Goal: Entertainment & Leisure: Consume media (video, audio)

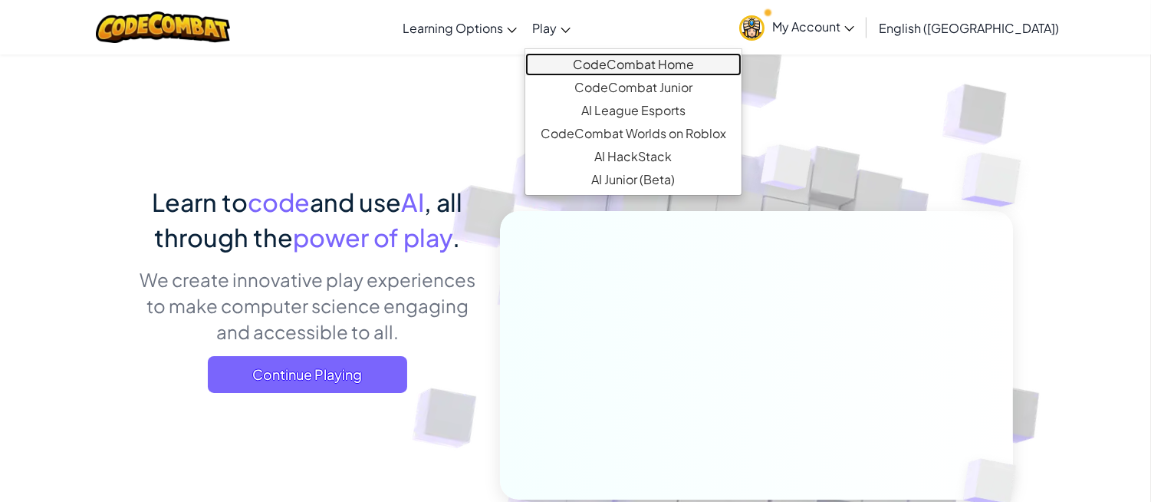
click at [629, 69] on link "CodeCombat Home" at bounding box center [633, 64] width 216 height 23
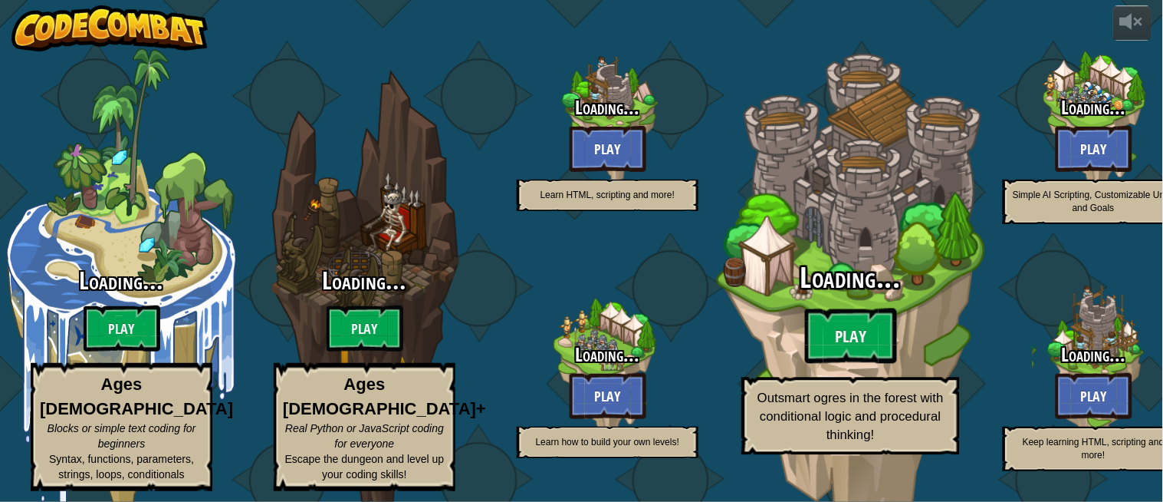
select select "en-GB"
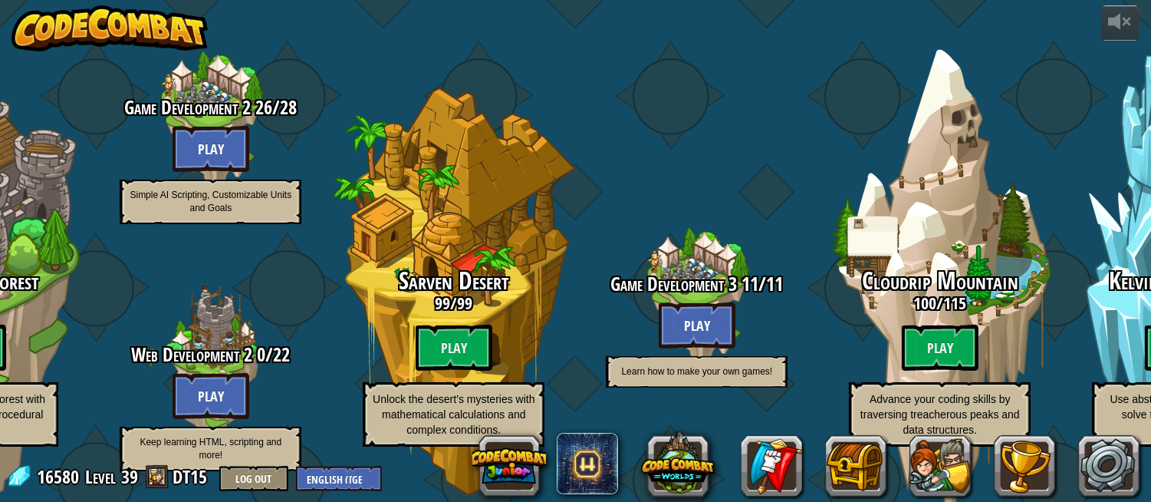
click at [744, 54] on div "Game Development 3 11 / 11 Play Learn how to make your own games!" at bounding box center [696, 243] width 243 height 486
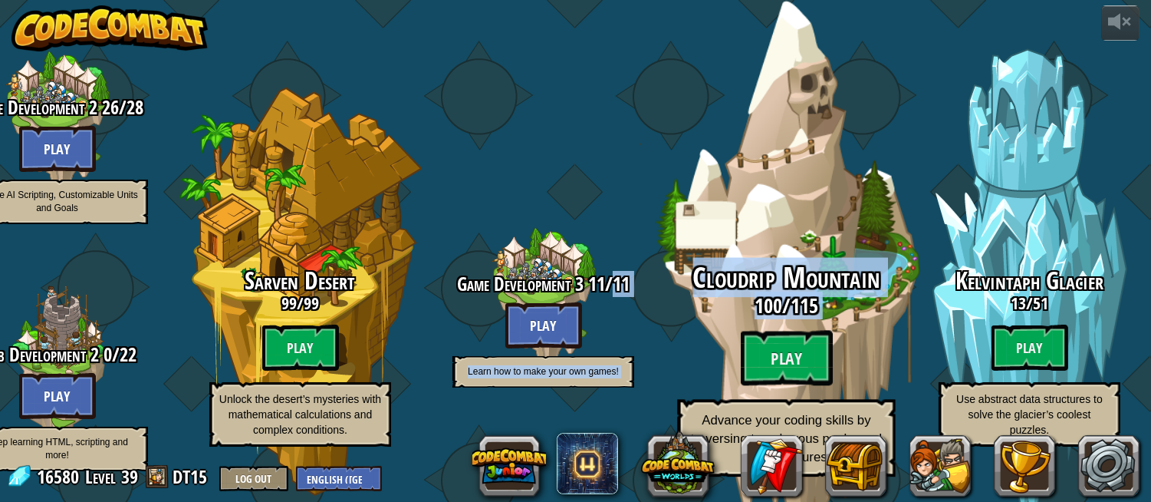
drag, startPoint x: 623, startPoint y: 265, endPoint x: 856, endPoint y: 342, distance: 245.7
click at [856, 342] on div "CodeCombat Junior 132 / 300 Play Ages 5-8 Blocks or simple text coding for begi…" at bounding box center [57, 251] width 2188 height 502
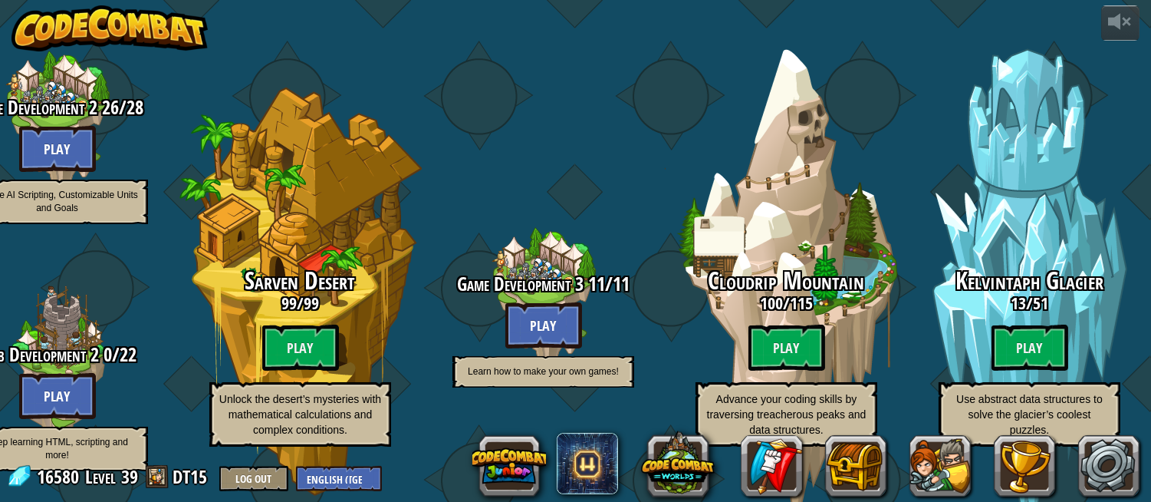
click at [647, 80] on div "Game Development 3 11 / 11 Play Learn how to make your own games!" at bounding box center [543, 243] width 243 height 486
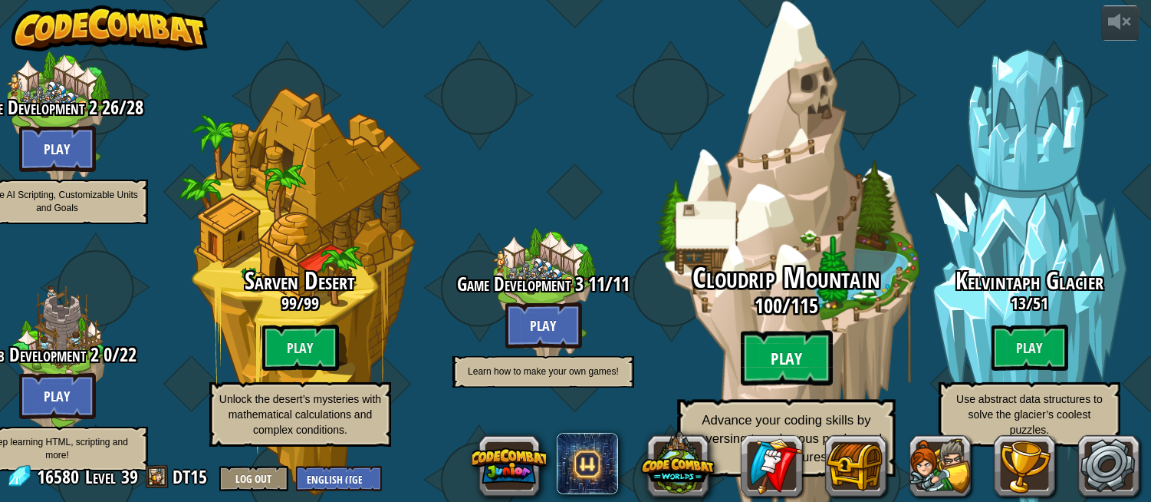
click at [786, 331] on btn "Play" at bounding box center [787, 358] width 92 height 55
select select "en-GB"
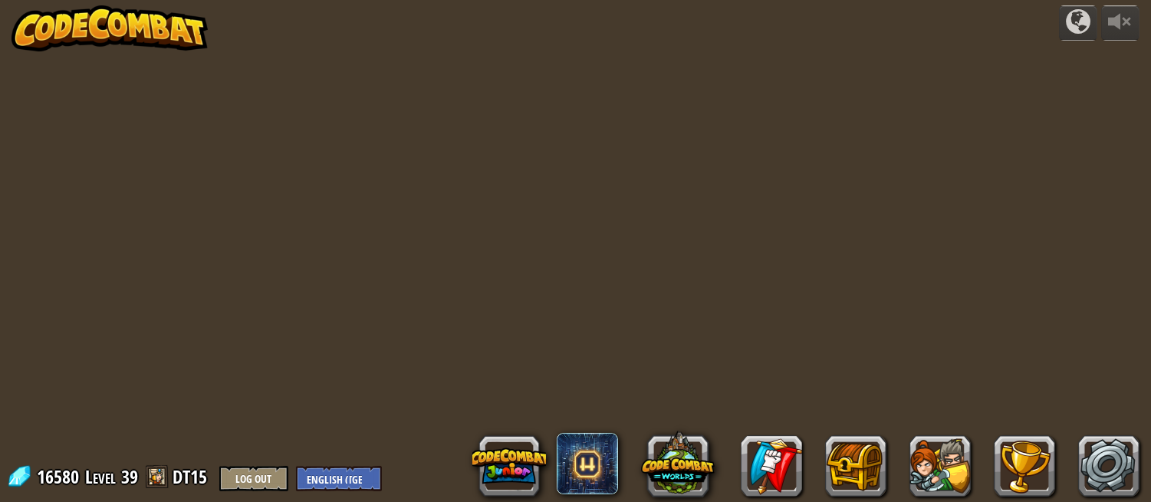
select select "en-GB"
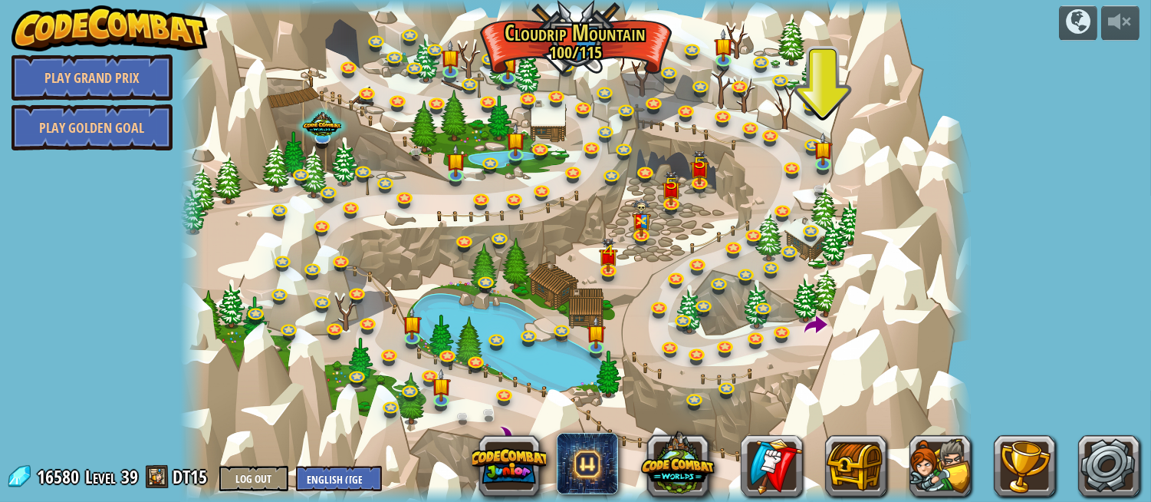
scroll to position [1, 0]
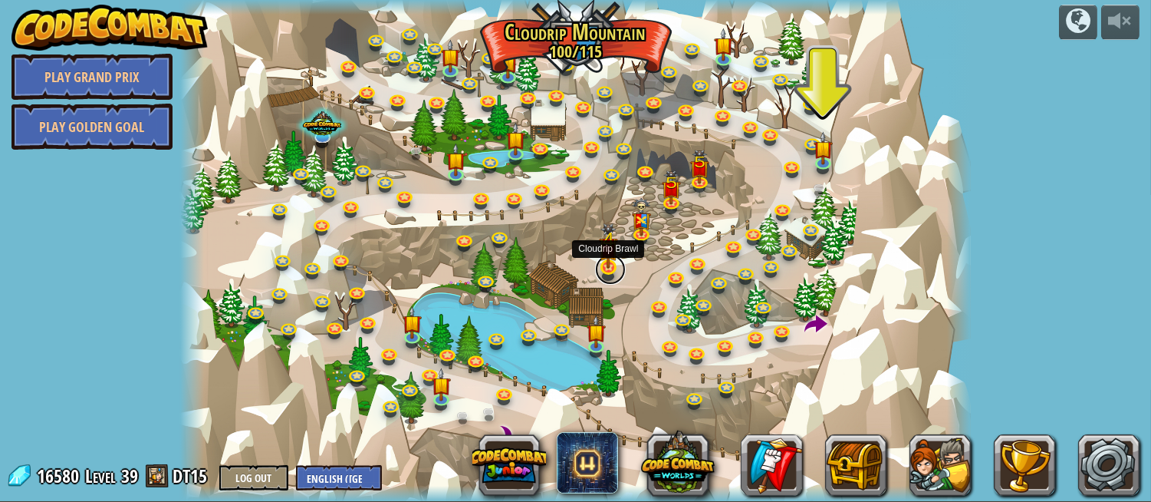
click at [617, 271] on link at bounding box center [610, 269] width 31 height 31
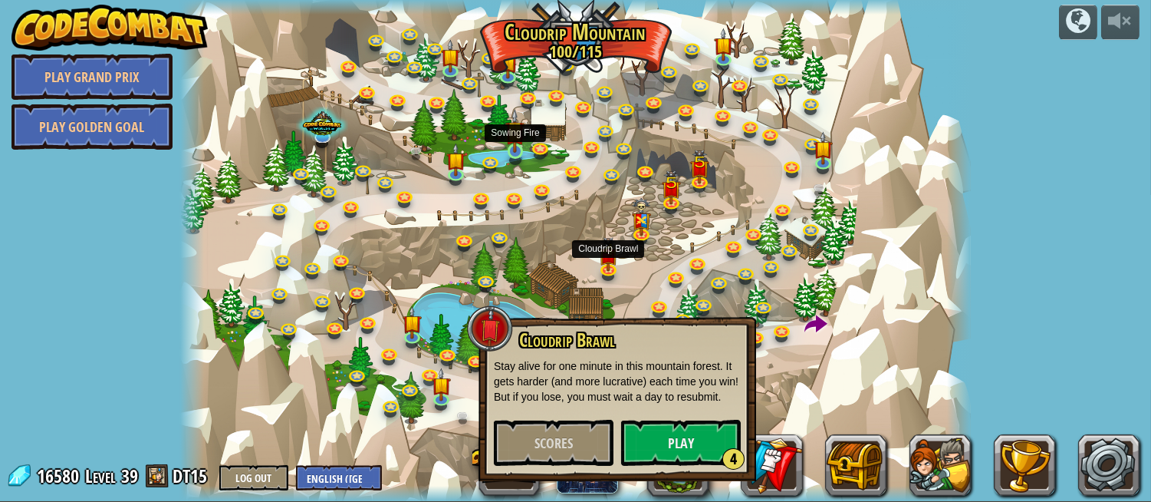
click at [518, 148] on img at bounding box center [514, 131] width 19 height 44
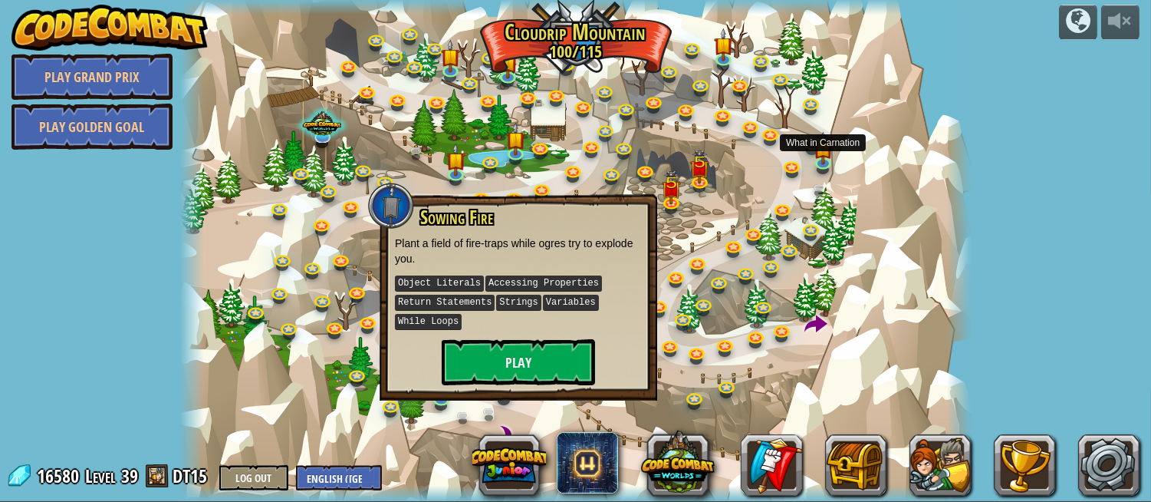
click at [841, 147] on div at bounding box center [575, 250] width 791 height 502
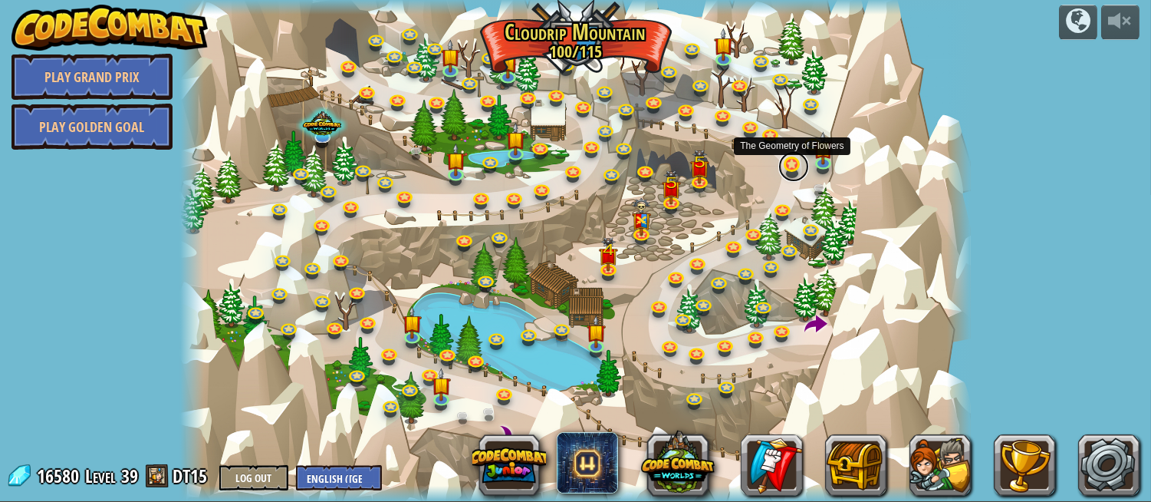
click at [806, 162] on link at bounding box center [793, 166] width 31 height 31
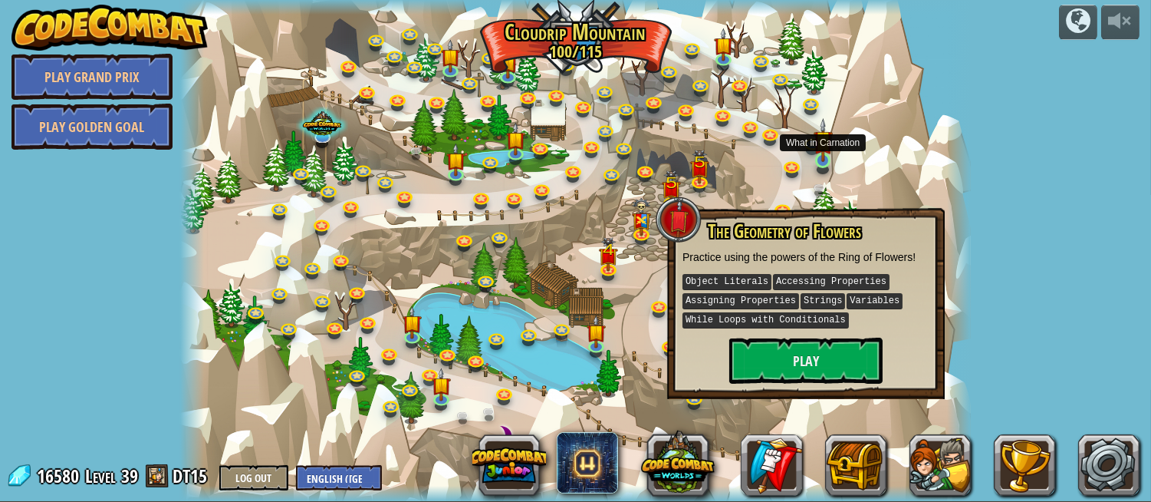
click at [830, 153] on img at bounding box center [823, 140] width 19 height 44
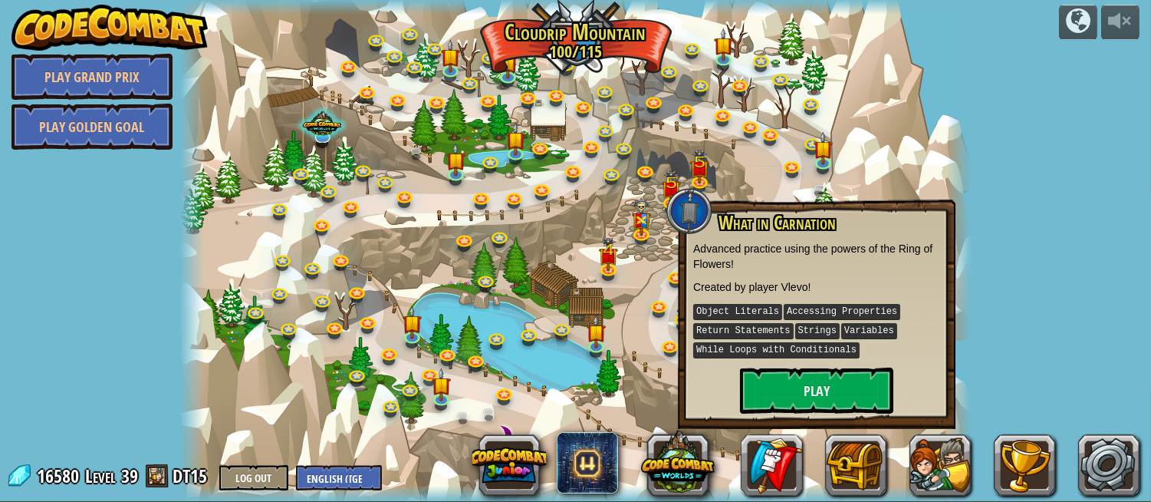
click at [883, 142] on div at bounding box center [575, 250] width 791 height 502
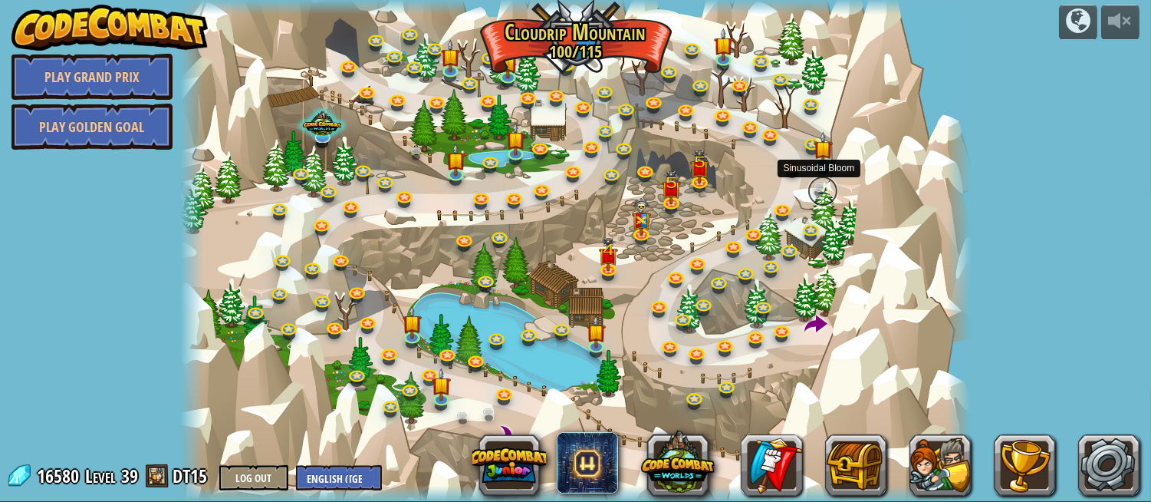
click at [824, 186] on link at bounding box center [823, 191] width 31 height 31
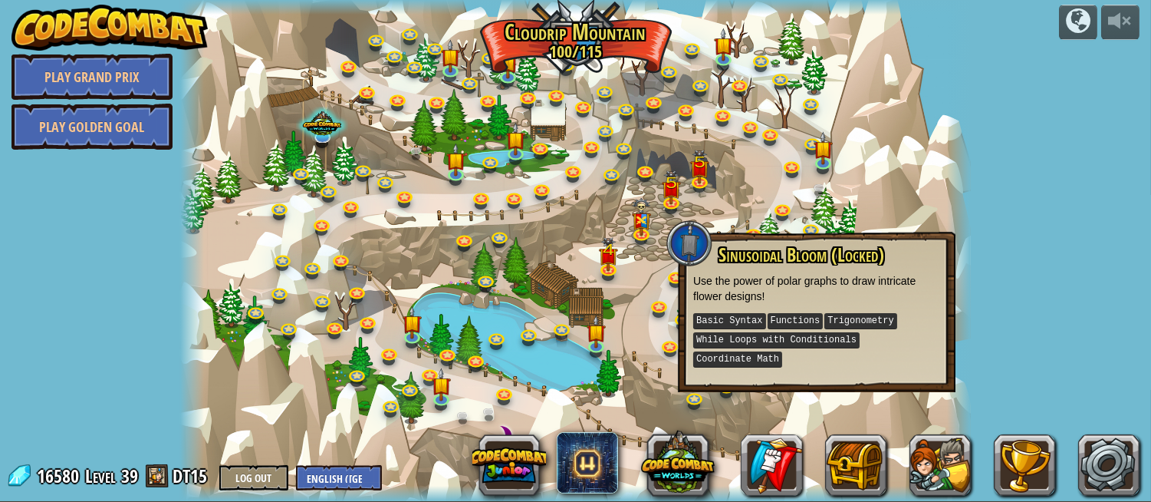
click at [844, 186] on div at bounding box center [575, 250] width 791 height 502
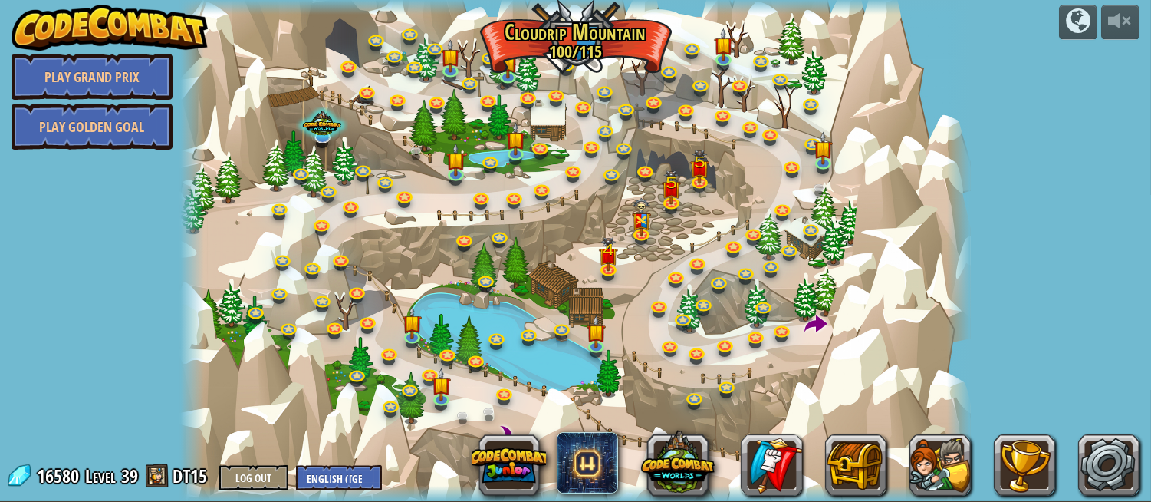
click at [456, 371] on div at bounding box center [575, 250] width 791 height 502
click at [441, 393] on img at bounding box center [441, 376] width 19 height 44
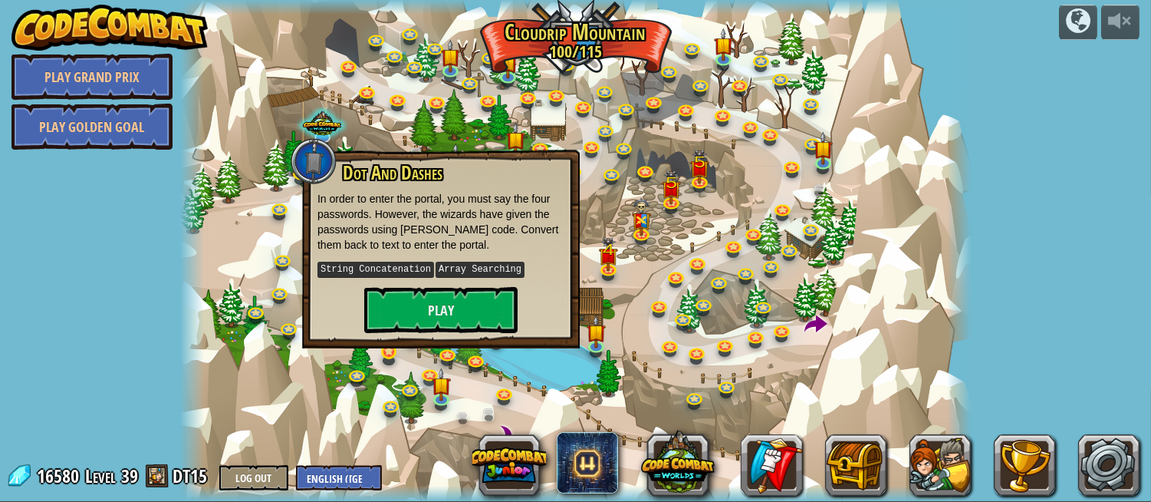
drag, startPoint x: 393, startPoint y: 366, endPoint x: 397, endPoint y: 359, distance: 8.3
click at [394, 364] on div "Medic School Gathering of mushrooms can be dangerous. Especially with acolyte a…" at bounding box center [575, 250] width 791 height 502
click at [400, 378] on div at bounding box center [575, 250] width 791 height 502
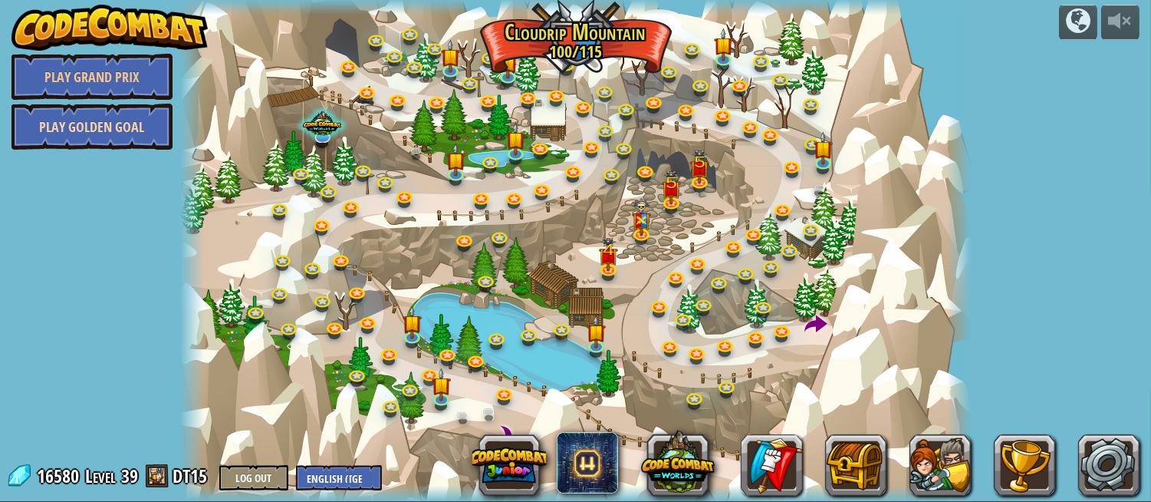
click at [133, 115] on link "Play Golden Goal" at bounding box center [92, 127] width 161 height 46
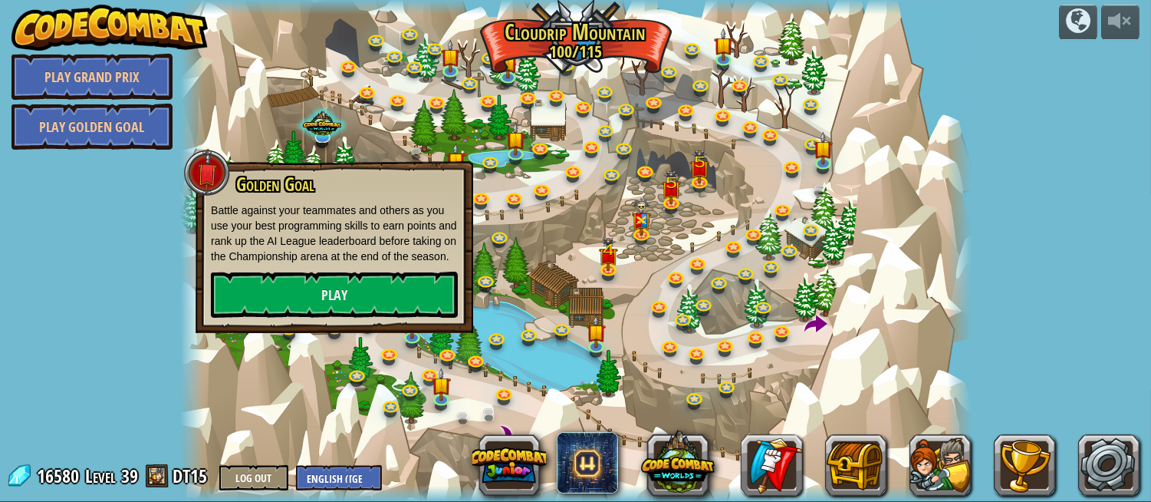
click at [149, 26] on img at bounding box center [110, 28] width 196 height 46
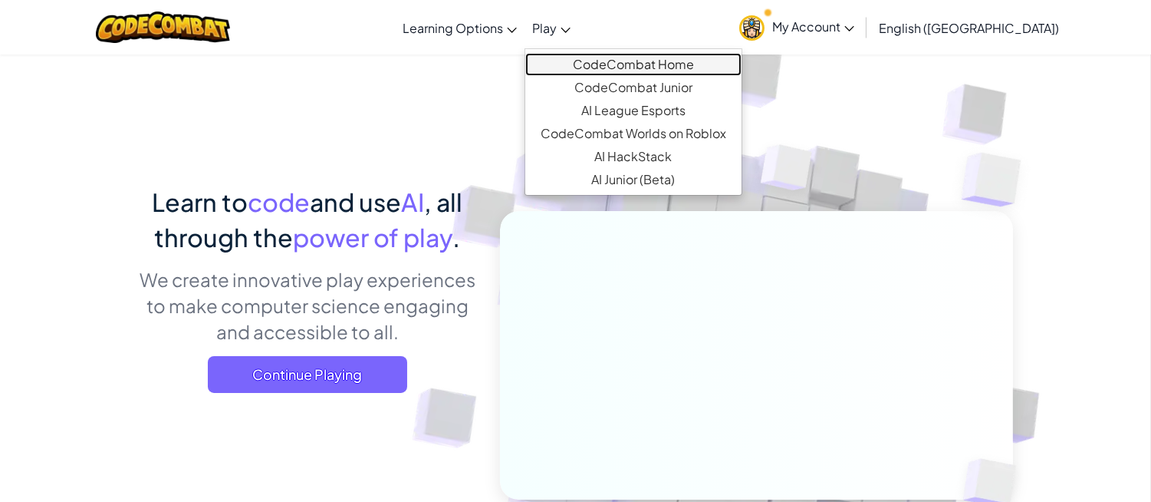
click at [614, 57] on link "CodeCombat Home" at bounding box center [633, 64] width 216 height 23
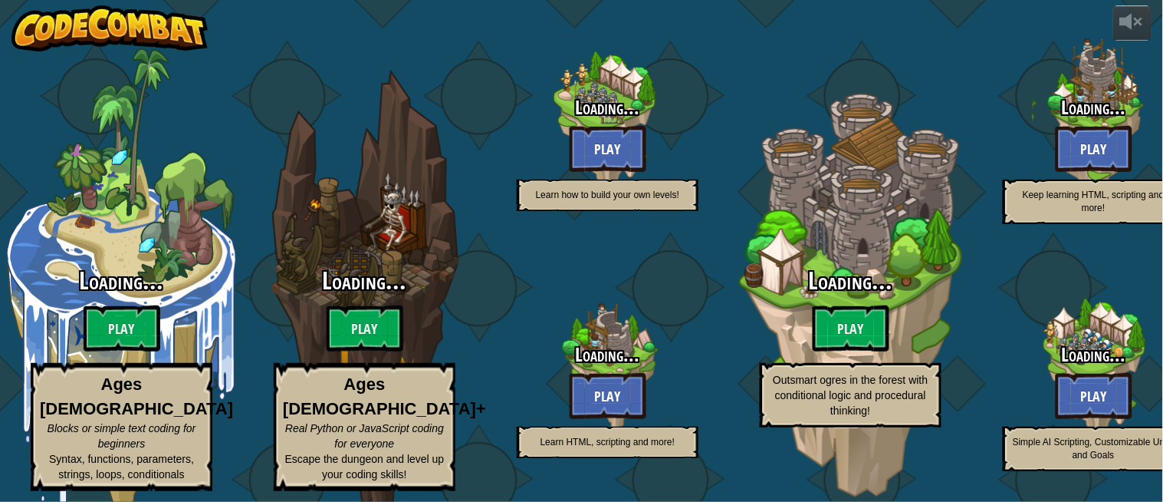
select select "en-GB"
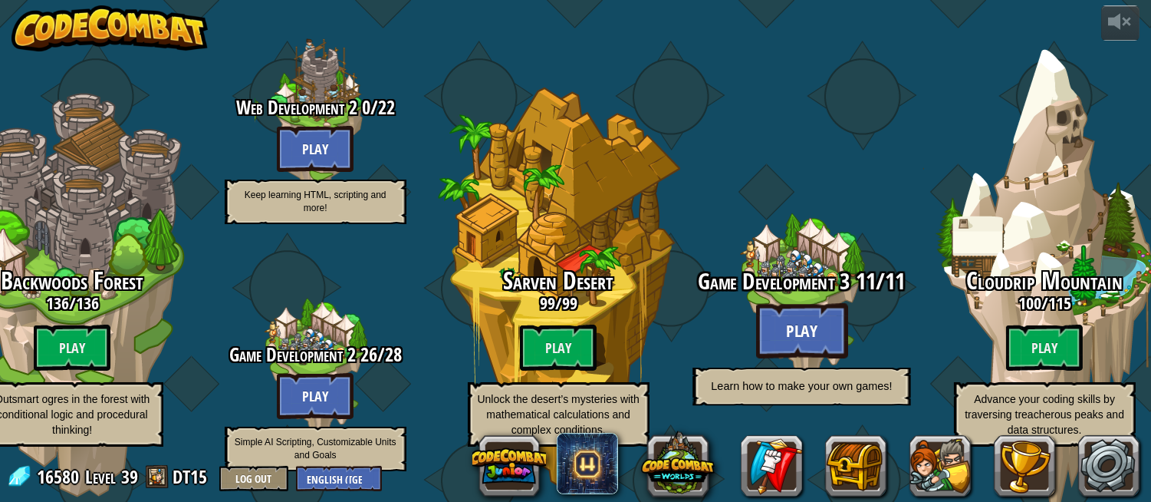
click at [833, 303] on btn "Play" at bounding box center [801, 330] width 92 height 55
select select "en-GB"
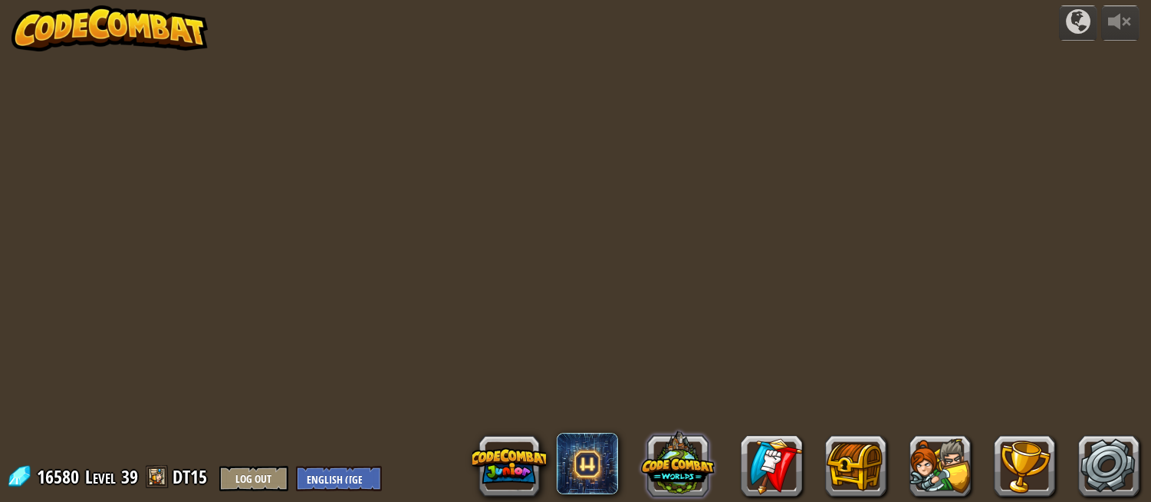
select select "en-GB"
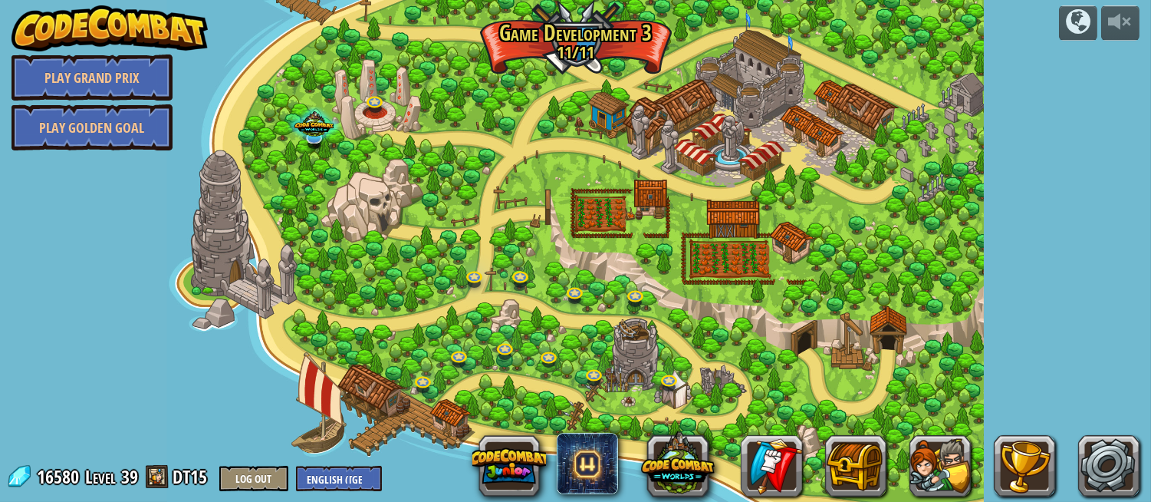
click at [1002, 154] on div "powered by Play Grand Prix Play Golden Goal Game Dev 3 Final Project Create you…" at bounding box center [575, 251] width 1151 height 502
click at [373, 117] on div at bounding box center [575, 251] width 816 height 502
click at [372, 104] on link at bounding box center [376, 101] width 31 height 31
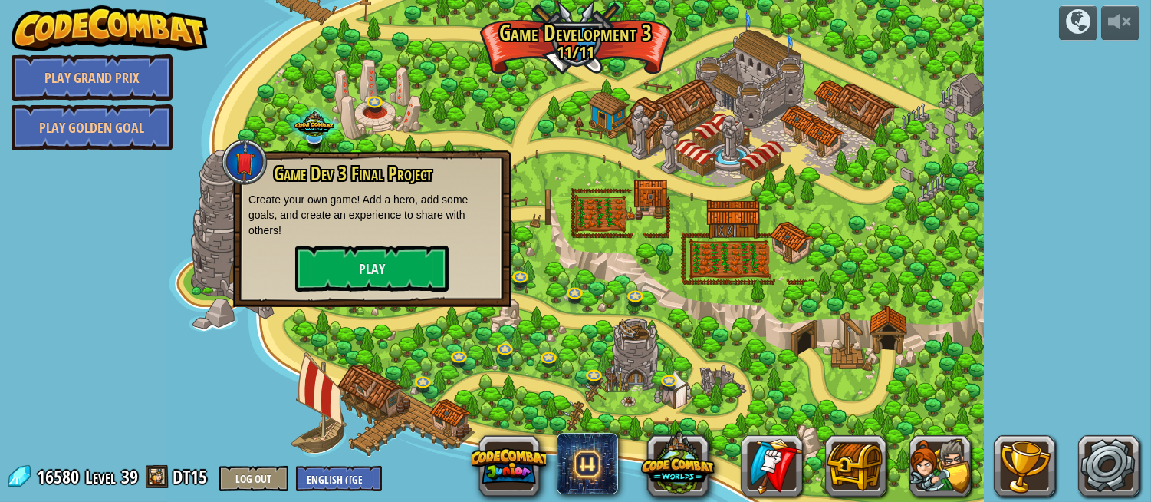
drag, startPoint x: 729, startPoint y: 374, endPoint x: 727, endPoint y: 387, distance: 12.4
click at [729, 377] on div at bounding box center [575, 251] width 816 height 502
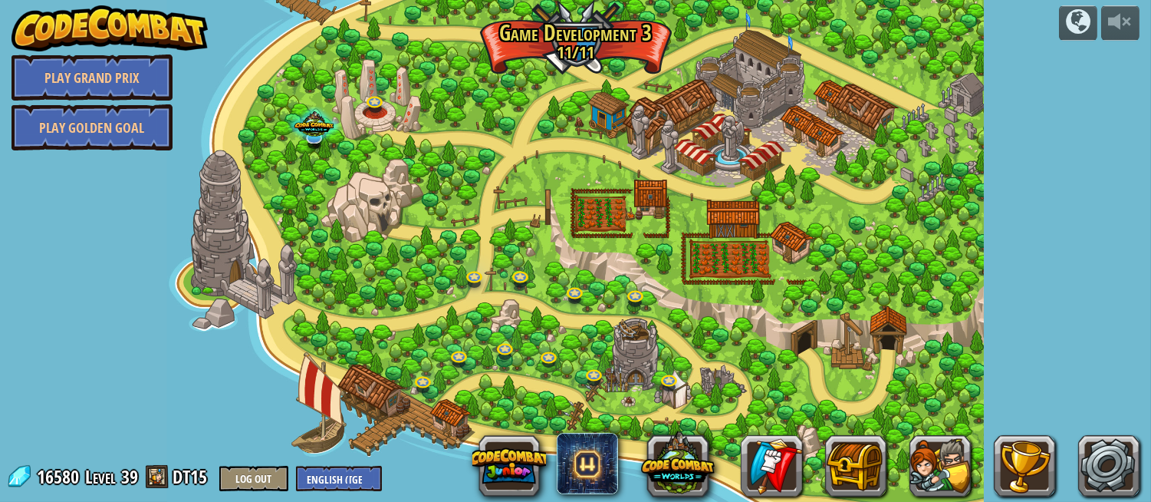
click at [704, 205] on div at bounding box center [575, 251] width 816 height 502
drag, startPoint x: 393, startPoint y: 110, endPoint x: 350, endPoint y: 102, distance: 43.6
click at [393, 109] on div at bounding box center [575, 251] width 816 height 502
drag, startPoint x: 349, startPoint y: 100, endPoint x: 359, endPoint y: 101, distance: 10.0
click at [350, 102] on div at bounding box center [575, 251] width 816 height 502
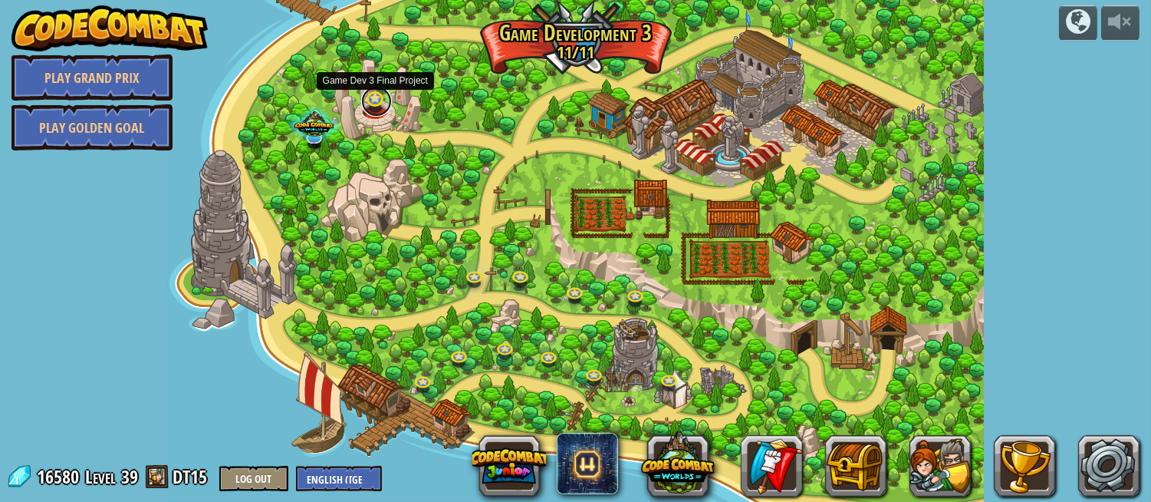
click at [381, 106] on link at bounding box center [376, 101] width 31 height 31
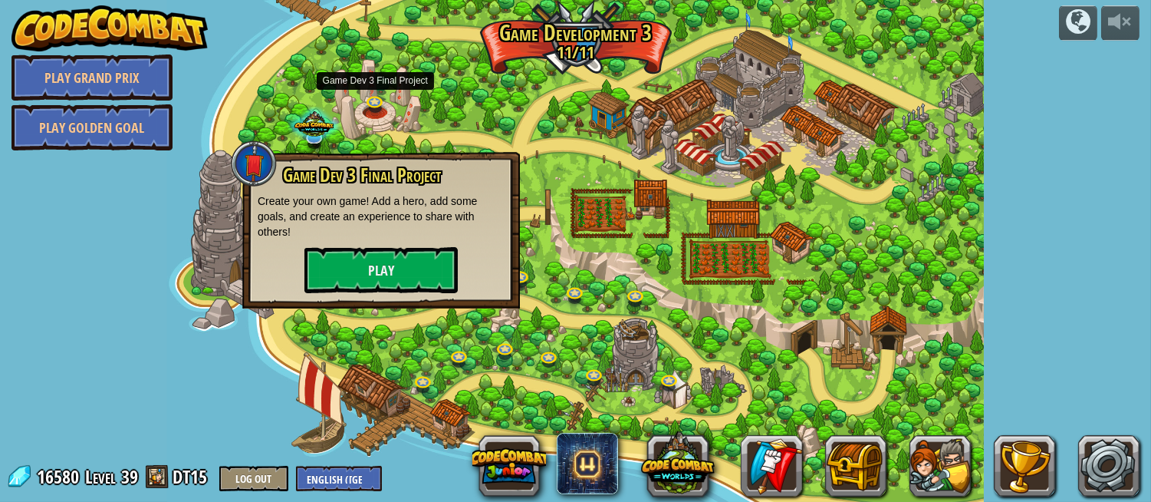
click at [354, 242] on div "Game Dev 3 Final Project Create your own game! Add a hero, add some goals, and …" at bounding box center [381, 229] width 247 height 128
click at [372, 265] on button "Play" at bounding box center [380, 270] width 153 height 46
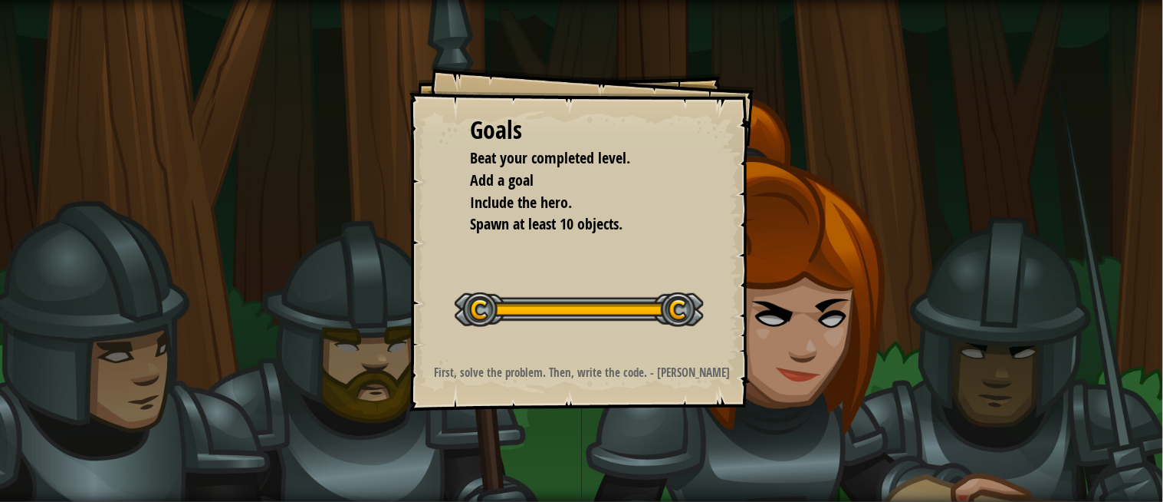
click at [592, 285] on div "Start Level" at bounding box center [579, 307] width 249 height 61
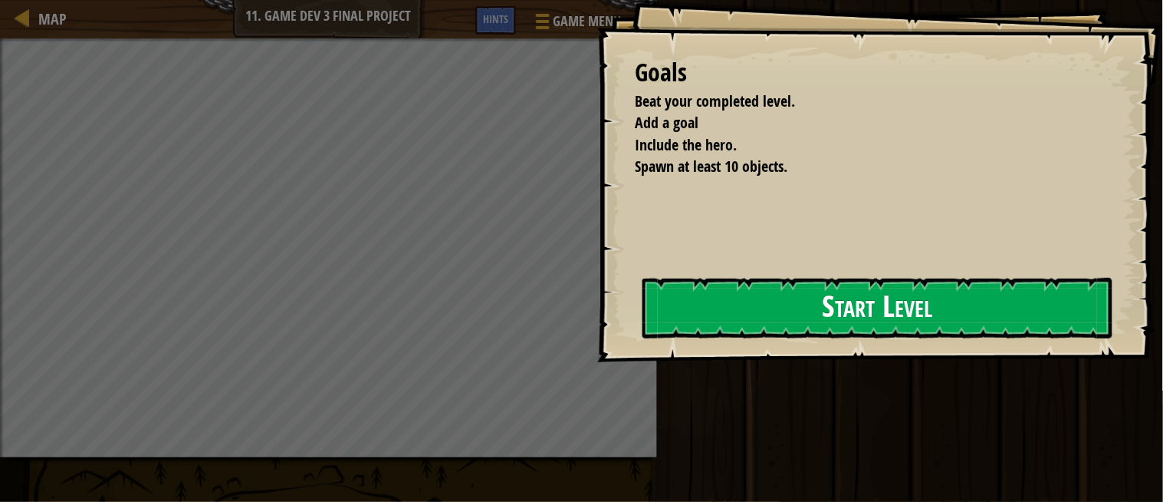
click at [597, 301] on div "Goals Beat your completed level. Add a goal Include the hero. Spawn at least 10…" at bounding box center [880, 181] width 567 height 362
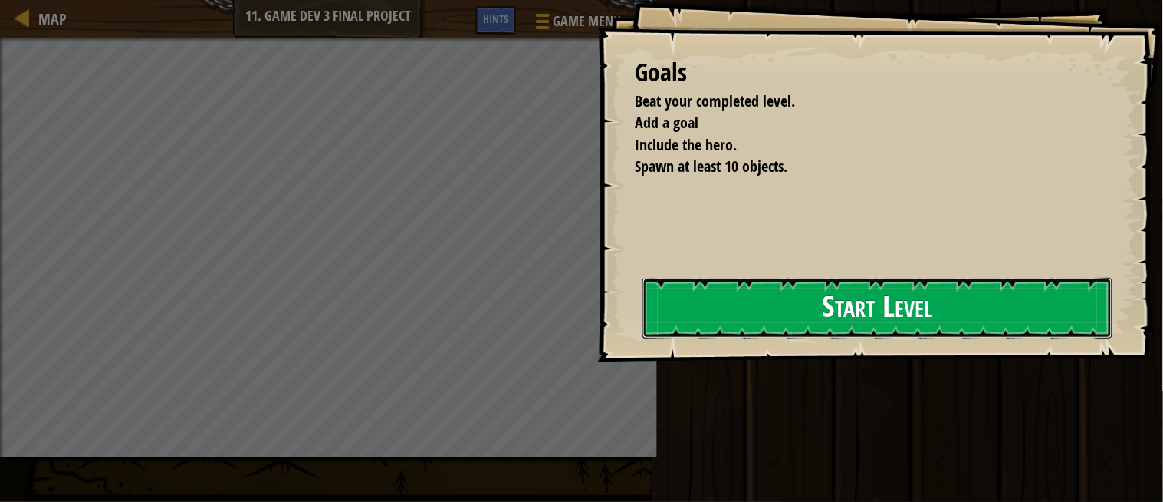
click at [694, 305] on button "Start Level" at bounding box center [878, 308] width 471 height 61
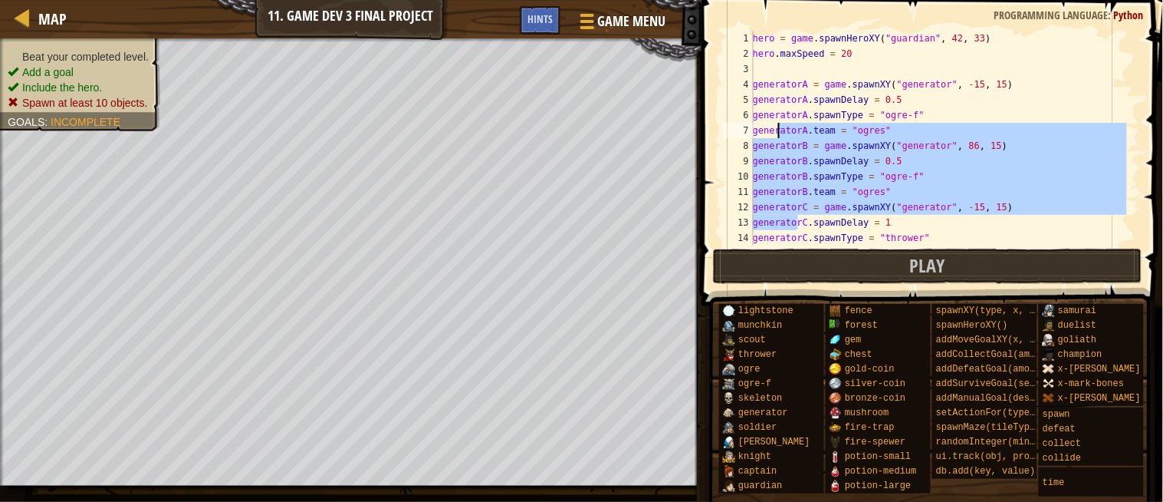
drag, startPoint x: 755, startPoint y: 225, endPoint x: 780, endPoint y: 130, distance: 98.2
click at [780, 130] on div "hero = game . spawnHeroXY ( "guardian" , 42 , 33 ) hero . maxSpeed = 20 generat…" at bounding box center [961, 153] width 422 height 245
click at [778, 158] on div "hero = game . spawnHeroXY ( "guardian" , 42 , 33 ) hero . maxSpeed = 20 generat…" at bounding box center [939, 138] width 377 height 215
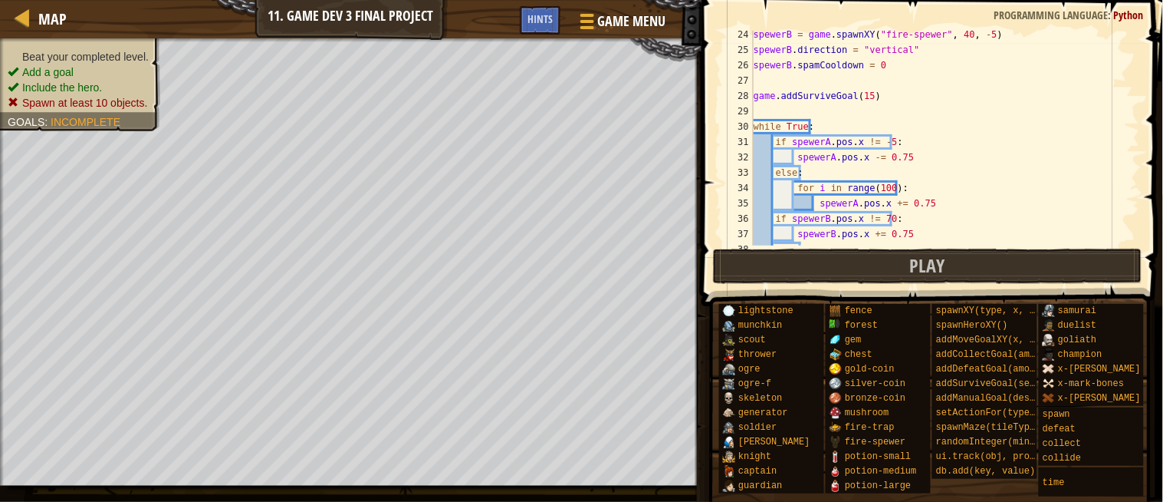
scroll to position [408, 0]
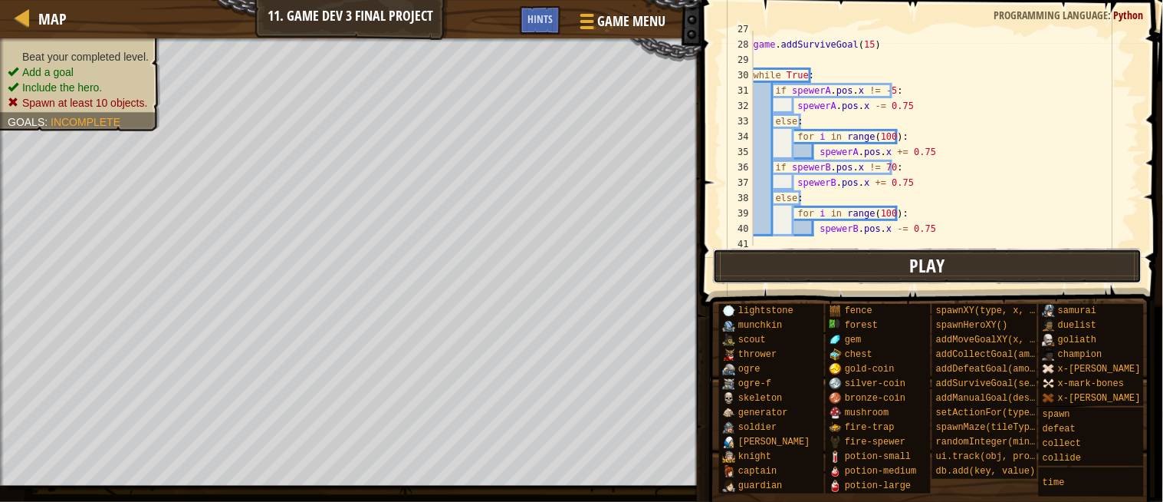
click at [775, 269] on button "Play" at bounding box center [928, 265] width 430 height 35
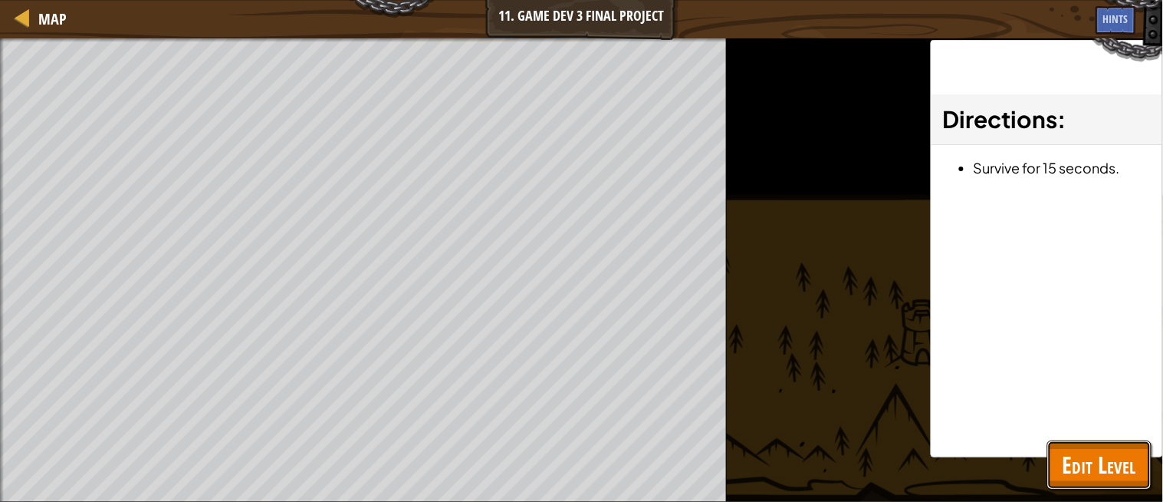
click at [1091, 464] on span "Edit Level" at bounding box center [1100, 464] width 74 height 31
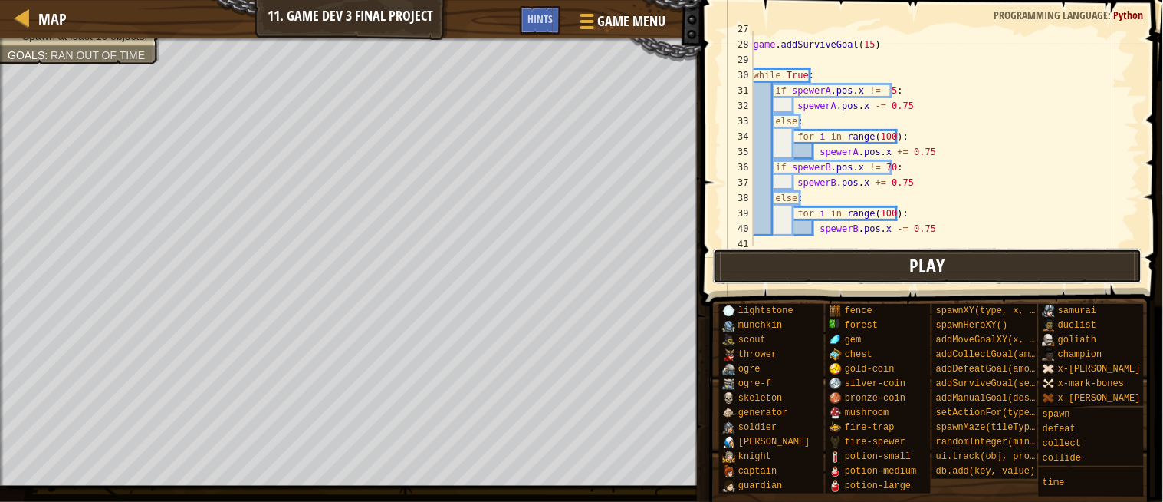
click at [811, 268] on button "Play" at bounding box center [928, 265] width 430 height 35
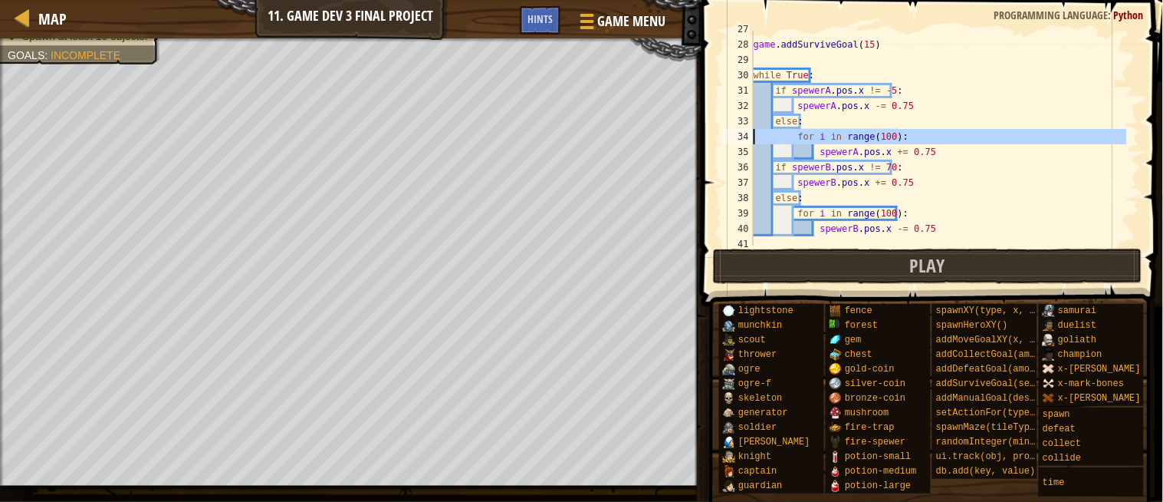
drag, startPoint x: 731, startPoint y: 136, endPoint x: 801, endPoint y: 143, distance: 70.9
click at [732, 137] on div "34" at bounding box center [738, 136] width 31 height 15
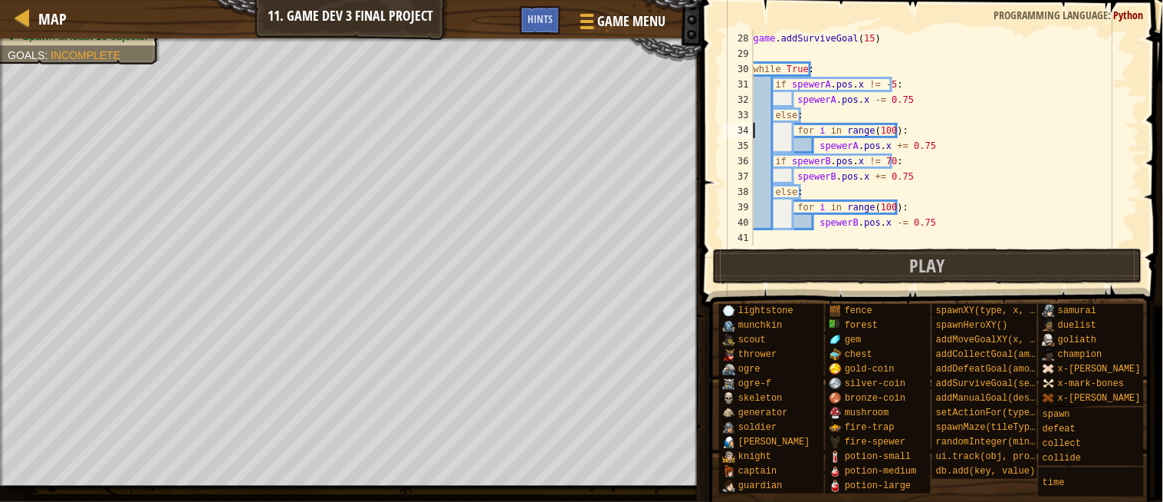
scroll to position [159, 0]
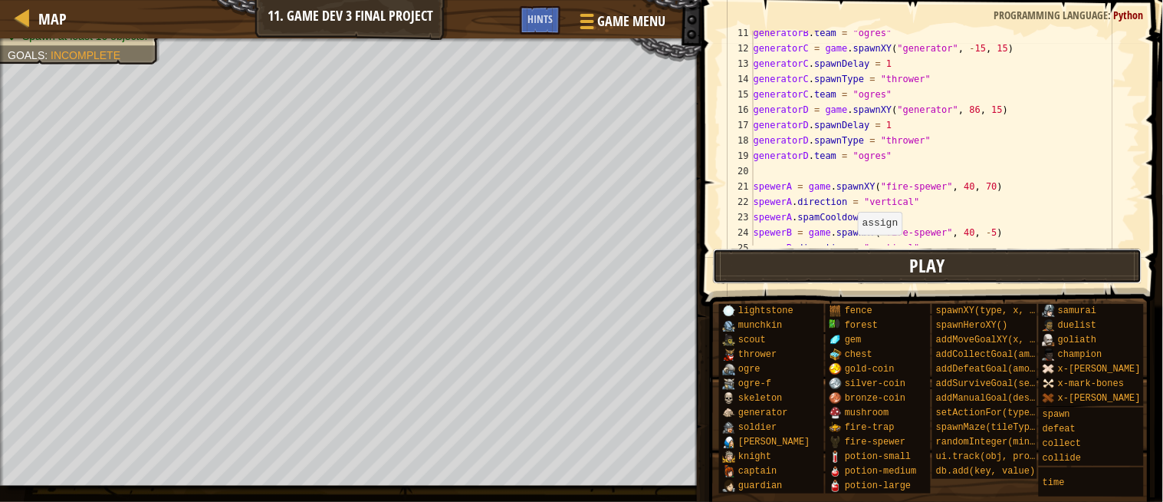
click at [854, 265] on button "Play" at bounding box center [928, 265] width 430 height 35
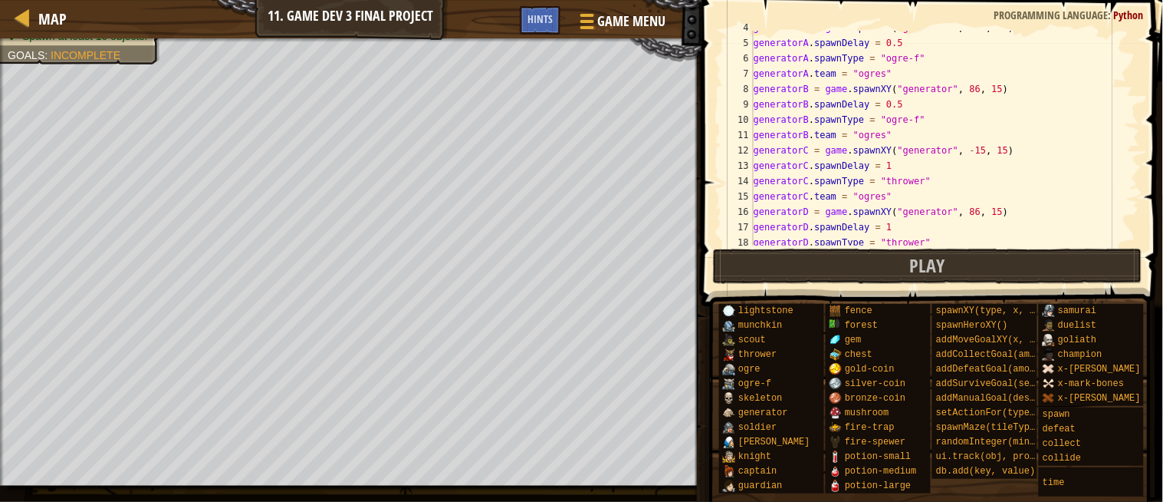
scroll to position [108, 0]
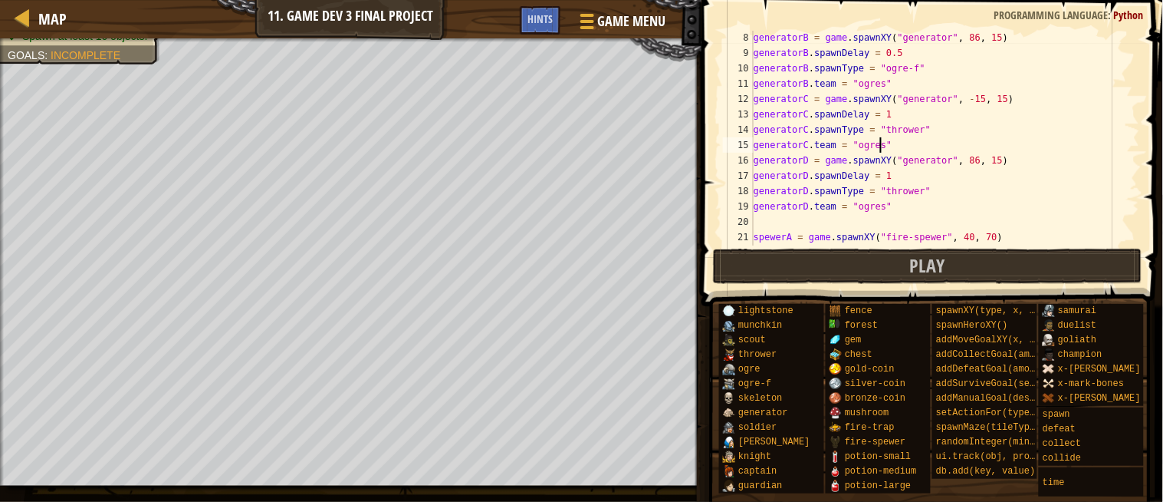
click at [907, 146] on div "generatorB = game . spawnXY ( "generator" , 86 , 15 ) generatorB . spawnDelay =…" at bounding box center [939, 152] width 377 height 245
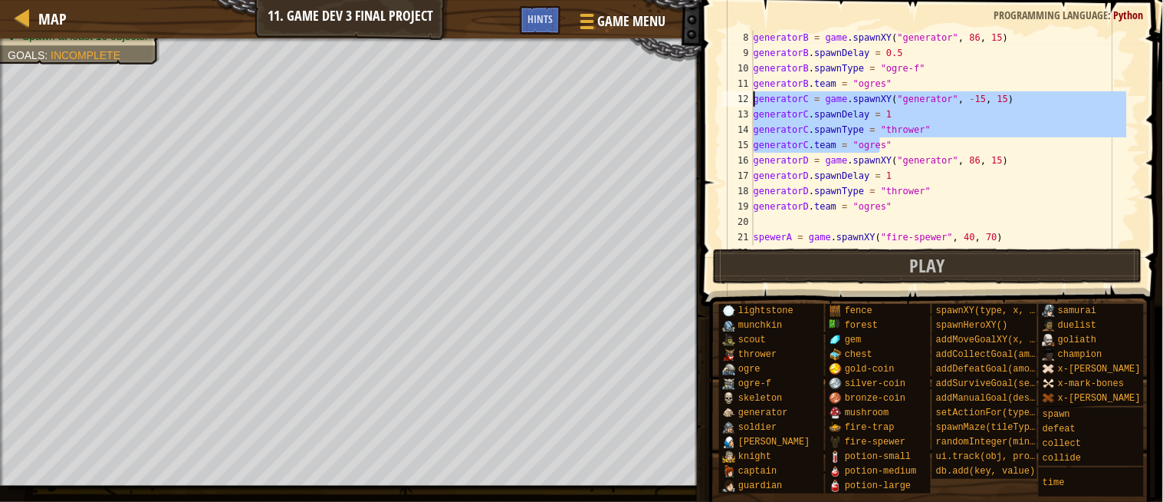
drag, startPoint x: 883, startPoint y: 147, endPoint x: 748, endPoint y: 107, distance: 140.7
click at [748, 107] on div "generatorC.team = "ogres" 8 9 10 11 12 13 14 15 16 17 18 19 20 21 22 23 generat…" at bounding box center [930, 138] width 420 height 215
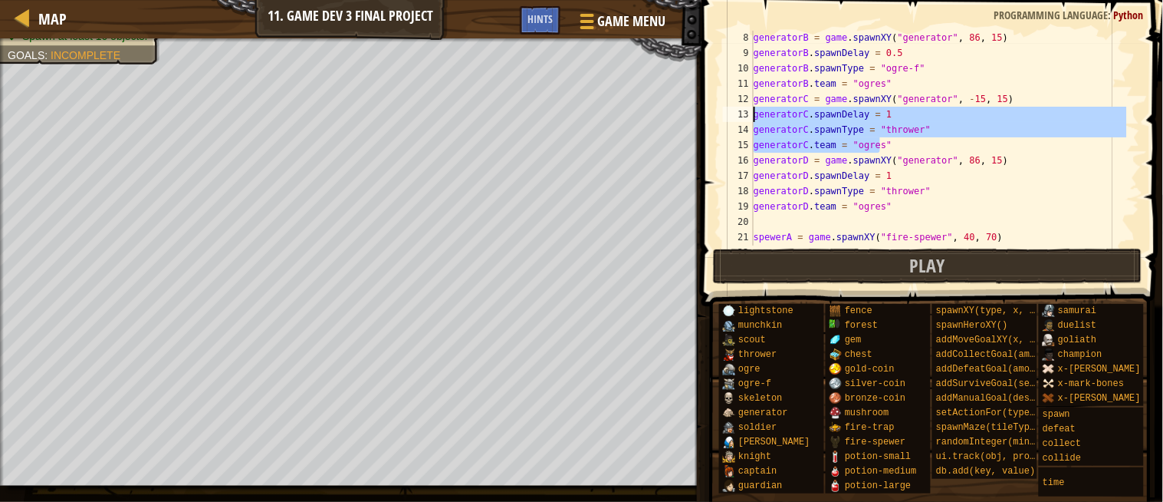
click at [821, 127] on div "generatorB = game . spawnXY ( "generator" , 86 , 15 ) generatorB . spawnDelay =…" at bounding box center [939, 138] width 377 height 215
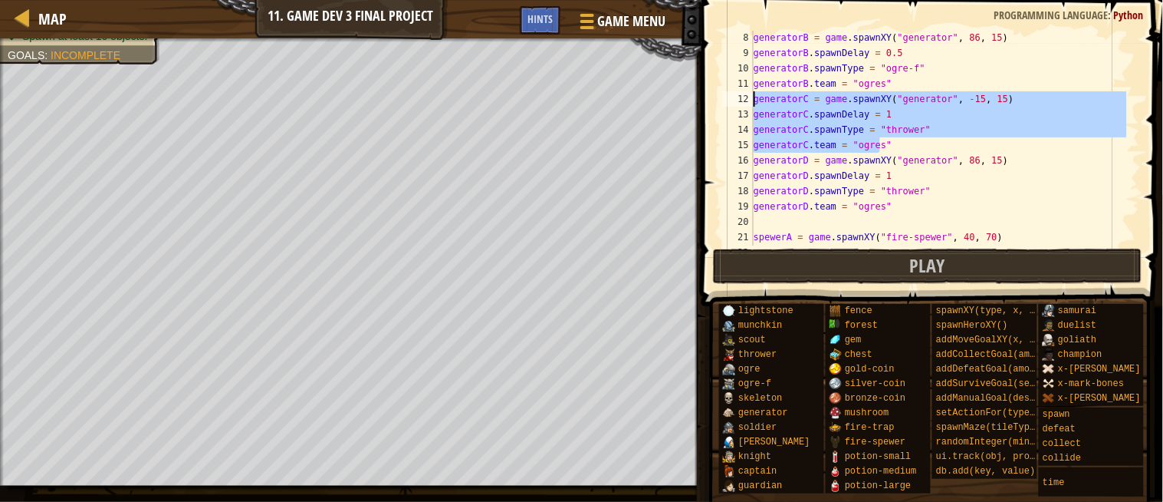
drag, startPoint x: 900, startPoint y: 146, endPoint x: 748, endPoint y: 92, distance: 161.3
click at [748, 92] on div "generatorC.spawnType = "thrower" 8 9 10 11 12 13 14 15 16 17 18 19 20 21 22 23 …" at bounding box center [930, 138] width 420 height 215
type textarea "generatorC = game.spawnXY("generator", -15, 15) generatorC.spawnDelay = 1"
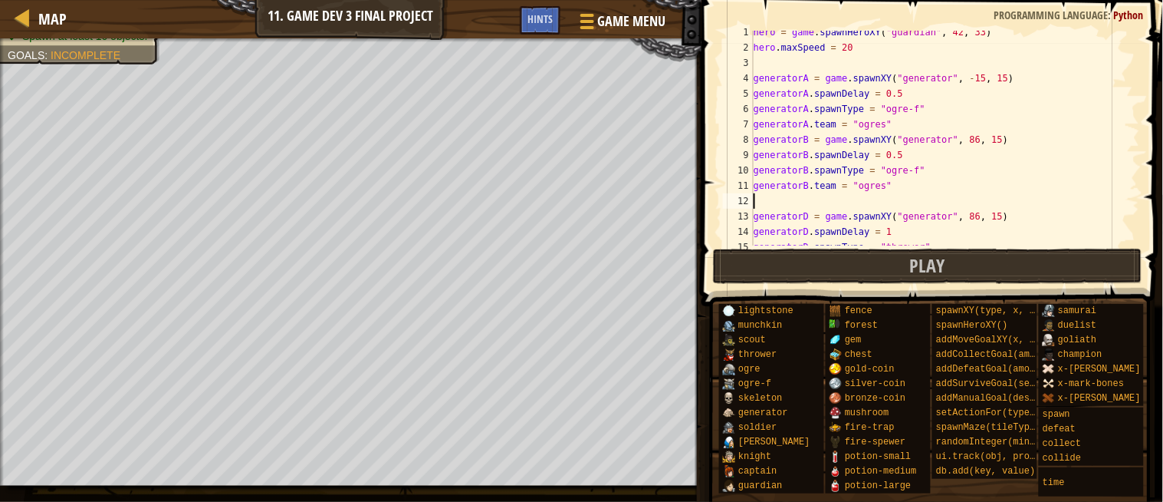
scroll to position [5, 0]
click at [883, 127] on div "hero = game . spawnHeroXY ( "guardian" , 42 , 33 ) hero . maxSpeed = 20 generat…" at bounding box center [939, 147] width 377 height 245
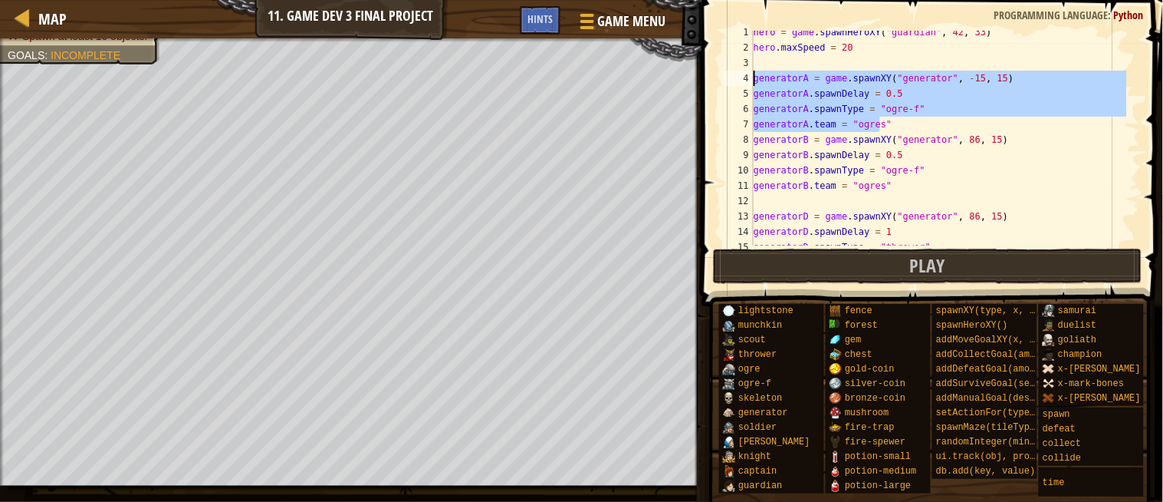
drag, startPoint x: 884, startPoint y: 129, endPoint x: 729, endPoint y: 74, distance: 164.9
click at [729, 74] on div "generatorA.team = "ogres" 1 2 3 4 5 6 7 8 9 10 11 12 13 14 15 16 hero = game . …" at bounding box center [930, 138] width 420 height 215
type textarea "generatorA = game.spawnXY("generator", -15, 15) generatorA.spawnDelay = 0.5"
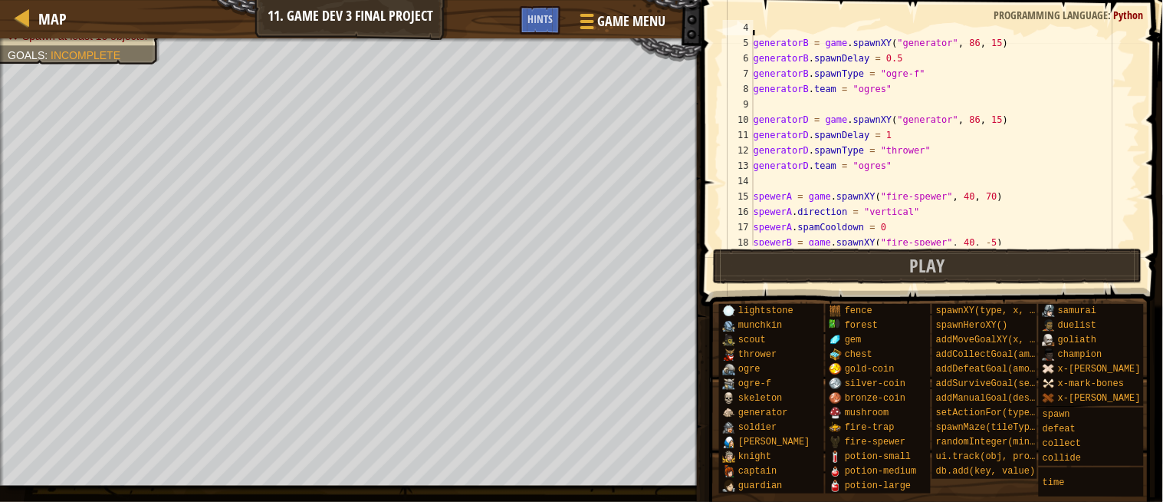
click at [837, 181] on div "generatorB = game . spawnXY ( "generator" , 86 , 15 ) generatorB . spawnDelay =…" at bounding box center [939, 142] width 377 height 245
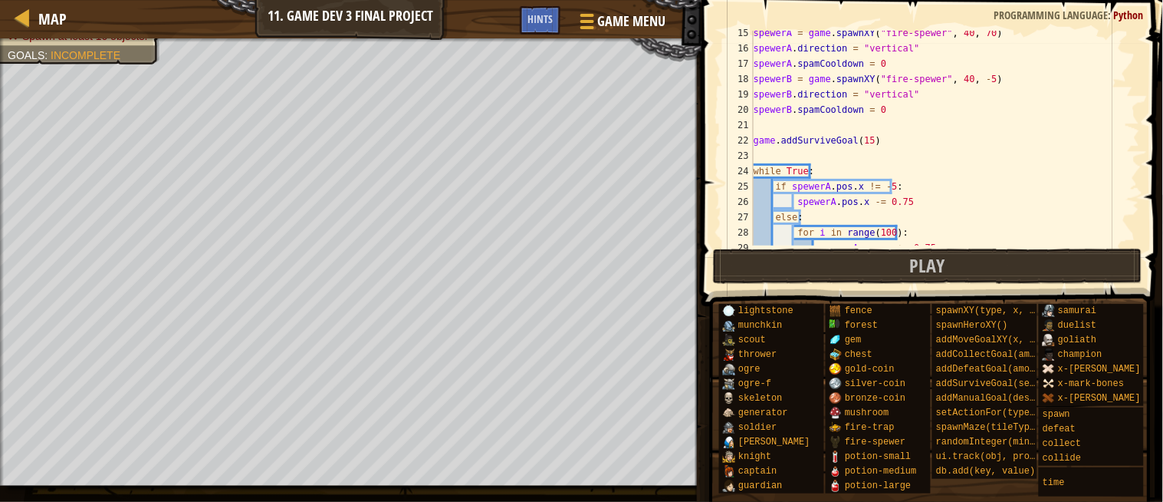
scroll to position [219, 0]
click at [837, 120] on div "spewerA = game . spawnXY ( "fire-spewer" , 40 , 70 ) spewerA . direction = "ver…" at bounding box center [939, 147] width 377 height 245
click at [784, 150] on div "spewerA = game . spawnXY ( "fire-spewer" , 40 , 70 ) spewerA . direction = "ver…" at bounding box center [939, 147] width 377 height 245
click at [775, 123] on div "spewerA = game . spawnXY ( "fire-spewer" , 40 , 70 ) spewerA . direction = "ver…" at bounding box center [939, 147] width 377 height 245
click at [788, 143] on div "spewerA = game . spawnXY ( "fire-spewer" , 40 , 70 ) spewerA . direction = "ver…" at bounding box center [939, 147] width 377 height 245
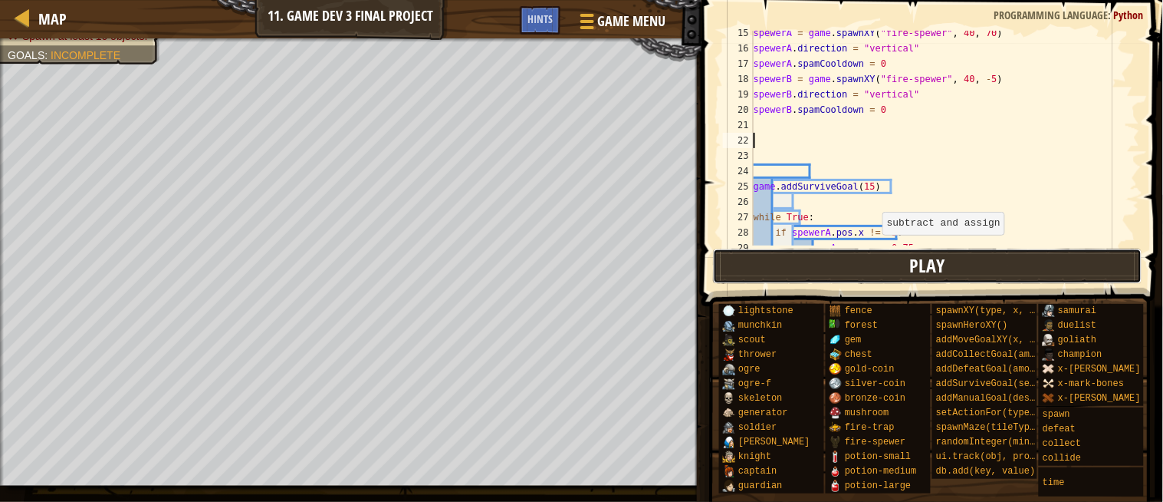
click at [873, 281] on button "Play" at bounding box center [928, 265] width 430 height 35
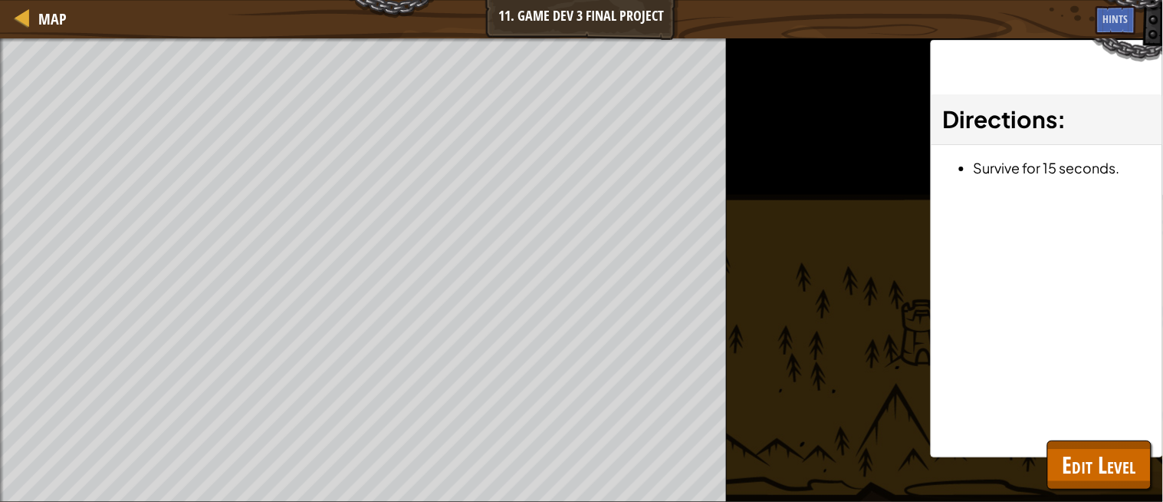
click at [324, 35] on div "Map 11. Game Dev 3 Final Project Game Menu Done Hints" at bounding box center [581, 19] width 1163 height 38
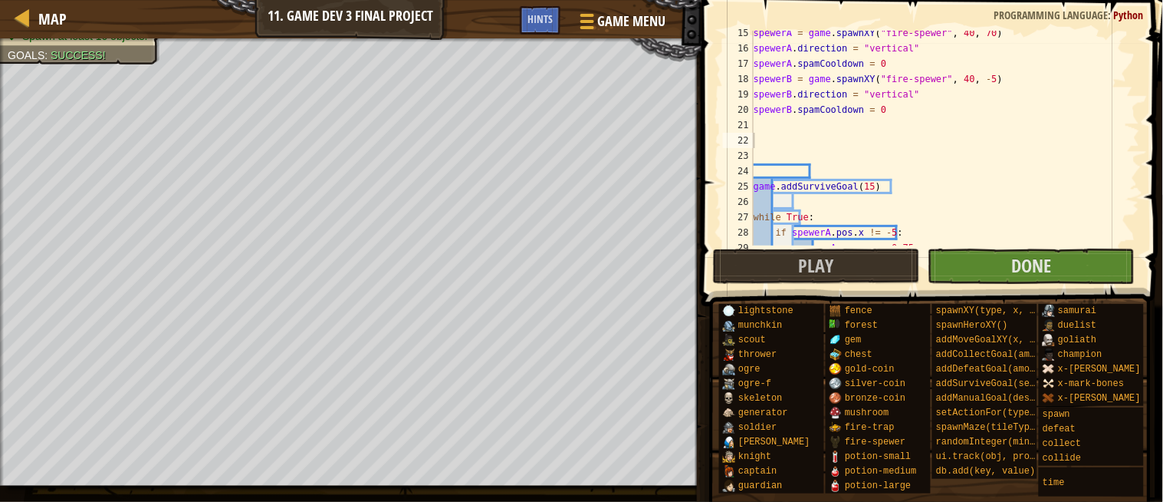
scroll to position [368, 0]
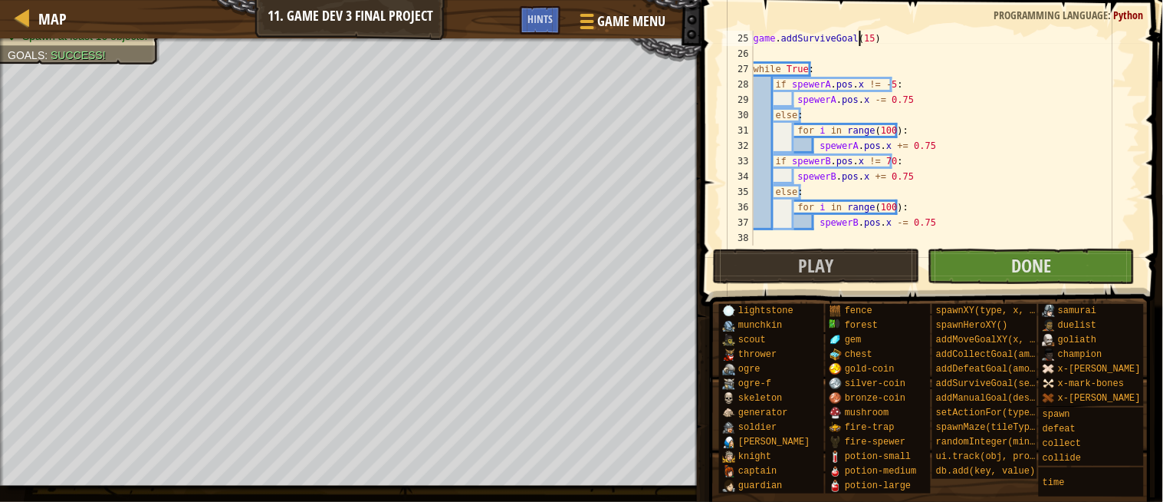
click at [863, 37] on div "game . addSurviveGoal ( 15 ) while True : if spewerA . pos . x != - 5 : spewerA…" at bounding box center [939, 153] width 377 height 245
click at [867, 38] on div "game . addSurviveGoal ( 15 ) while True : if spewerA . pos . x != - 5 : spewerA…" at bounding box center [939, 153] width 377 height 245
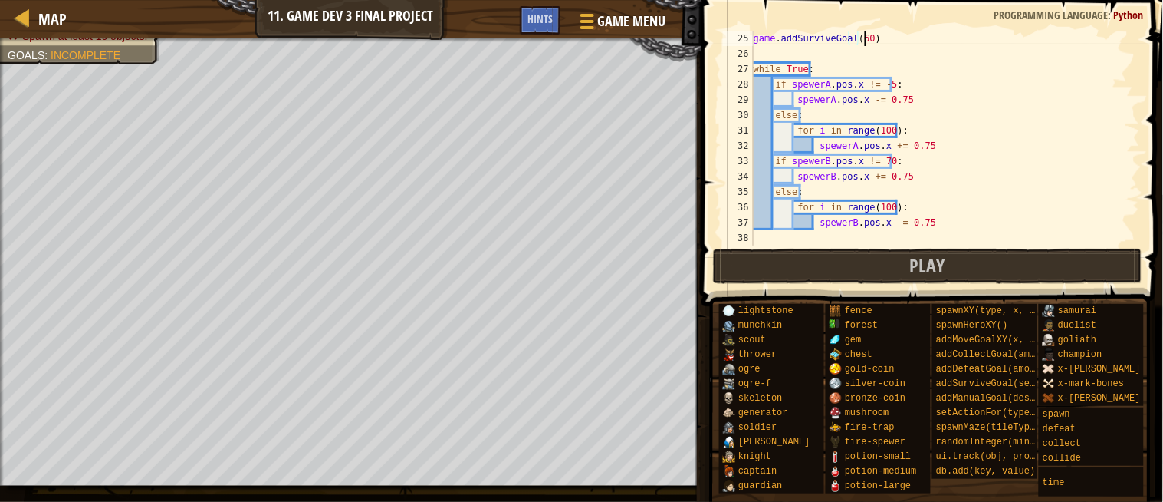
scroll to position [6, 8]
click at [945, 264] on span "Play" at bounding box center [927, 265] width 35 height 25
click at [756, 277] on button "Play" at bounding box center [928, 265] width 430 height 35
type textarea "for i in range(100):"
click at [893, 133] on div "game . addSurviveGoal ( 60 ) while True : if spewerA . pos . x != - 5 : spewerA…" at bounding box center [939, 153] width 377 height 245
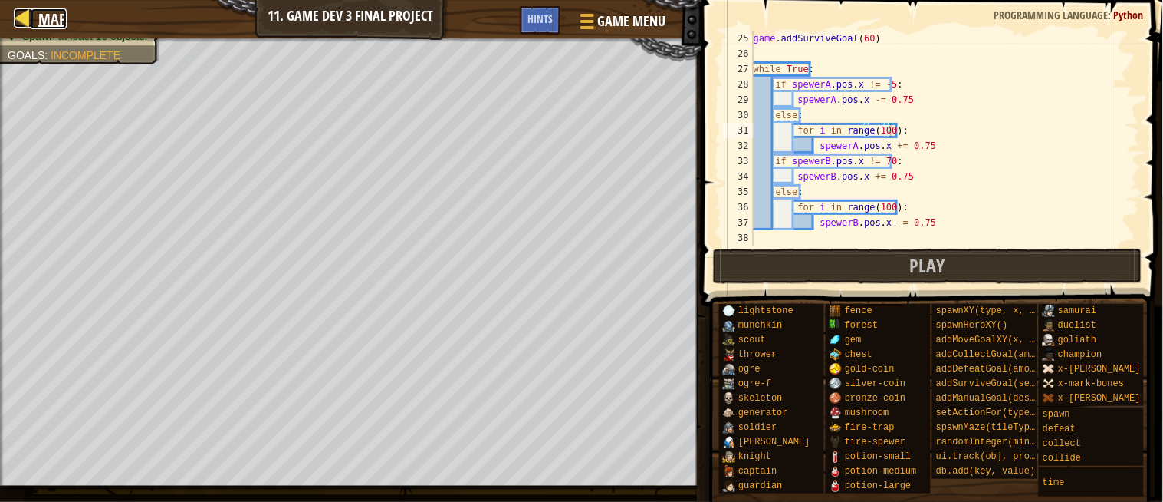
click at [31, 12] on div at bounding box center [23, 17] width 19 height 19
select select "en-GB"
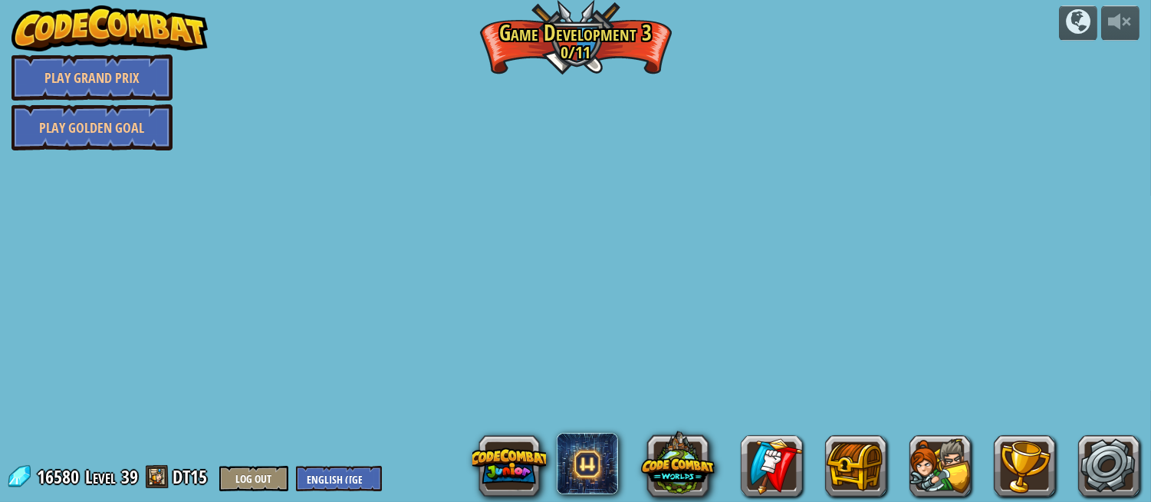
select select "en-GB"
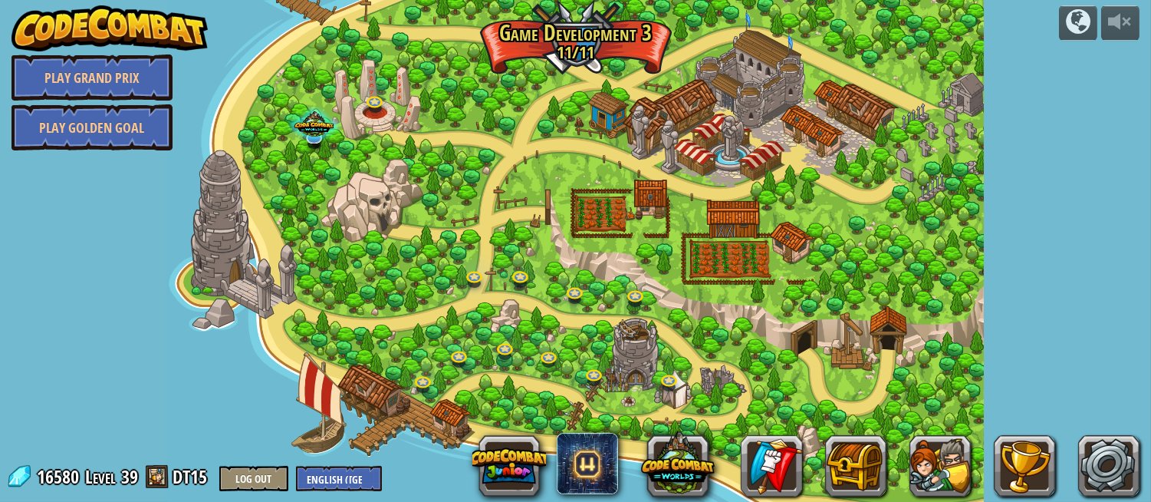
click at [146, 26] on img at bounding box center [110, 28] width 196 height 46
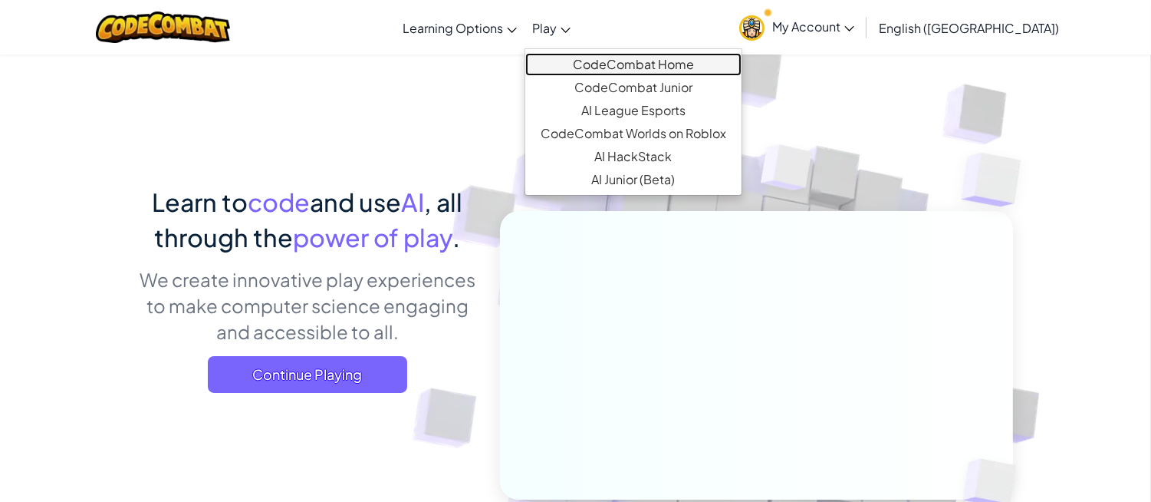
click at [630, 57] on link "CodeCombat Home" at bounding box center [633, 64] width 216 height 23
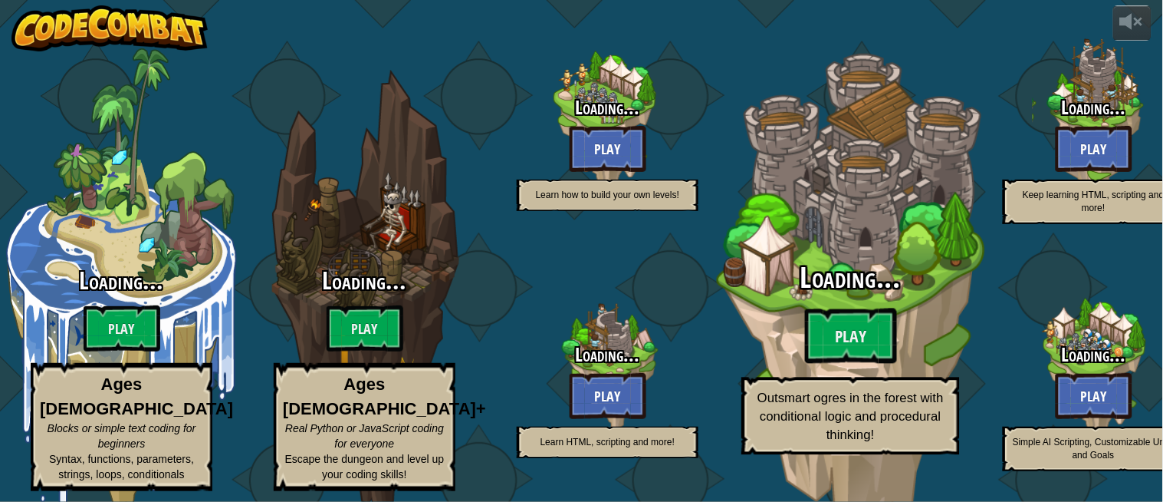
select select "en-GB"
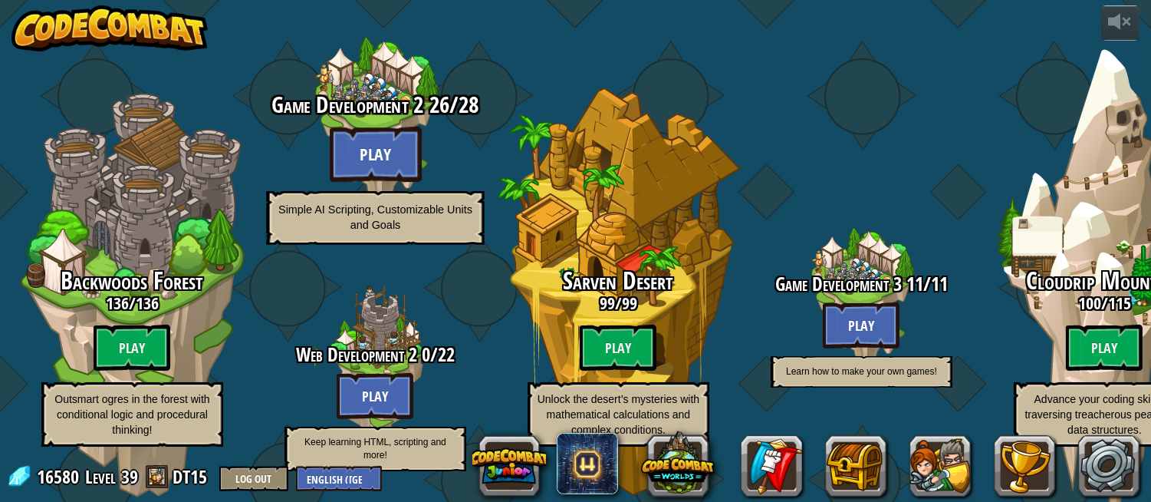
drag, startPoint x: 414, startPoint y: 371, endPoint x: 396, endPoint y: 129, distance: 243.0
click at [401, 142] on div "Game Development 2 26 / 28 Play Simple AI Scripting, Customizable Units and Goa…" at bounding box center [375, 243] width 243 height 486
click at [393, 127] on btn "Play" at bounding box center [375, 154] width 92 height 55
select select "en-GB"
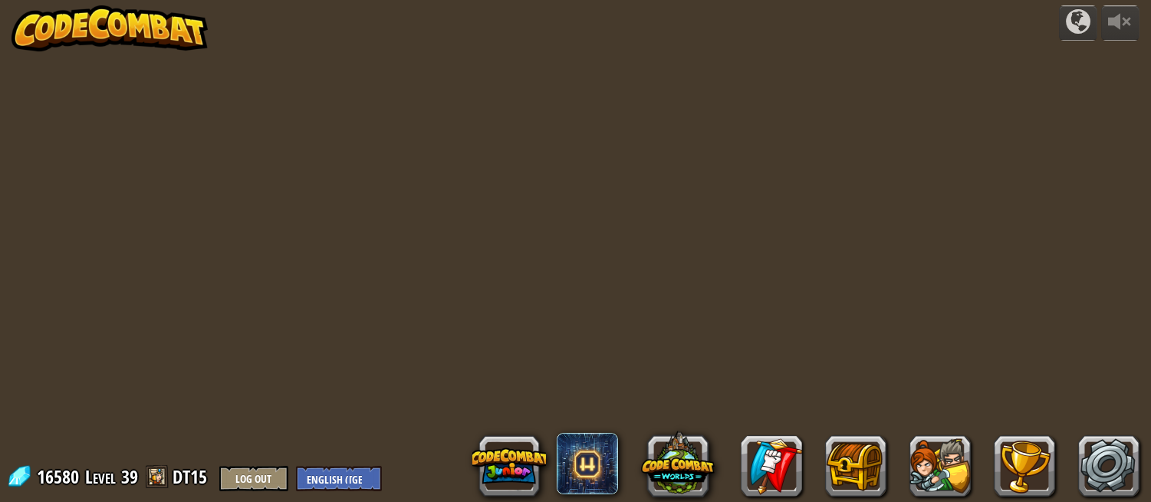
select select "en-GB"
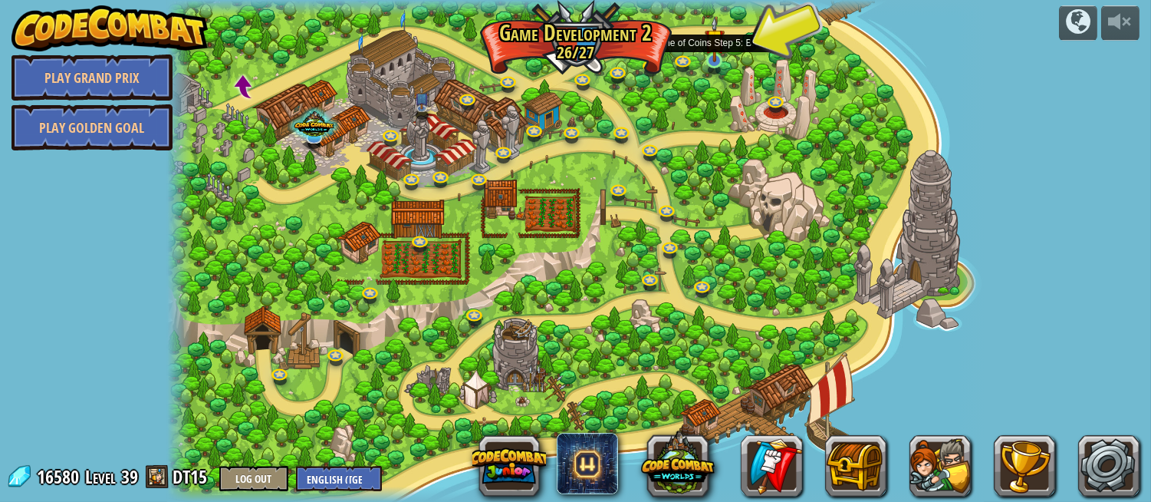
click at [724, 54] on img at bounding box center [715, 39] width 20 height 46
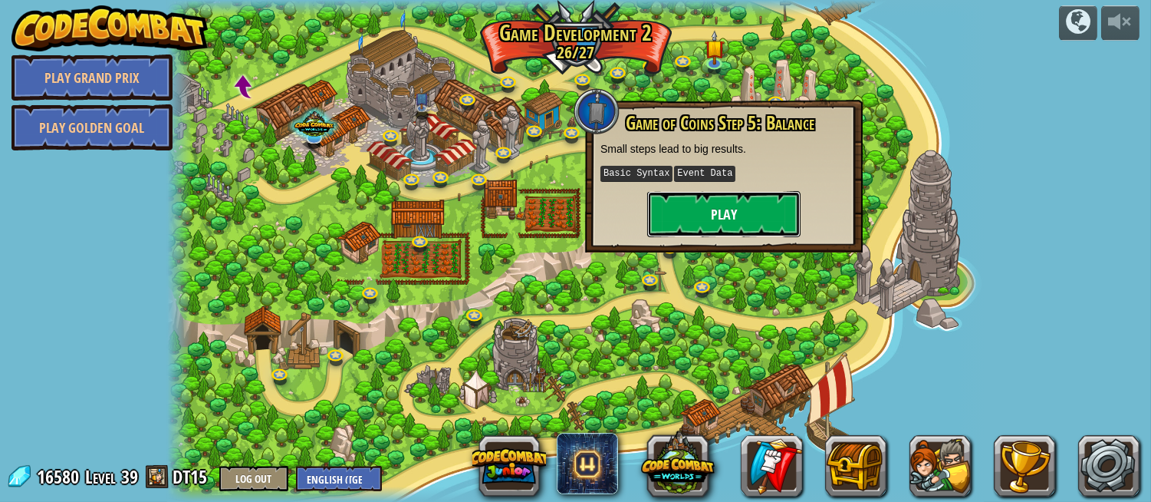
click at [722, 196] on button "Play" at bounding box center [723, 214] width 153 height 46
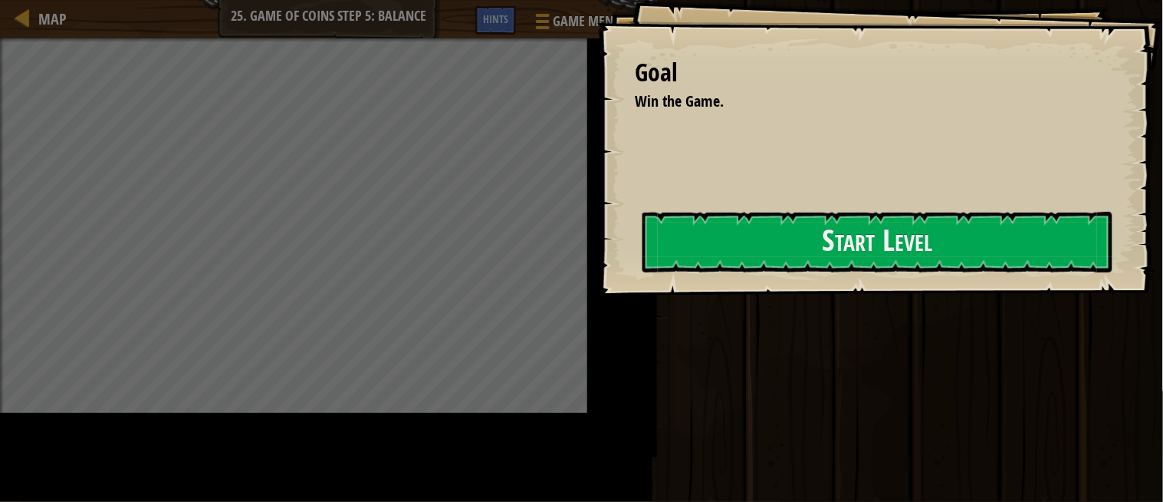
click at [643, 273] on div "Start Level" at bounding box center [878, 242] width 471 height 61
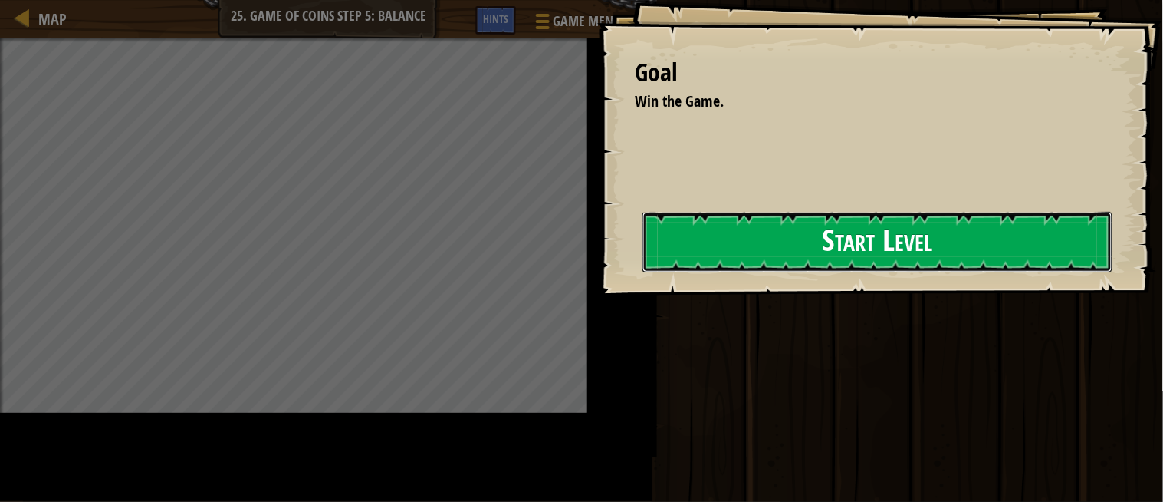
click at [643, 272] on button "Start Level" at bounding box center [878, 242] width 471 height 61
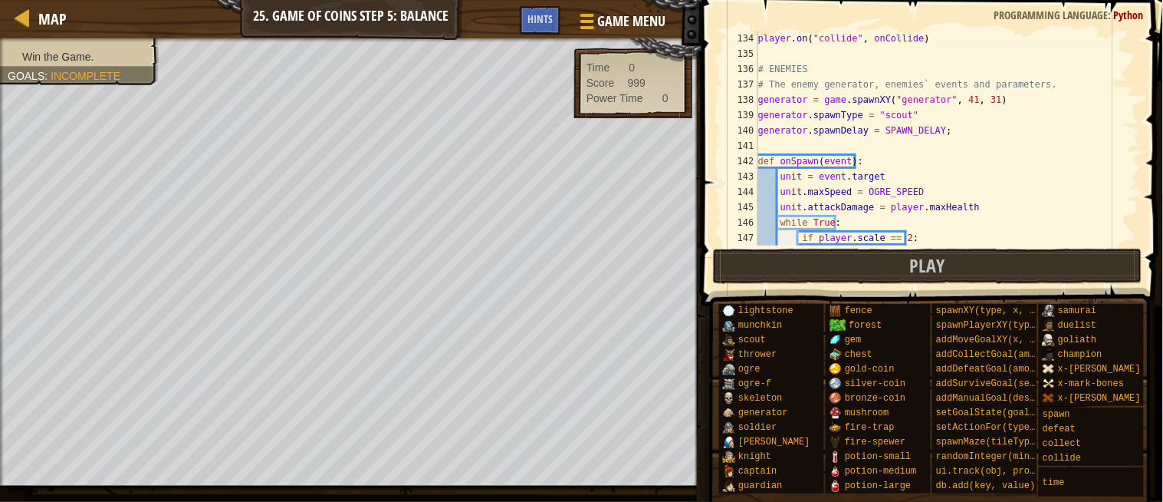
scroll to position [2243, 0]
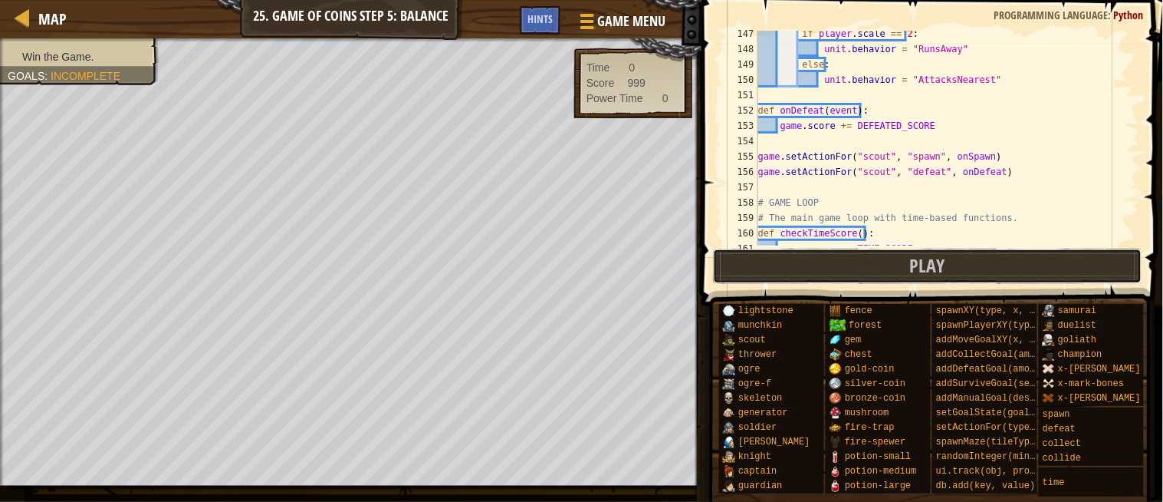
click at [841, 255] on button "Play" at bounding box center [928, 265] width 430 height 35
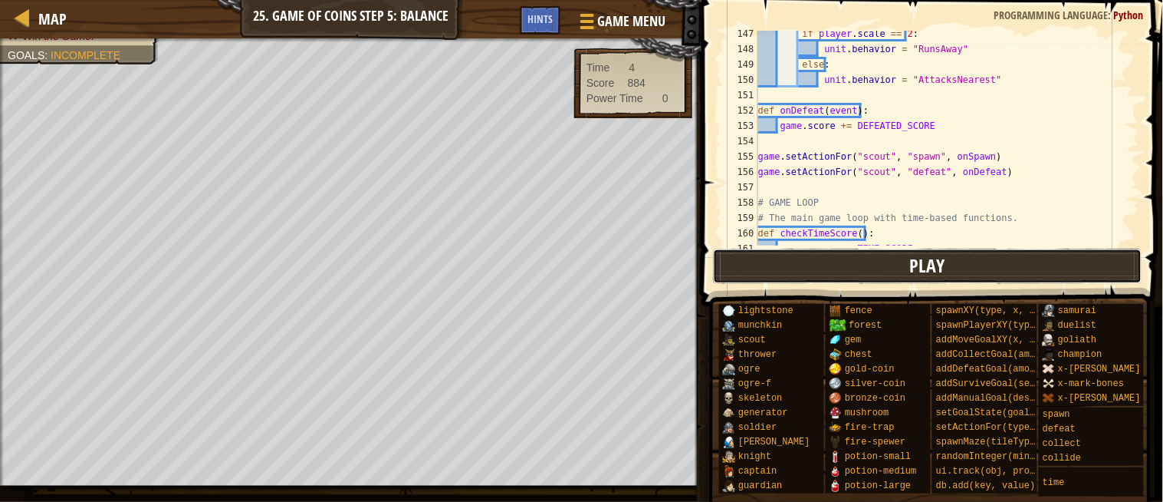
click at [865, 255] on button "Play" at bounding box center [928, 265] width 430 height 35
click at [822, 266] on button "Play" at bounding box center [928, 265] width 430 height 35
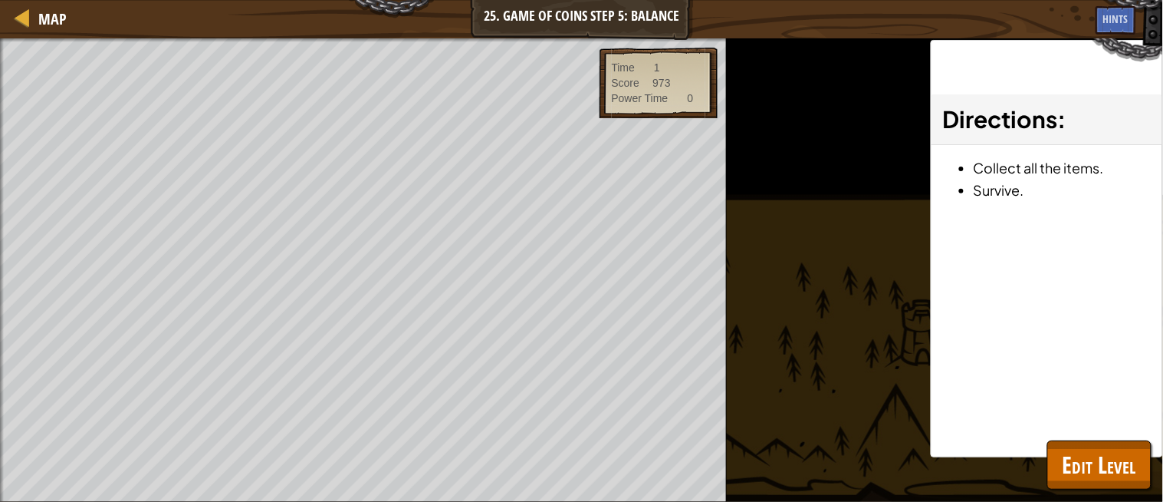
click at [0, 456] on div "Win the Game. Goals : Ran out of time" at bounding box center [363, 269] width 727 height 463
click at [10, 419] on div "Win the Game. Goals : Ran out of time" at bounding box center [363, 269] width 727 height 463
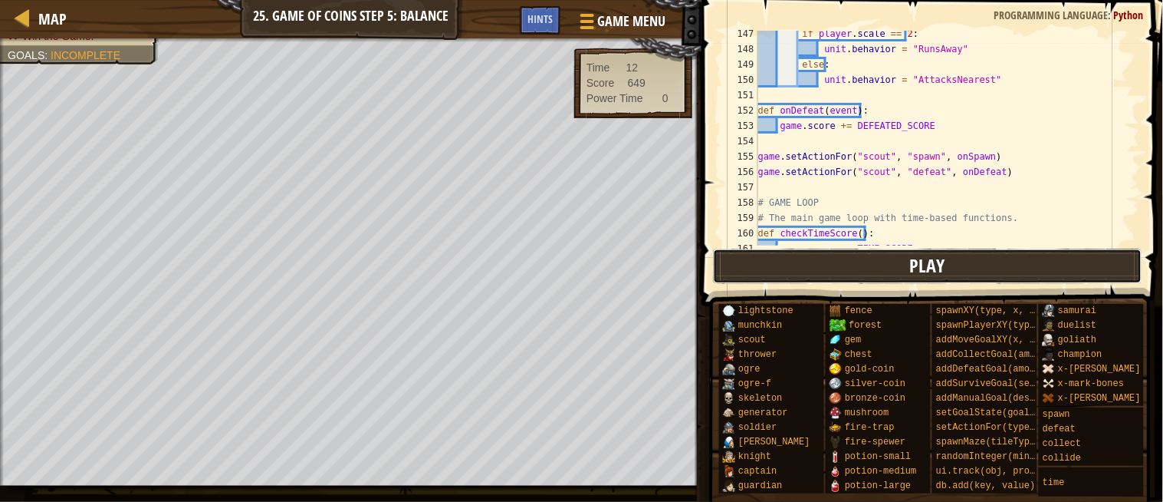
click at [868, 280] on button "Play" at bounding box center [928, 265] width 430 height 35
click at [818, 272] on button "Play" at bounding box center [928, 265] width 430 height 35
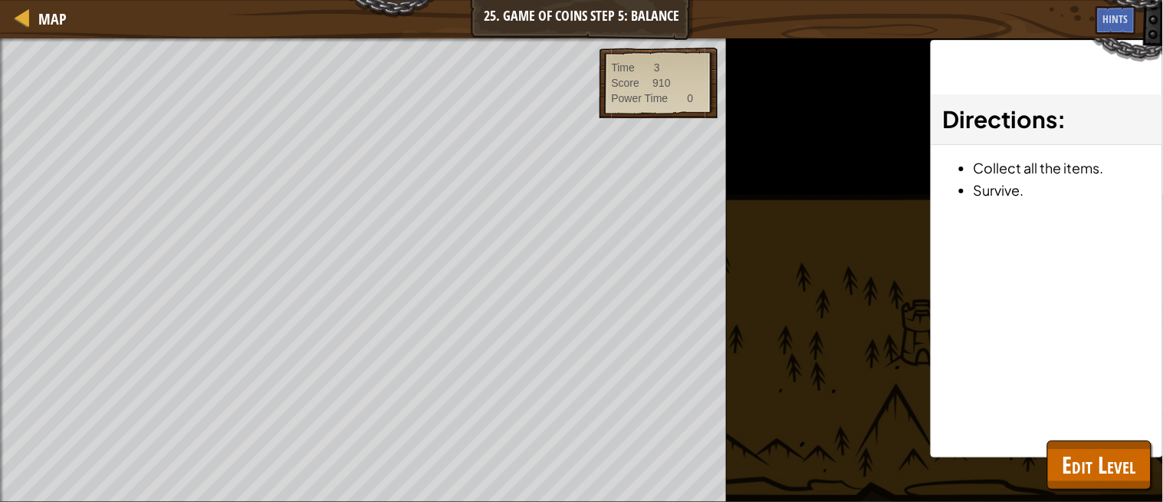
click at [0, 302] on div at bounding box center [2, 281] width 4 height 486
click at [0, 275] on div at bounding box center [2, 281] width 4 height 486
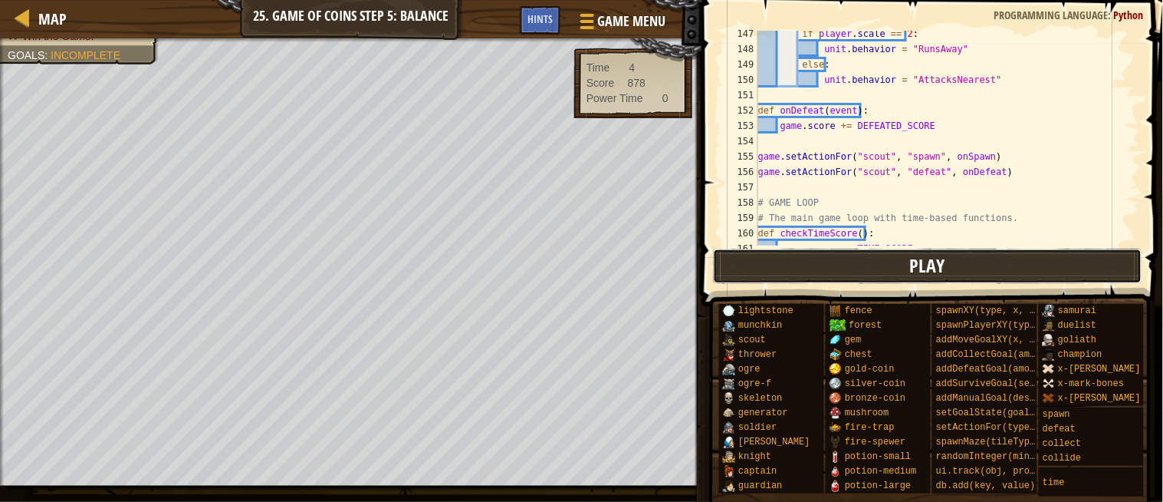
click at [788, 263] on button "Play" at bounding box center [928, 265] width 430 height 35
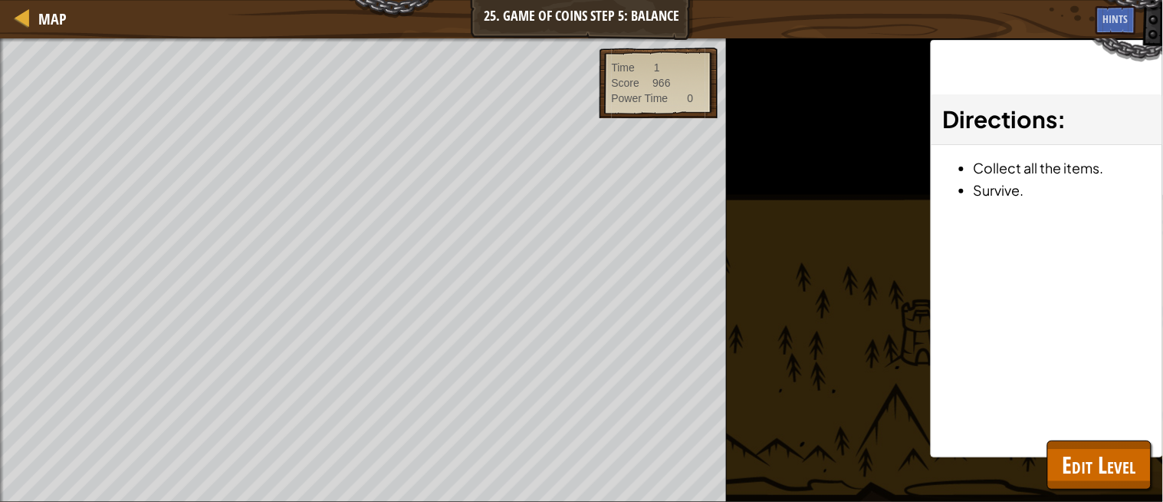
drag, startPoint x: 0, startPoint y: 278, endPoint x: 3, endPoint y: 270, distance: 8.3
click at [3, 270] on div at bounding box center [2, 281] width 4 height 486
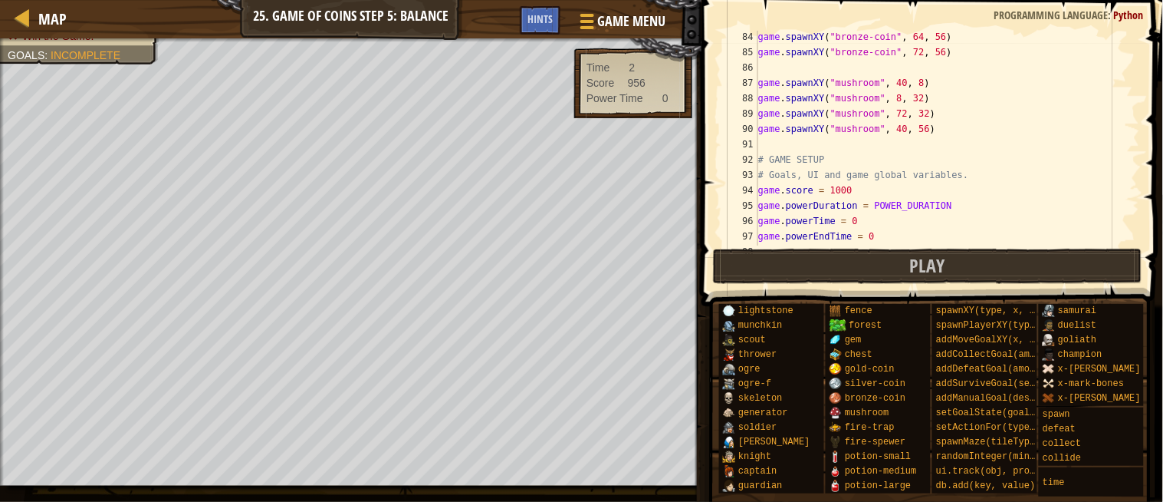
scroll to position [1275, 0]
drag, startPoint x: 951, startPoint y: 278, endPoint x: 819, endPoint y: 241, distance: 136.9
click at [949, 278] on button "Play" at bounding box center [928, 265] width 430 height 35
drag, startPoint x: 902, startPoint y: 287, endPoint x: 716, endPoint y: 288, distance: 186.4
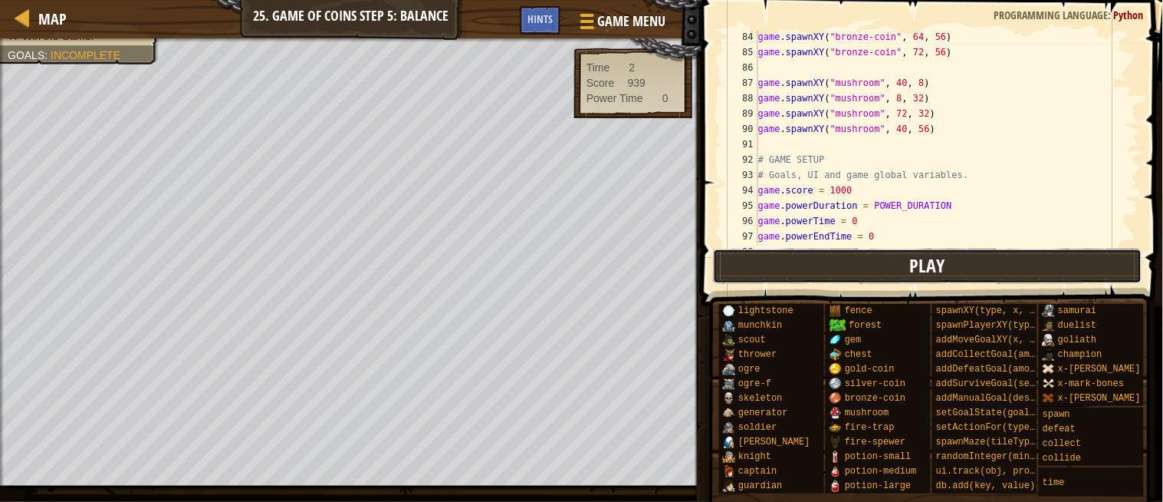
click at [856, 271] on button "Play" at bounding box center [928, 265] width 430 height 35
click at [887, 279] on button "Play" at bounding box center [928, 265] width 430 height 35
drag, startPoint x: 867, startPoint y: 267, endPoint x: 831, endPoint y: 293, distance: 43.9
click at [864, 271] on button "Play" at bounding box center [928, 265] width 430 height 35
click at [765, 262] on button "Play" at bounding box center [928, 265] width 430 height 35
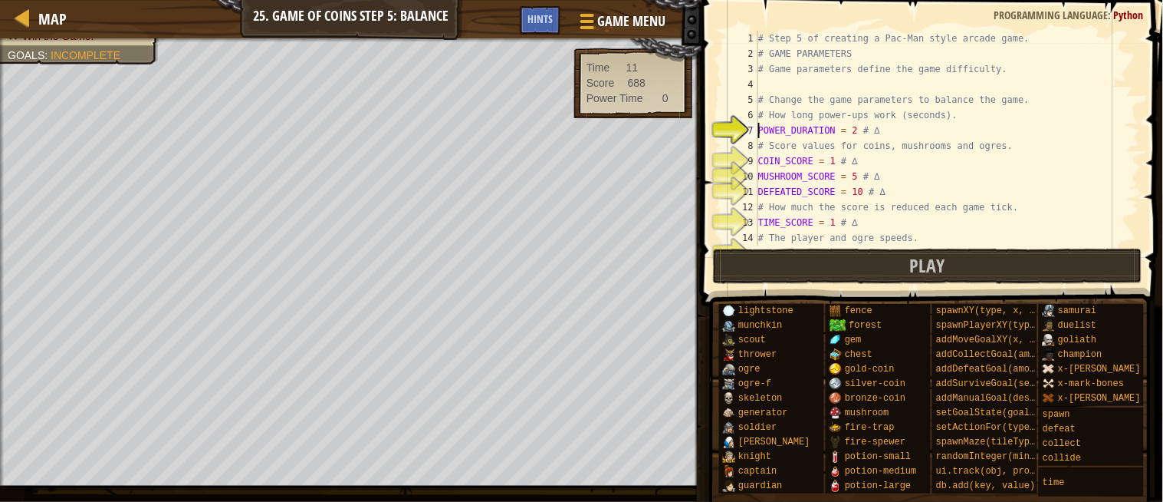
scroll to position [0, 0]
click at [848, 133] on div "# Step 5 of creating a Pac-Man style arcade game. # GAME PARAMETERS # Game para…" at bounding box center [941, 153] width 372 height 245
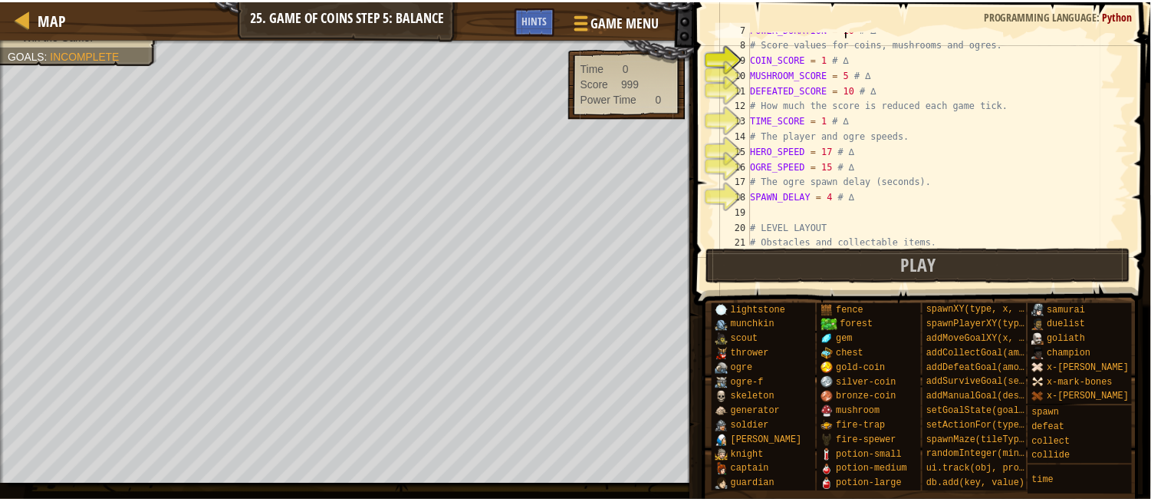
scroll to position [153, 0]
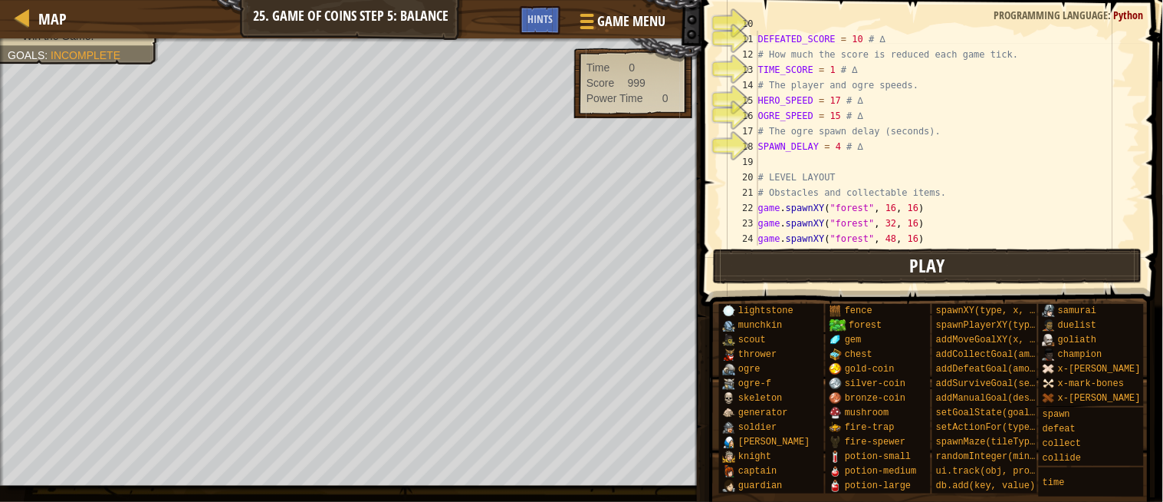
type textarea "POWER_DURATION = 10 # ∆"
click at [871, 251] on button "Play" at bounding box center [928, 265] width 430 height 35
click at [839, 261] on button "Play" at bounding box center [928, 265] width 430 height 35
drag, startPoint x: 923, startPoint y: 259, endPoint x: 847, endPoint y: 266, distance: 76.2
click at [913, 261] on span "Play" at bounding box center [927, 265] width 35 height 25
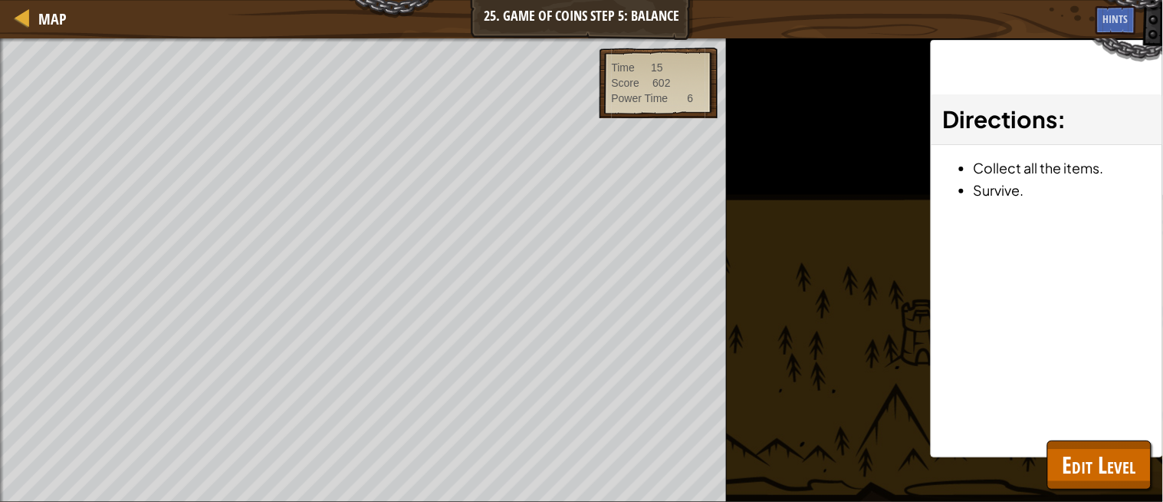
drag, startPoint x: 0, startPoint y: 235, endPoint x: 1, endPoint y: 207, distance: 27.6
click at [0, 226] on div at bounding box center [2, 281] width 4 height 486
click at [686, 124] on div "Win the Game. Goals : Ran out of time Time 18 Score 507 Power Time 3 ♫ Game -25…" at bounding box center [581, 269] width 1163 height 463
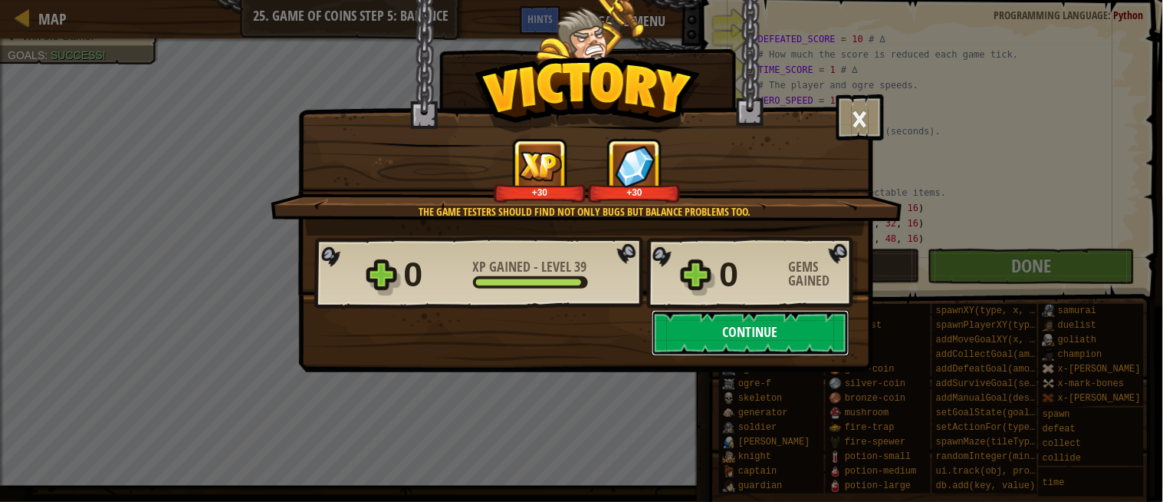
click at [719, 331] on button "Continue" at bounding box center [751, 333] width 198 height 46
select select "en-GB"
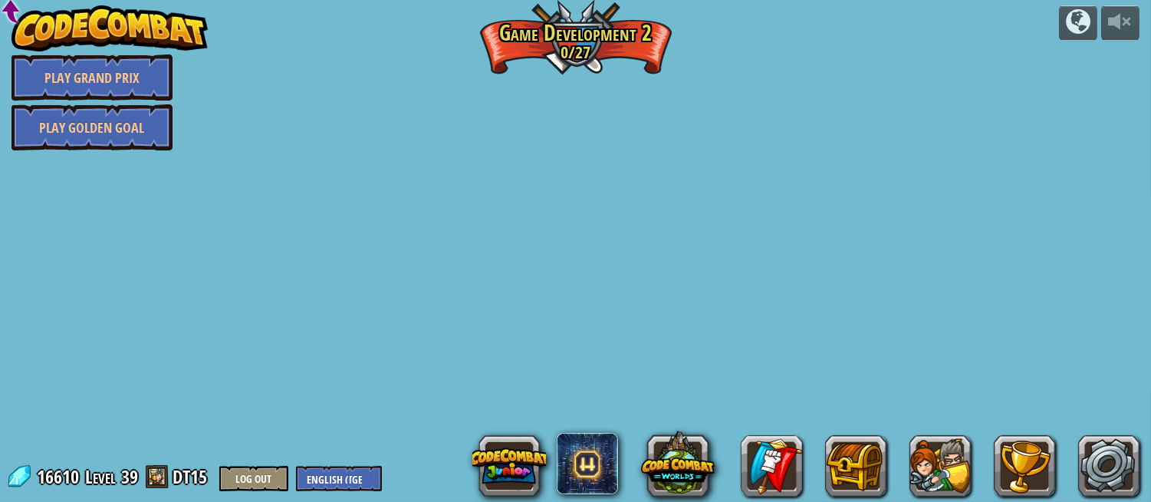
select select "en-GB"
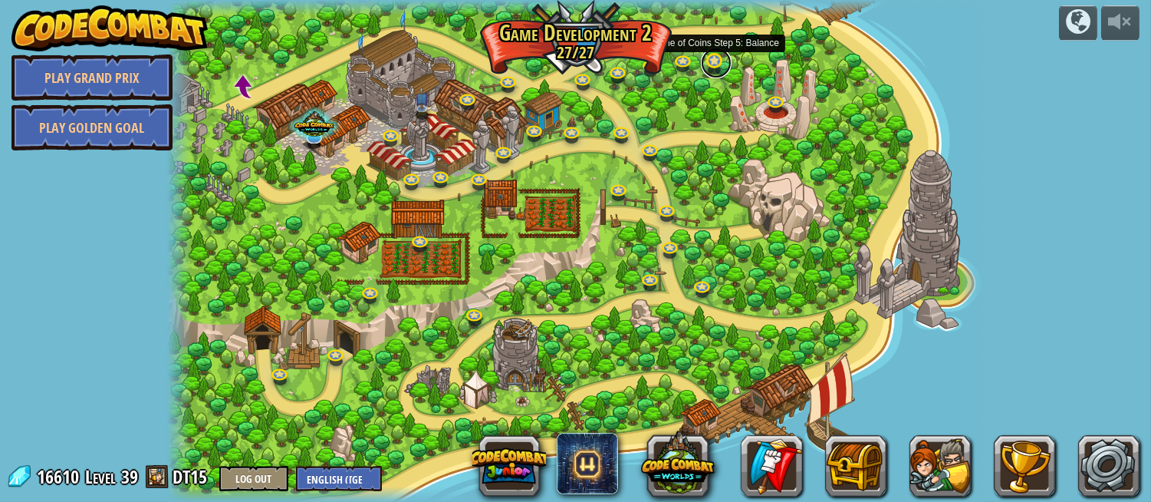
click at [715, 63] on link at bounding box center [716, 63] width 31 height 31
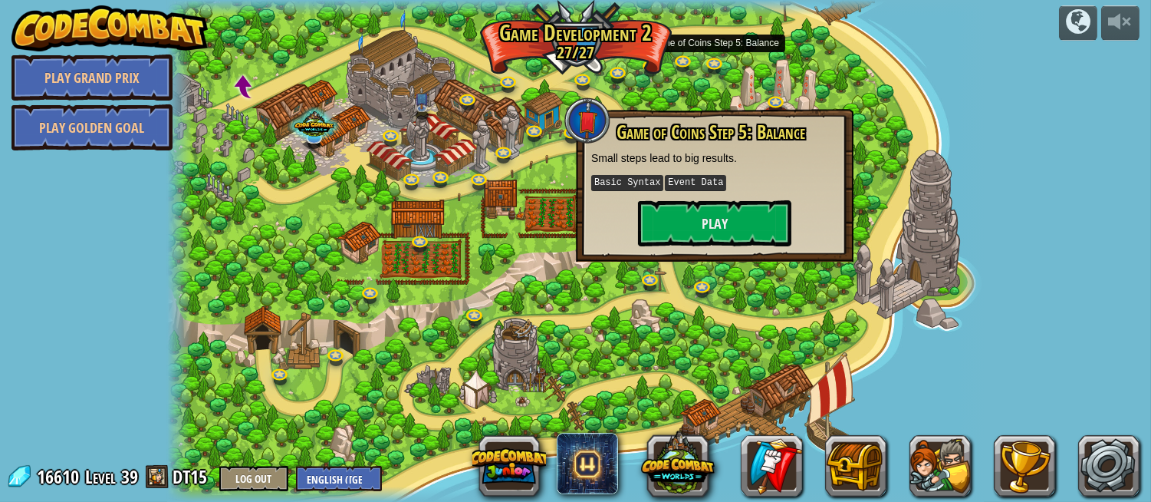
click at [883, 129] on div at bounding box center [575, 251] width 816 height 502
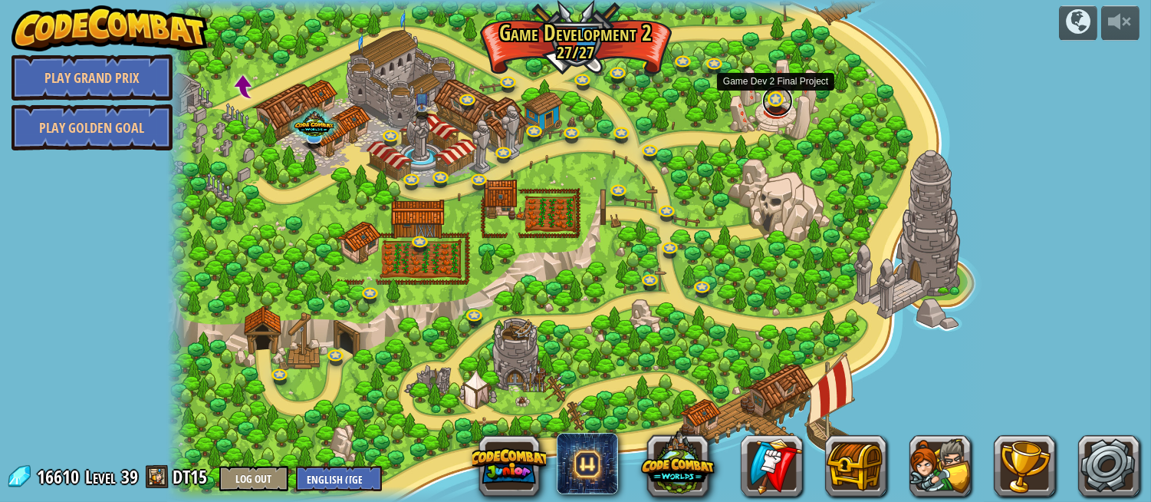
click at [770, 100] on link at bounding box center [777, 101] width 31 height 31
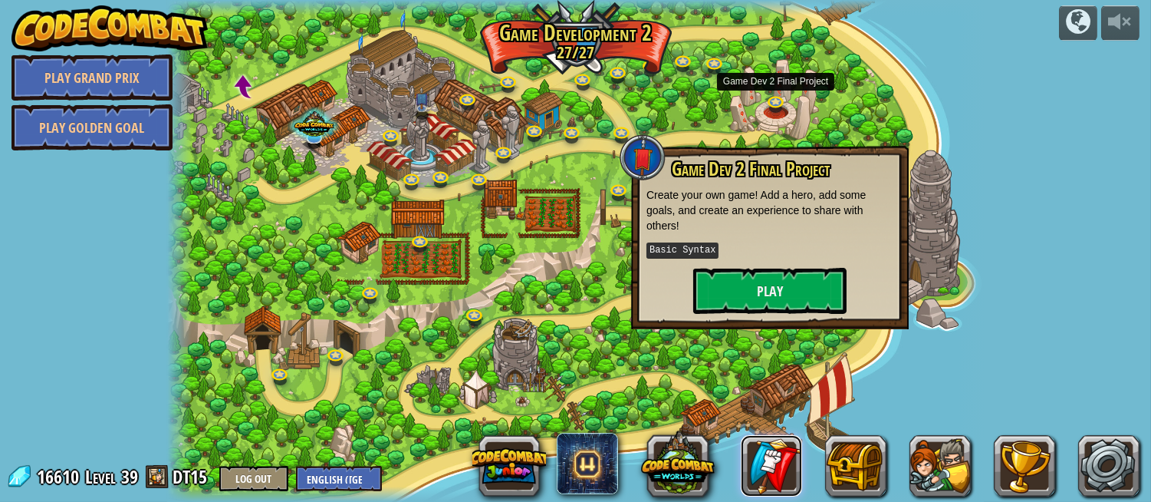
click at [741, 471] on link at bounding box center [771, 465] width 61 height 61
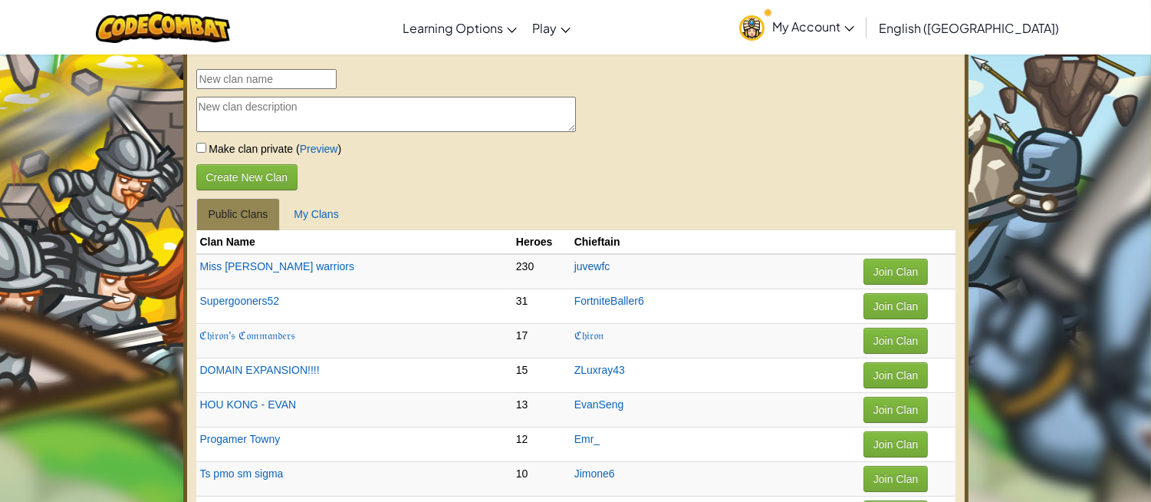
click at [952, 164] on p "Create New Clan" at bounding box center [575, 177] width 759 height 26
select select "en-GB"
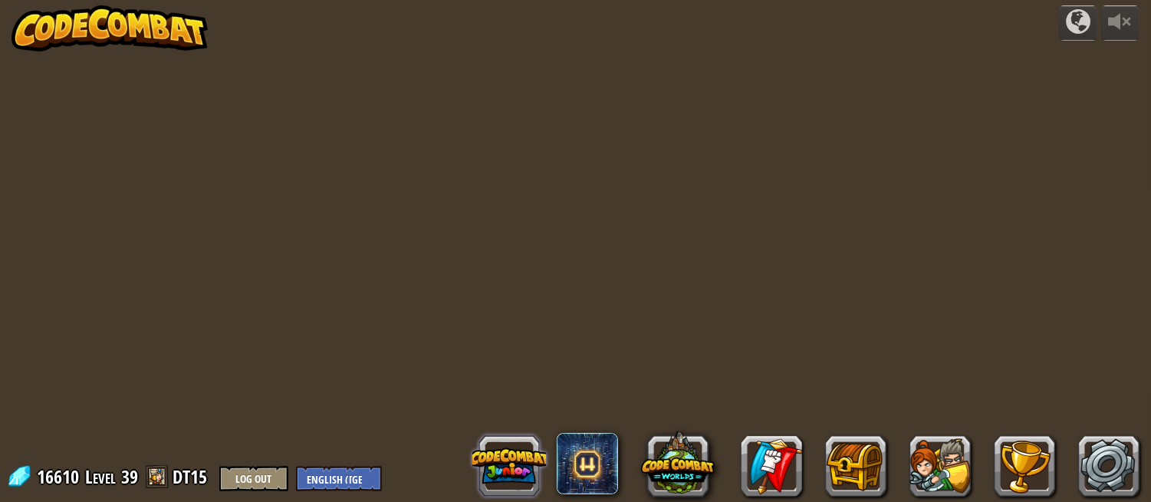
select select "en-GB"
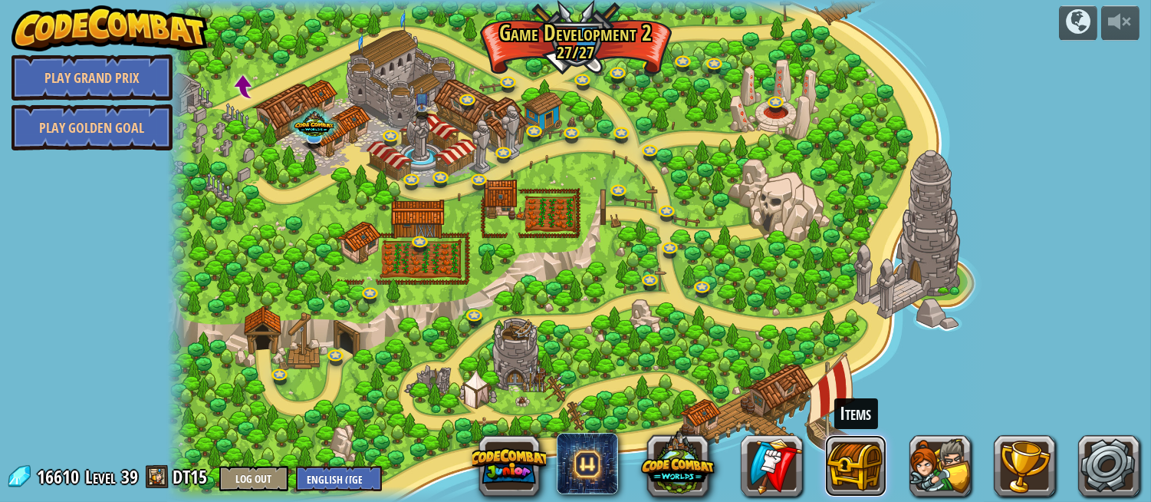
click at [856, 449] on button at bounding box center [855, 465] width 61 height 61
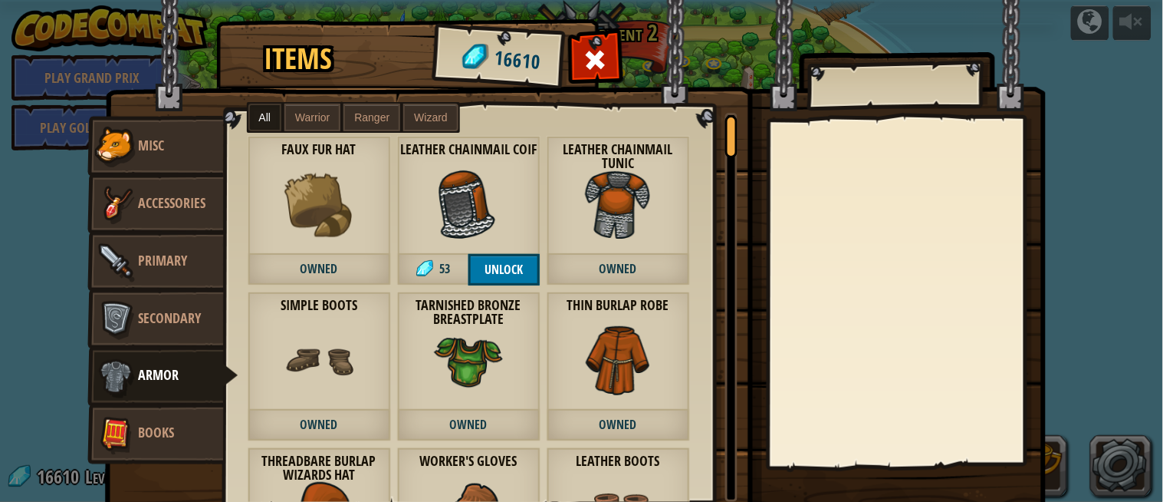
click at [834, 239] on div at bounding box center [906, 292] width 271 height 344
drag, startPoint x: 460, startPoint y: 202, endPoint x: 443, endPoint y: 175, distance: 31.7
click at [460, 202] on img at bounding box center [468, 204] width 69 height 69
click at [443, 175] on img at bounding box center [468, 204] width 69 height 69
click at [594, 44] on div at bounding box center [595, 64] width 48 height 48
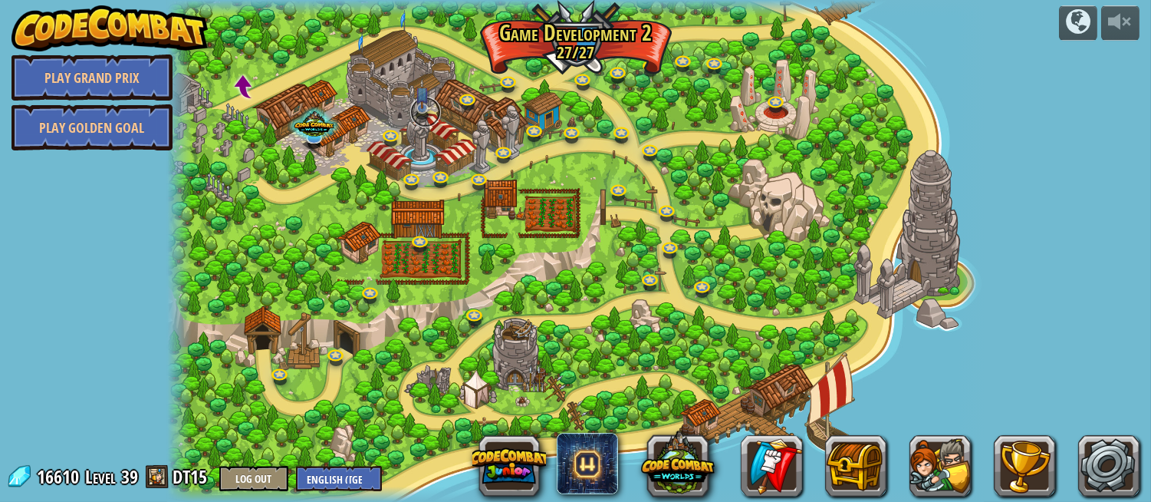
click at [431, 105] on link at bounding box center [425, 112] width 31 height 31
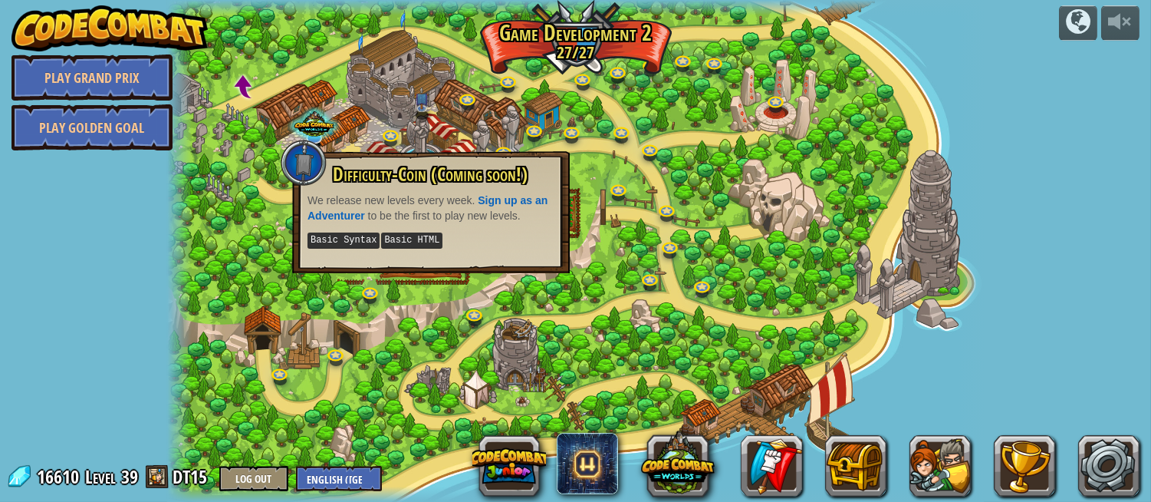
click at [580, 157] on div at bounding box center [575, 251] width 816 height 502
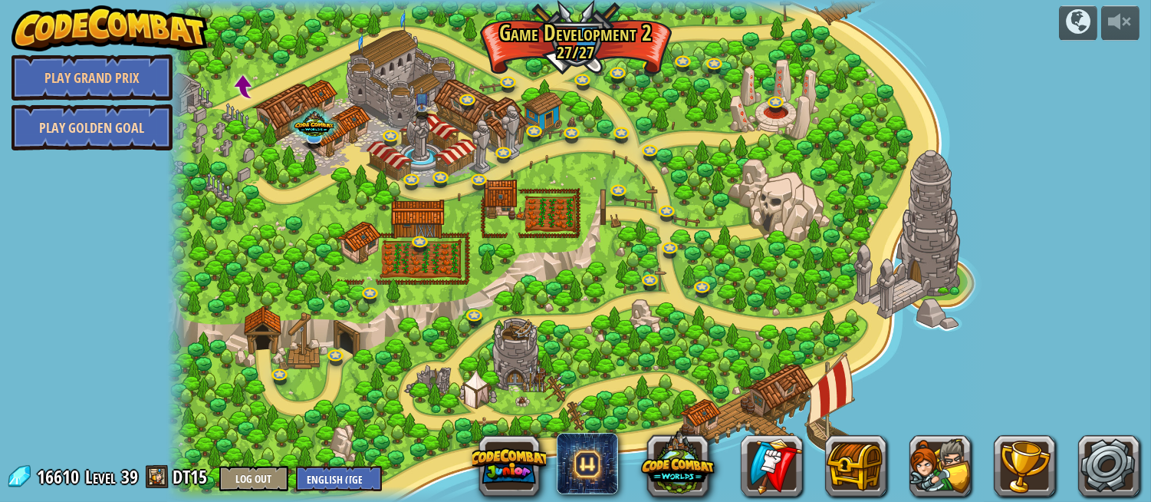
click at [105, 133] on link "Play Golden Goal" at bounding box center [92, 127] width 161 height 46
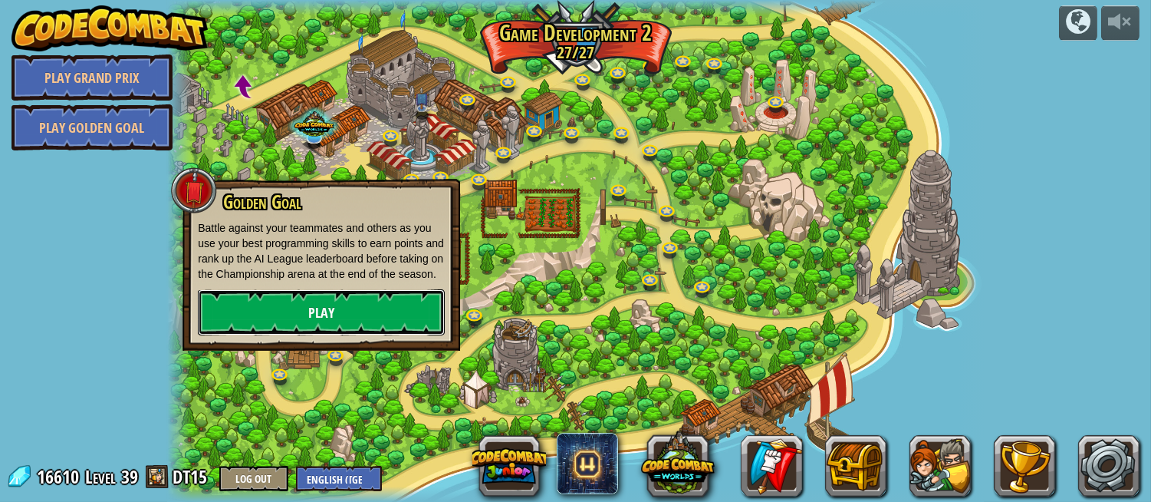
click at [288, 300] on link "Play" at bounding box center [321, 312] width 247 height 46
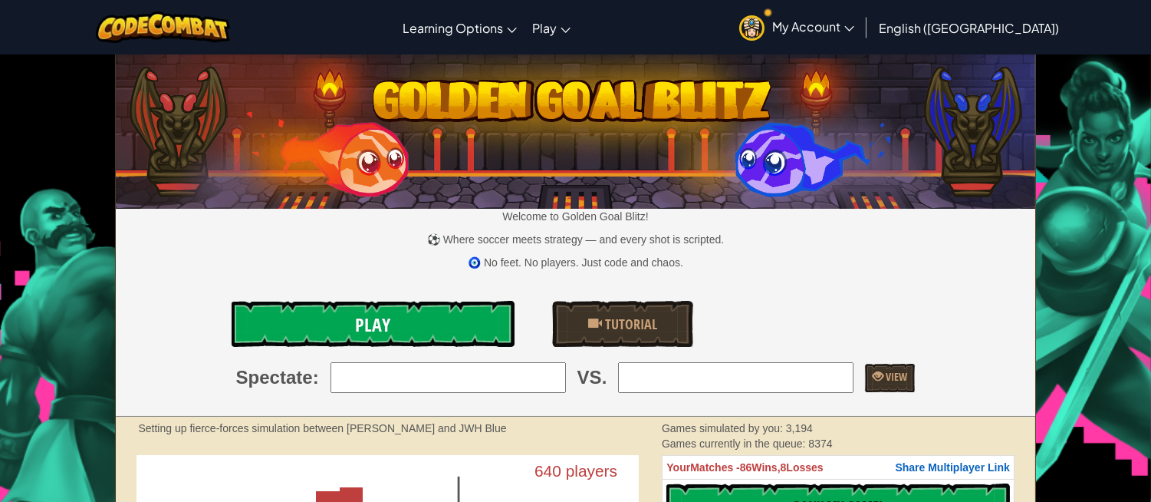
click at [406, 327] on link "Play" at bounding box center [373, 324] width 283 height 46
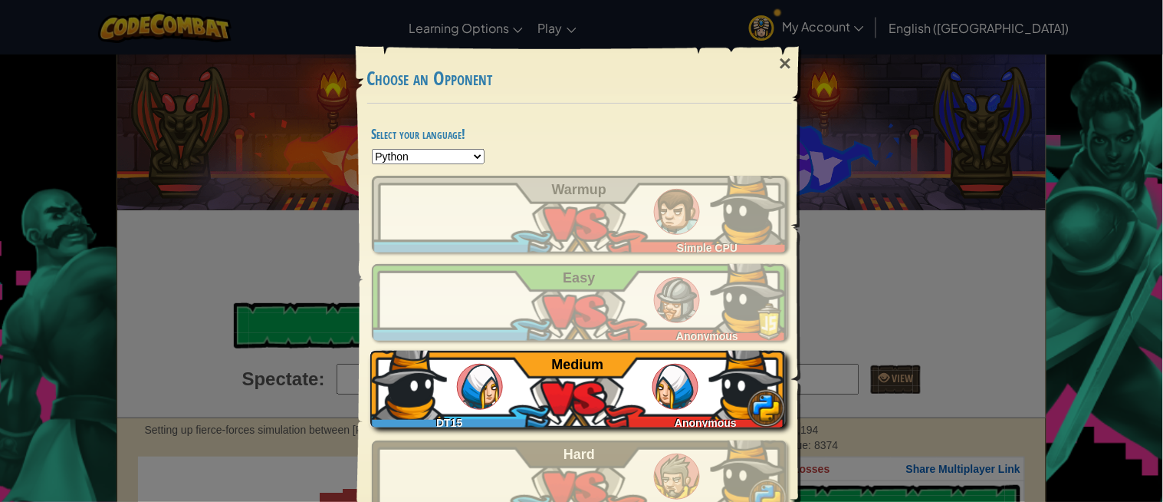
click at [719, 419] on span "Anonymous" at bounding box center [706, 422] width 62 height 12
click at [612, 371] on div "DT15 Anonymous Medium" at bounding box center [578, 388] width 416 height 77
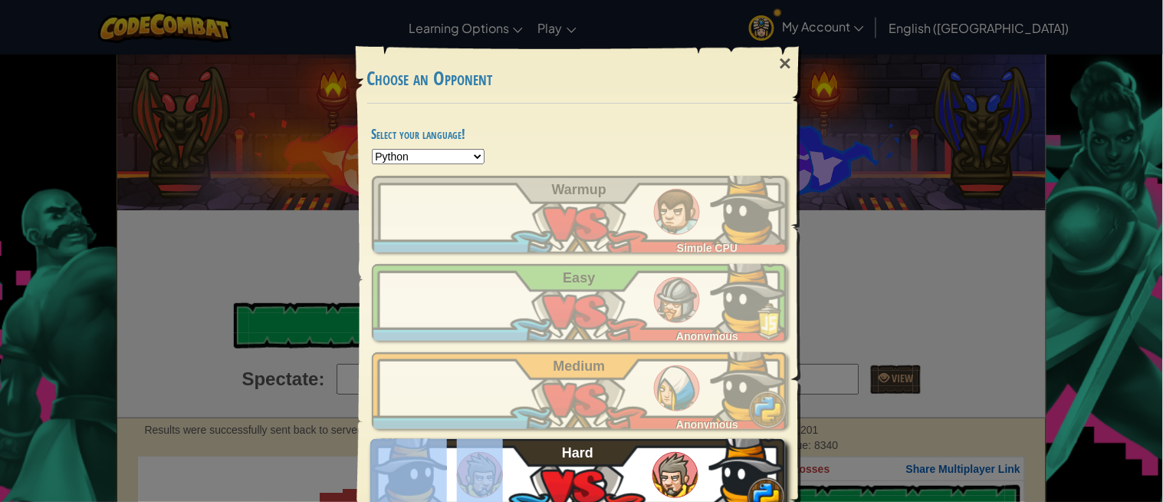
drag, startPoint x: 602, startPoint y: 433, endPoint x: 612, endPoint y: 469, distance: 37.4
click at [612, 469] on div "DT15 Simple CPU Warmup DT15 Anonymous Easy DT15 Anonymous Medium DT15 Anonymous…" at bounding box center [580, 346] width 416 height 340
click at [611, 469] on div "DT15 Anonymous Hard" at bounding box center [578, 477] width 416 height 77
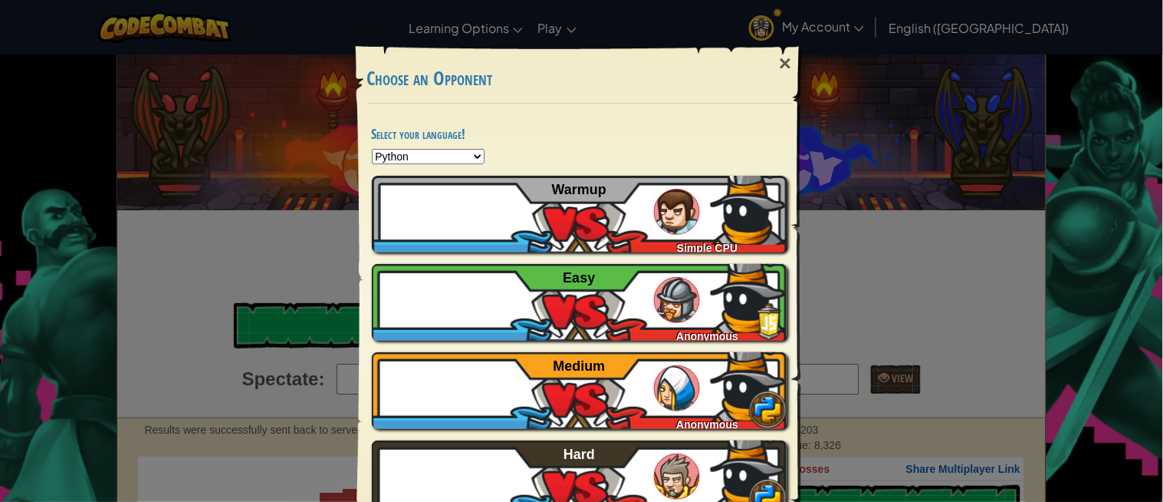
click at [1086, 151] on div "× Choose an Opponent Select your language! Python JavaScript CoffeeScript Lua C…" at bounding box center [581, 251] width 1163 height 502
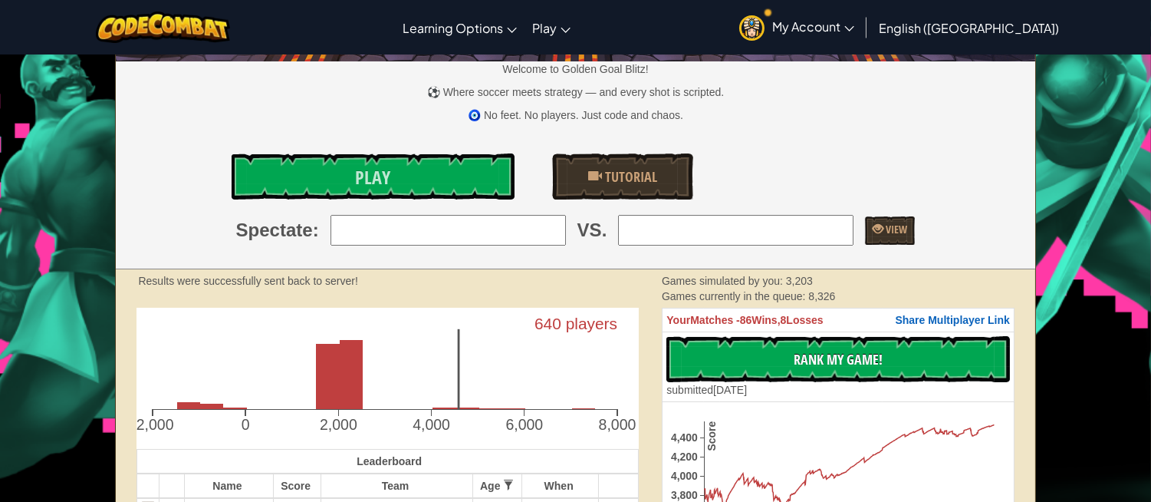
scroll to position [170, 0]
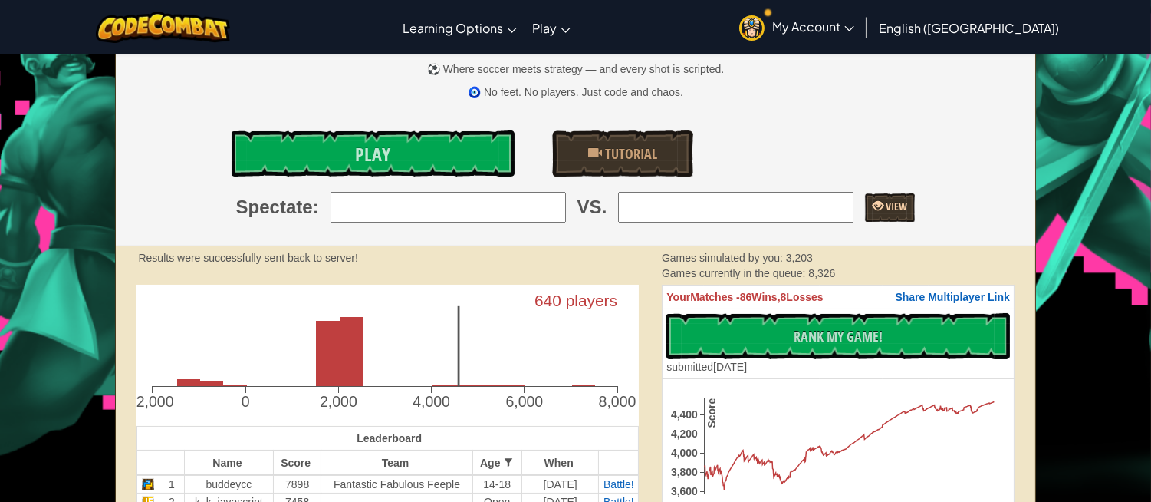
click at [873, 211] on span at bounding box center [878, 205] width 11 height 11
click at [484, 196] on input "search" at bounding box center [448, 207] width 235 height 31
type input "1: buddeycc"
drag, startPoint x: 696, startPoint y: 234, endPoint x: 695, endPoint y: 216, distance: 17.7
click at [696, 234] on div "Welcome to Golden Goal Blitz! ⚽ Where soccer meets strategy — and every shot is…" at bounding box center [576, 65] width 920 height 361
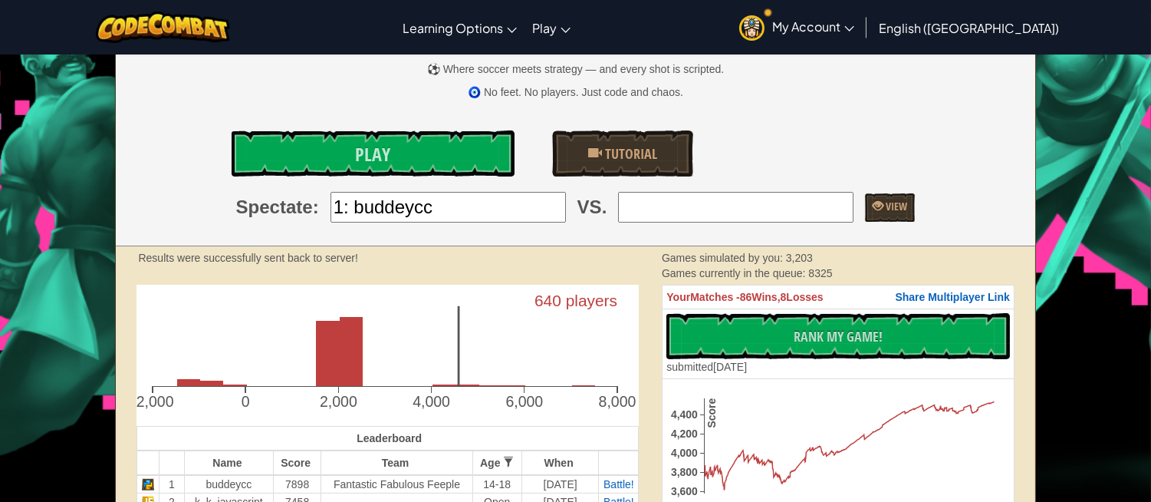
click at [695, 216] on input "search" at bounding box center [735, 207] width 235 height 31
type input "2: k_k_javascript"
click at [905, 200] on link "View" at bounding box center [890, 207] width 50 height 28
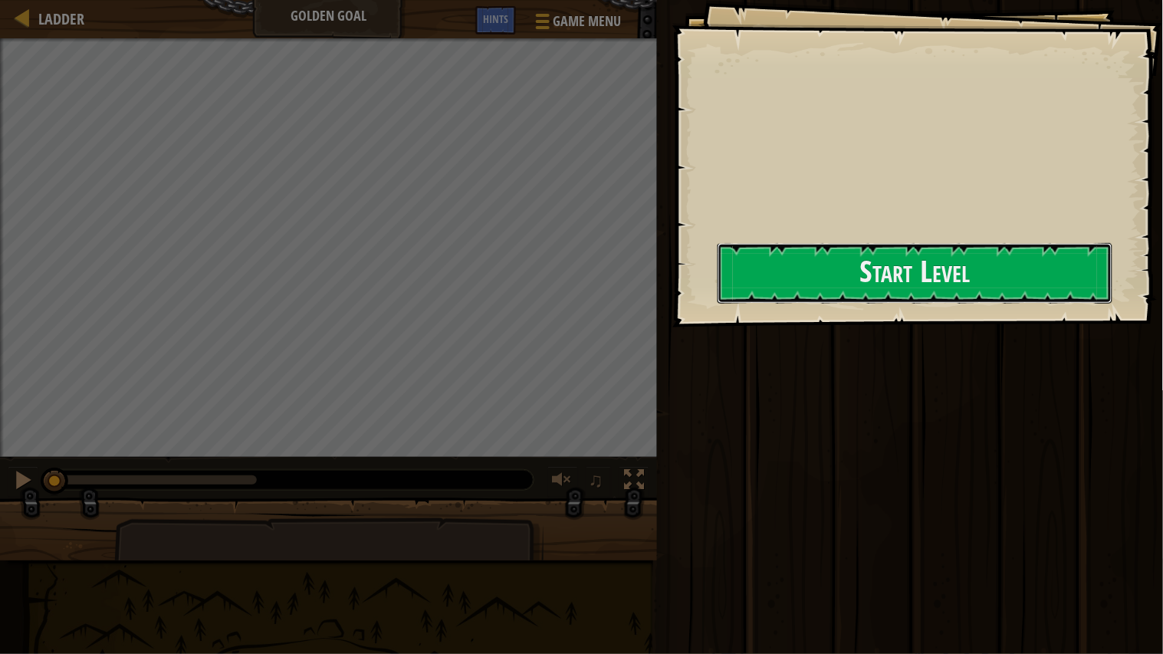
click at [718, 304] on button "Start Level" at bounding box center [915, 273] width 395 height 61
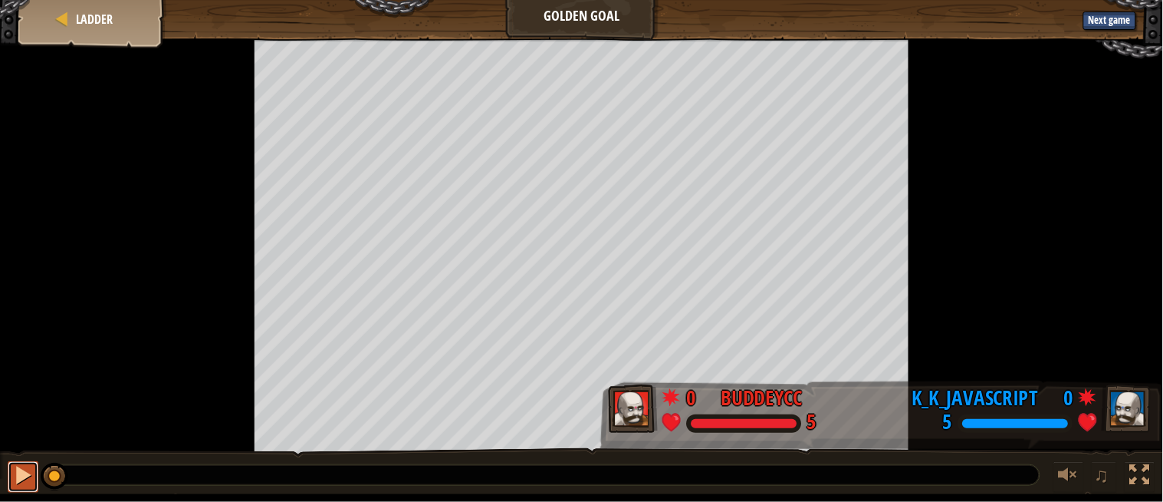
click at [25, 475] on div at bounding box center [23, 475] width 20 height 20
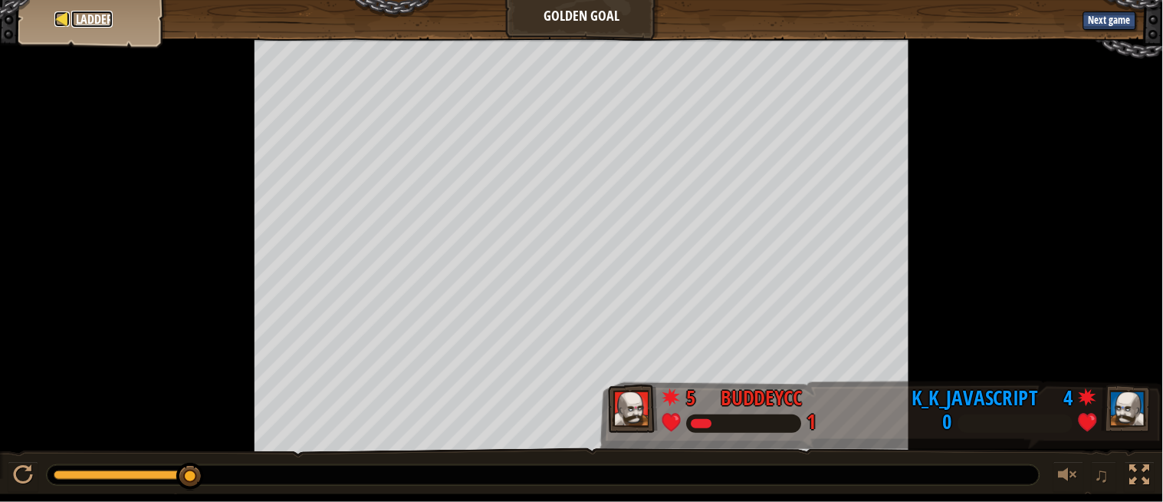
click at [97, 26] on span "Ladder" at bounding box center [94, 19] width 37 height 17
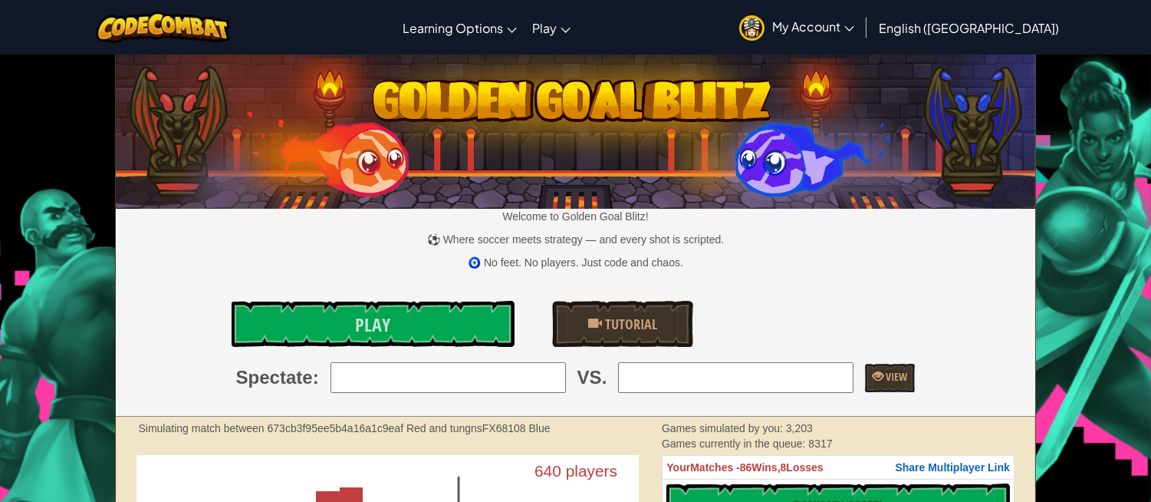
drag, startPoint x: 474, startPoint y: 402, endPoint x: 472, endPoint y: 386, distance: 16.2
click at [472, 400] on div "Welcome to Golden Goal Blitz! ⚽ Where soccer meets strategy — and every shot is…" at bounding box center [576, 235] width 920 height 361
click at [568, 386] on div "Spectate : VS. View" at bounding box center [575, 377] width 943 height 31
click at [539, 381] on input "search" at bounding box center [448, 377] width 235 height 31
type input "99: ninja_skyler_p"
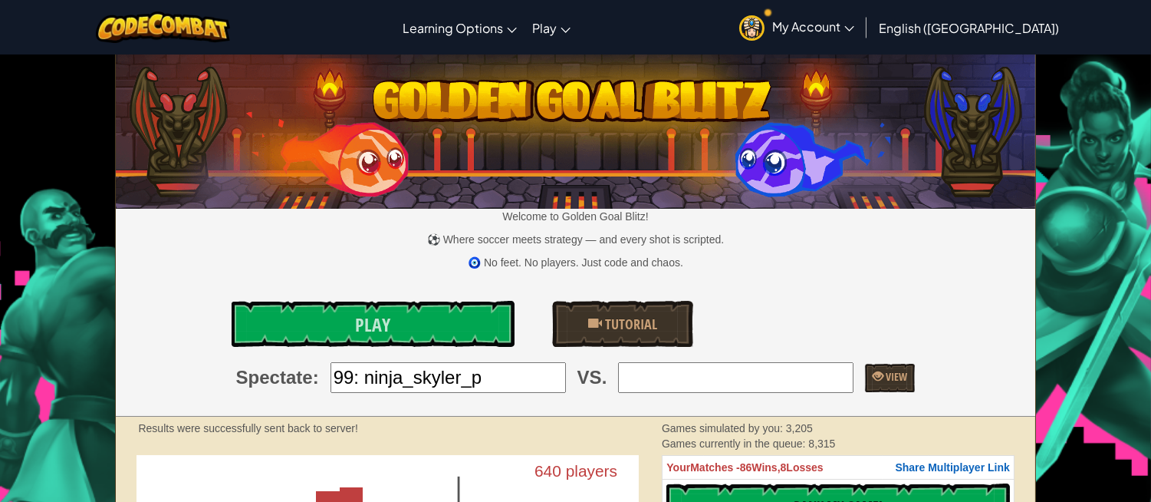
drag, startPoint x: 755, startPoint y: 358, endPoint x: 756, endPoint y: 368, distance: 10.1
click at [756, 367] on div "Welcome to Golden Goal Blitz! ⚽ Where soccer meets strategy — and every shot is…" at bounding box center [576, 235] width 920 height 361
click at [756, 396] on div "Welcome to Golden Goal Blitz! ⚽ Where soccer meets strategy — and every shot is…" at bounding box center [576, 235] width 920 height 361
click at [768, 386] on input "search" at bounding box center [735, 377] width 235 height 31
type input "99: ninja_skyler_p"
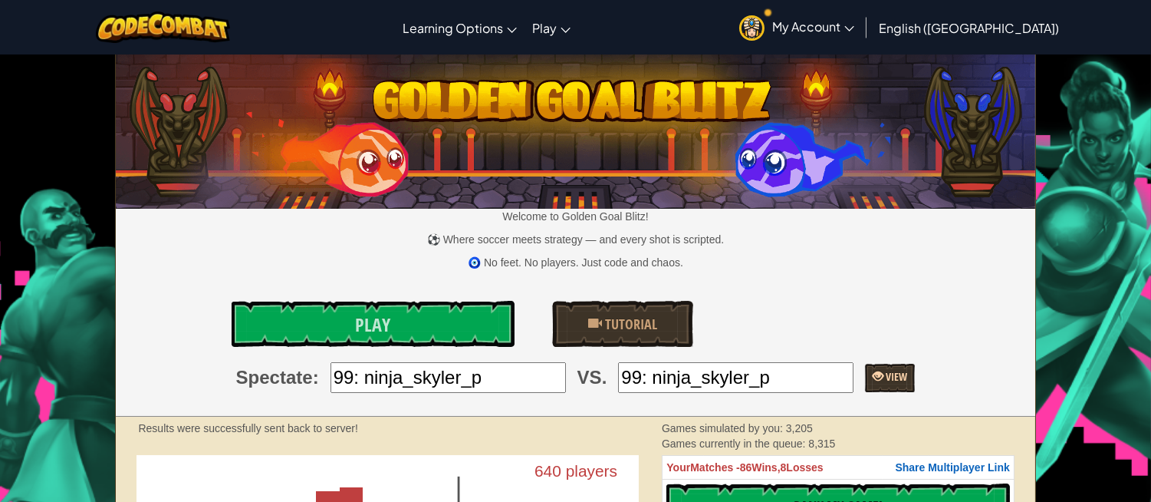
click at [872, 385] on link "View" at bounding box center [890, 378] width 50 height 28
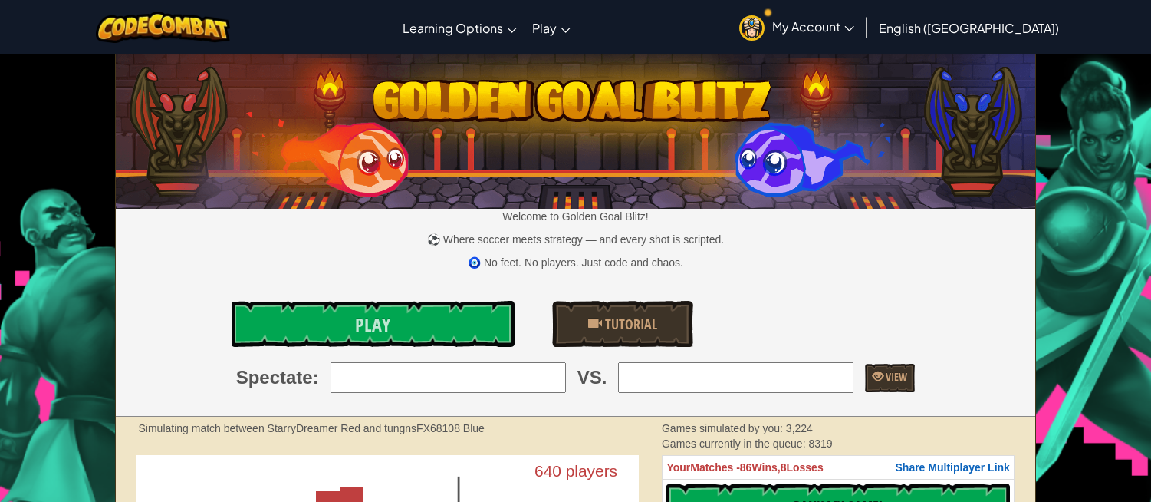
scroll to position [170, 0]
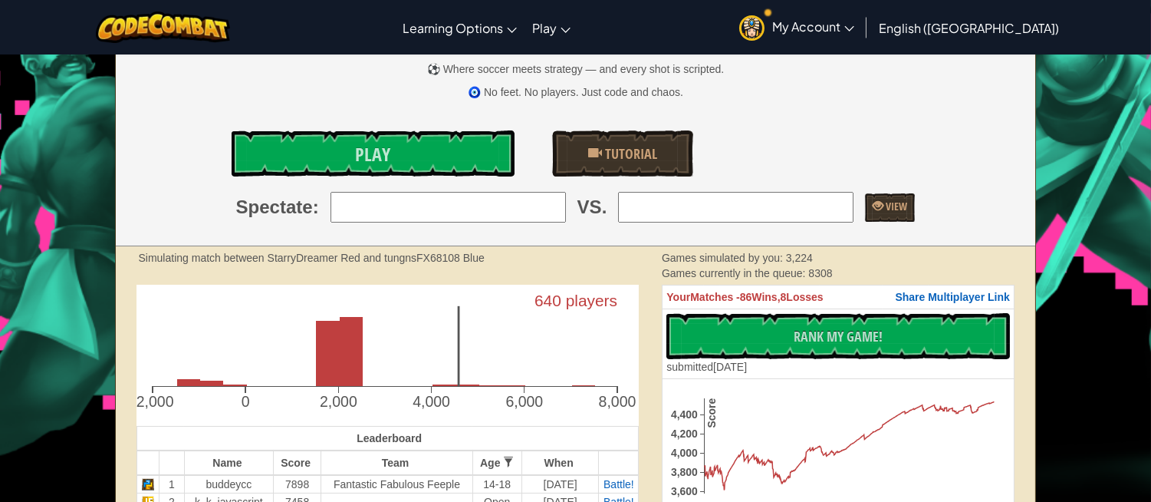
click at [531, 202] on input "search" at bounding box center [448, 207] width 235 height 31
type input "1: buddeycc"
click at [799, 215] on input "search" at bounding box center [735, 207] width 235 height 31
type input "1: buddeycc"
click at [868, 198] on link "View" at bounding box center [890, 207] width 50 height 28
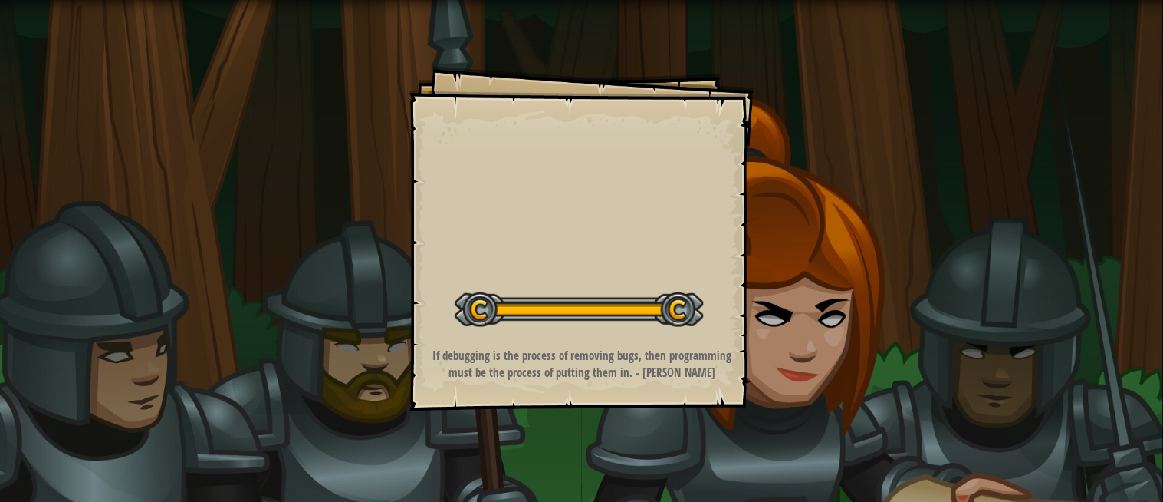
click at [969, 238] on div at bounding box center [581, 264] width 1163 height 452
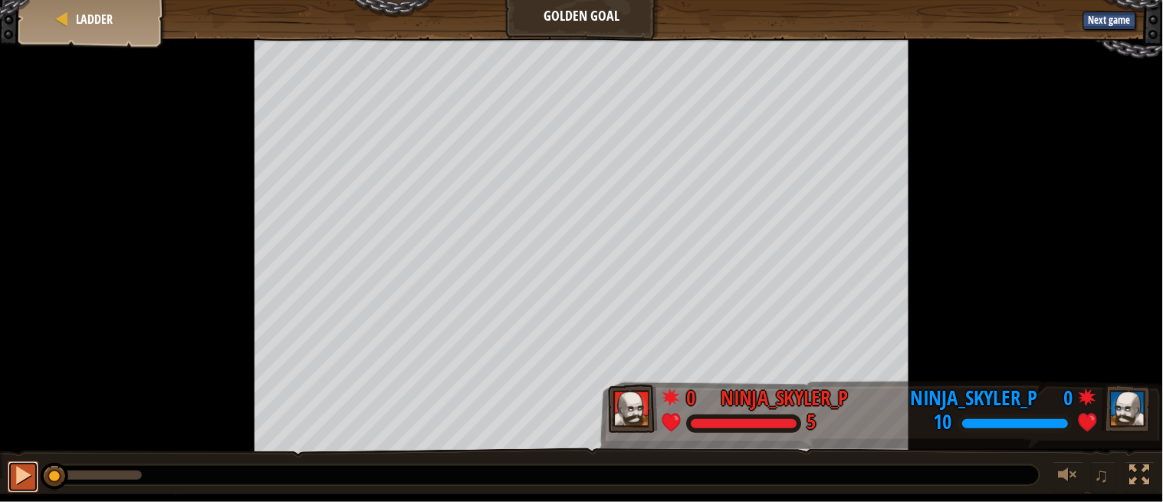
click at [21, 471] on div at bounding box center [23, 475] width 20 height 20
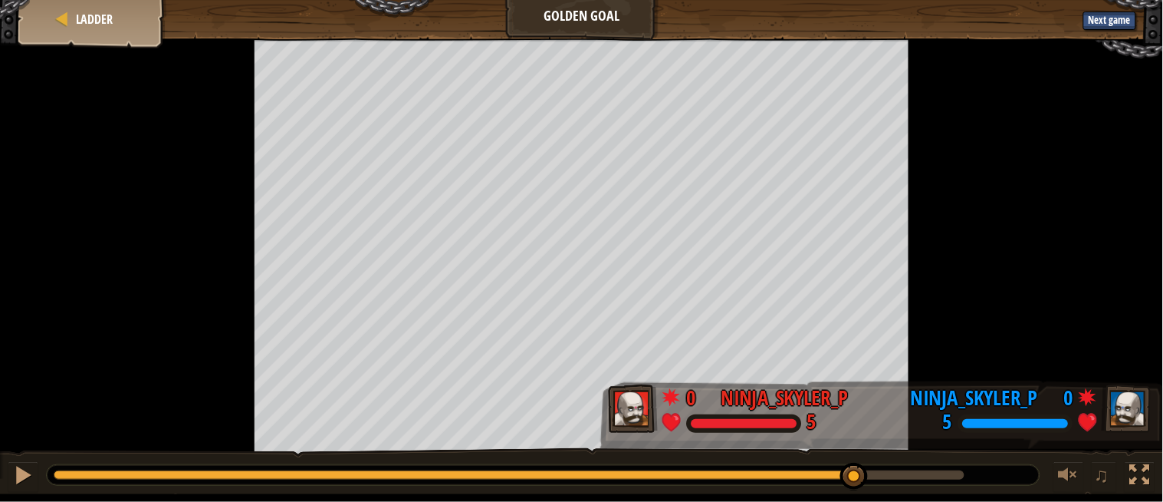
drag, startPoint x: 78, startPoint y: 468, endPoint x: 887, endPoint y: 472, distance: 808.3
click at [910, 465] on div at bounding box center [543, 475] width 993 height 20
drag, startPoint x: 859, startPoint y: 473, endPoint x: 998, endPoint y: 491, distance: 139.9
click at [998, 491] on div "♫" at bounding box center [581, 471] width 1163 height 46
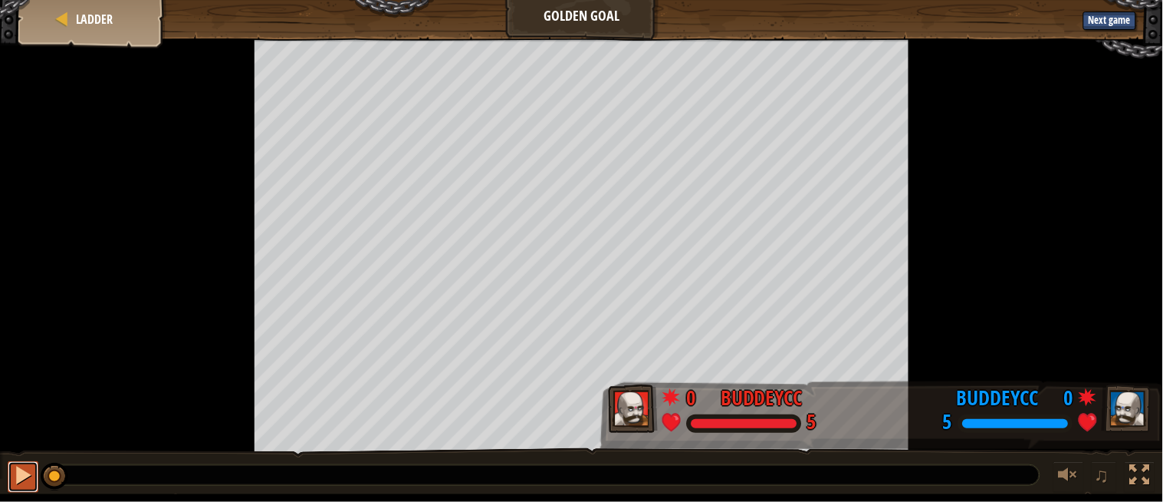
click at [25, 465] on div at bounding box center [23, 475] width 20 height 20
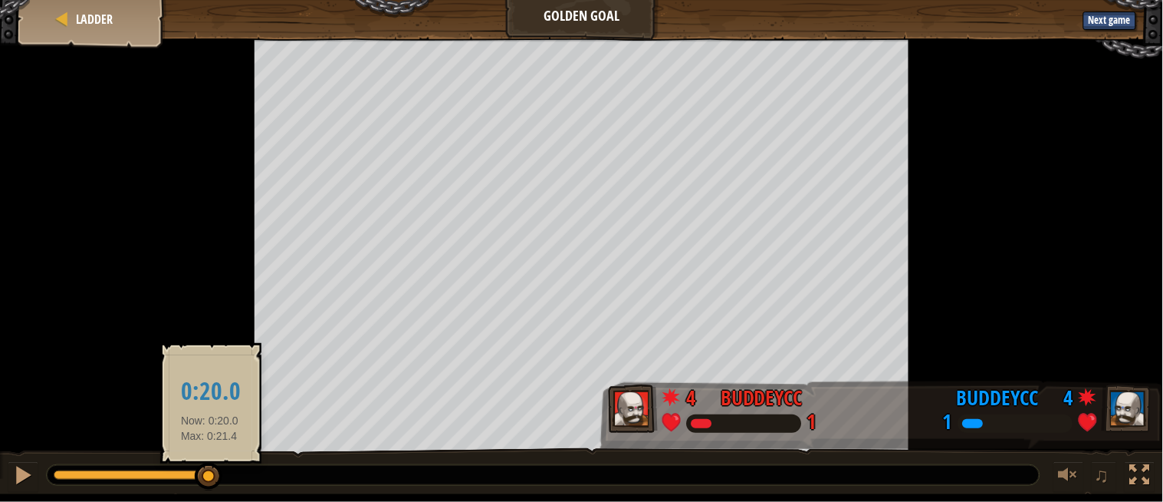
drag, startPoint x: 193, startPoint y: 470, endPoint x: 209, endPoint y: 471, distance: 16.1
click at [209, 471] on div at bounding box center [209, 476] width 28 height 28
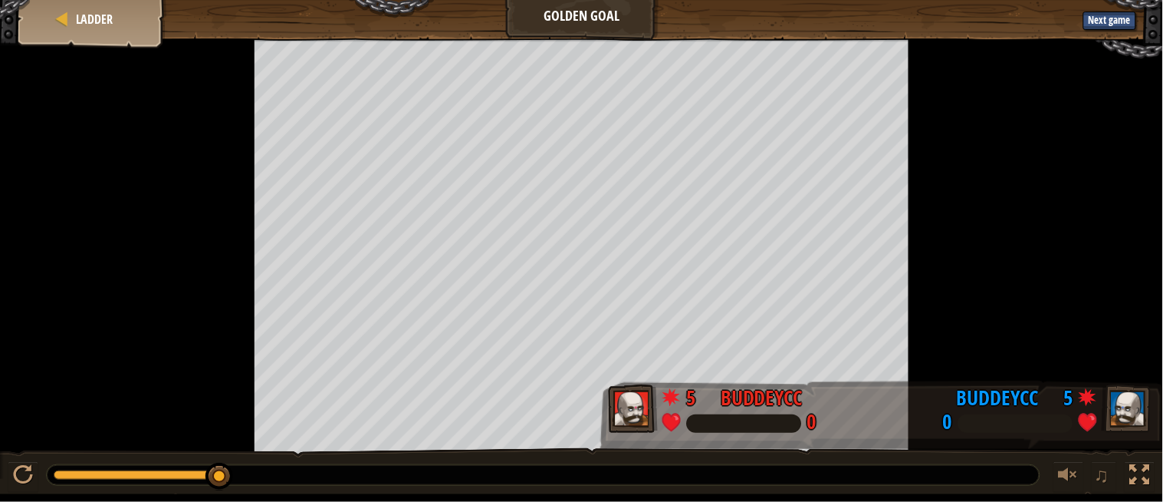
click at [38, 454] on div "♫" at bounding box center [581, 471] width 1163 height 46
click at [31, 465] on div at bounding box center [23, 475] width 20 height 20
click at [31, 465] on button at bounding box center [23, 476] width 31 height 31
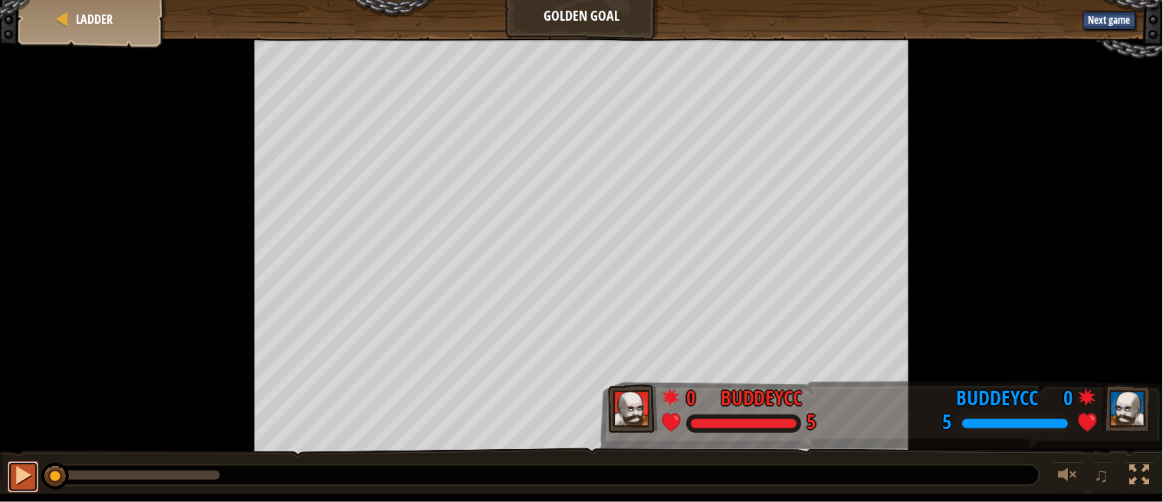
click at [29, 477] on div at bounding box center [23, 475] width 20 height 20
click at [1095, 16] on button "Next game" at bounding box center [1110, 21] width 53 height 18
click at [1099, 21] on button "Next game" at bounding box center [1110, 21] width 53 height 18
click at [1070, 150] on div at bounding box center [581, 246] width 1163 height 417
click at [1121, 25] on button "Next game" at bounding box center [1110, 21] width 53 height 18
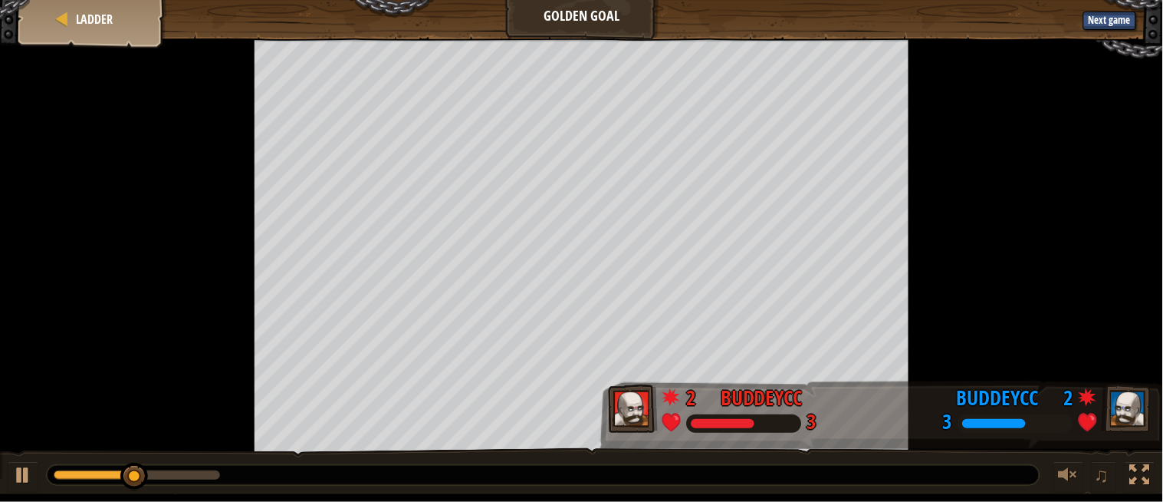
click at [81, 46] on div at bounding box center [581, 246] width 1163 height 417
click at [90, 24] on span "Ladder" at bounding box center [94, 19] width 37 height 17
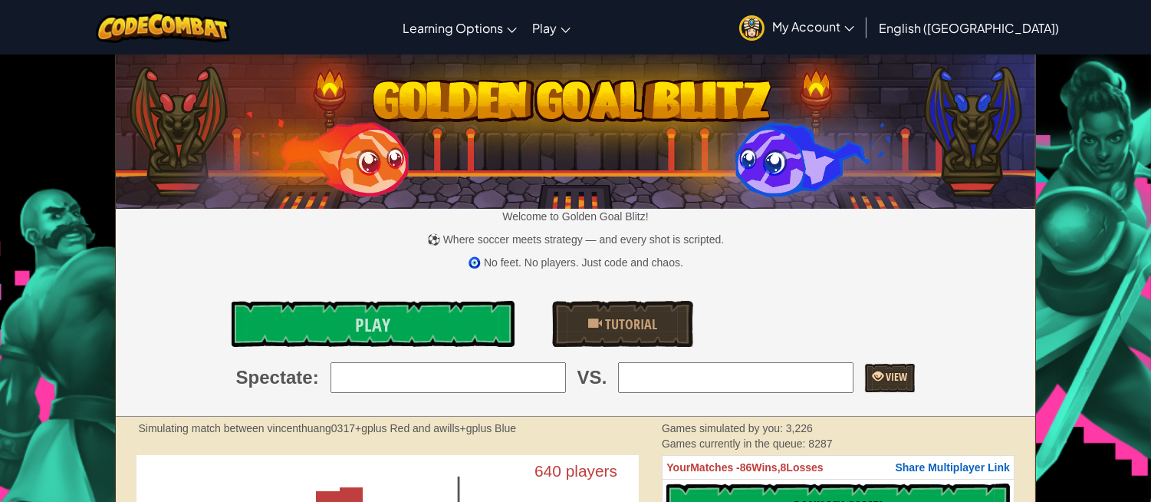
click at [879, 383] on link "View" at bounding box center [890, 378] width 50 height 28
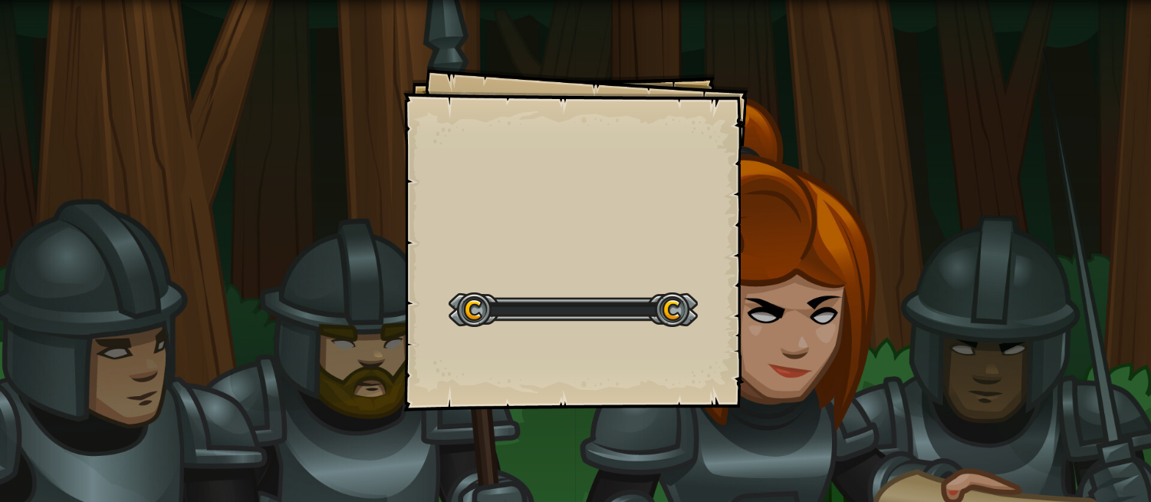
click at [1107, 343] on div "Goals Start Level Error loading from server. Try refreshing the page. You'll ne…" at bounding box center [575, 264] width 1151 height 528
click at [780, 247] on div "Goals Start Level Error loading from server. Try refreshing the page. You'll ne…" at bounding box center [575, 264] width 1151 height 528
